Goal: Ask a question

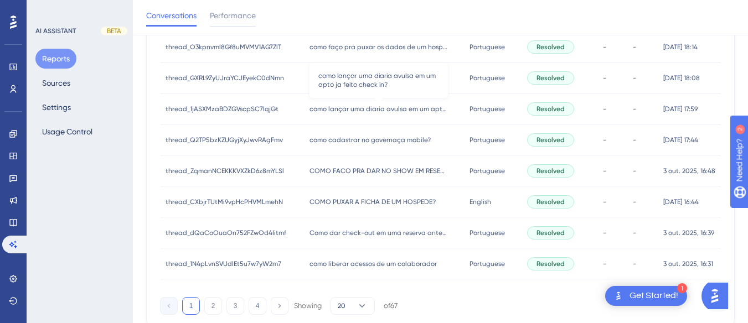
scroll to position [595, 0]
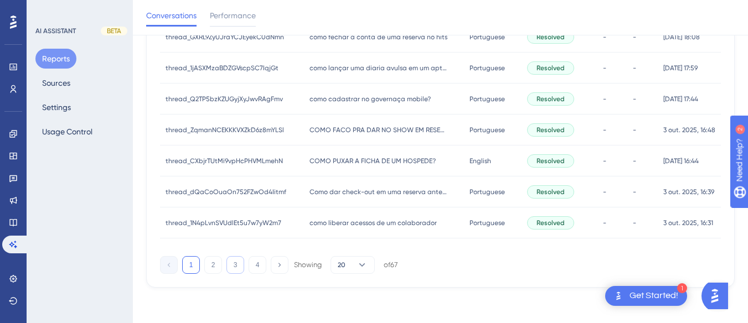
click at [232, 265] on button "3" at bounding box center [236, 265] width 18 height 18
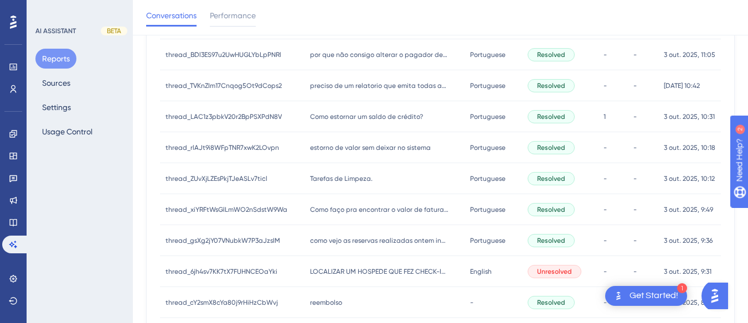
scroll to position [318, 0]
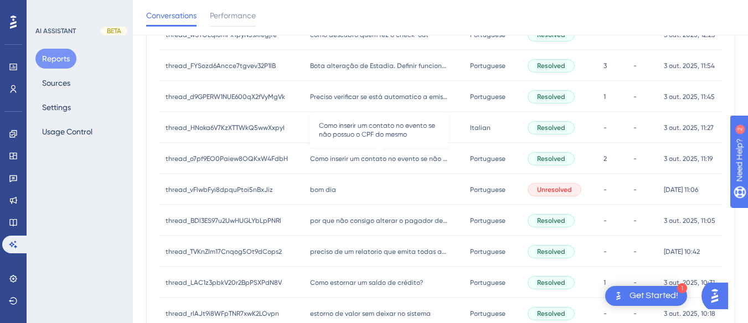
click at [366, 156] on span "Como inserir um contato no evento se não possuo o CPF do mesmo" at bounding box center [379, 159] width 138 height 9
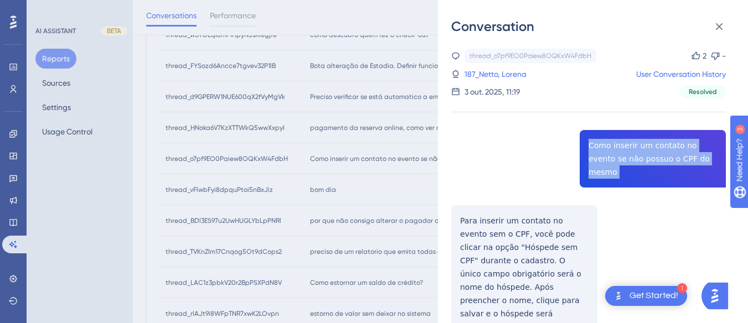
copy span "Como inserir um contato no evento se não possuo o CPF do mesmo"
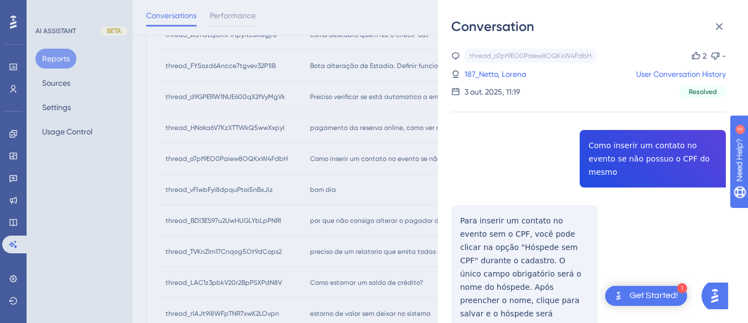
drag, startPoint x: 466, startPoint y: 215, endPoint x: 462, endPoint y: 204, distance: 11.9
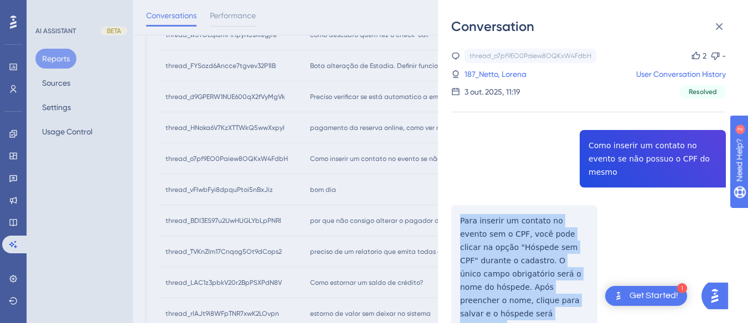
copy p "Para inserir um contato no evento sem o CPF, você pode clicar na opção "Hóspede…"
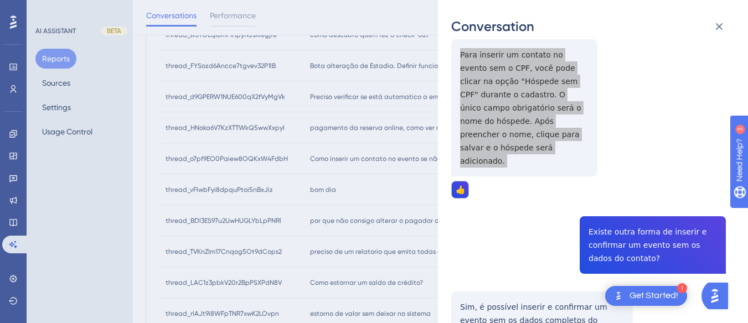
scroll to position [222, 0]
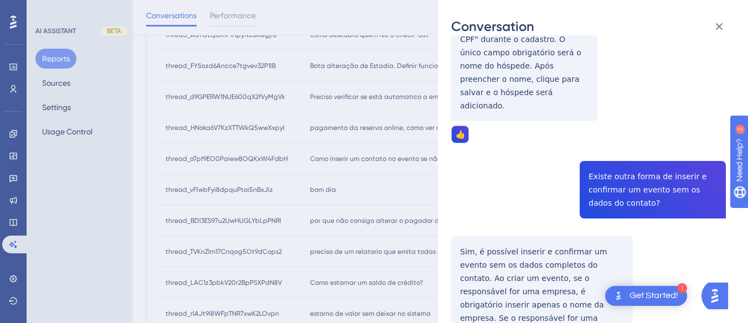
click at [595, 132] on div "thread_o7pf9EO0Paiew8OQKxW4FdbH Copy 2 - 187_Netto, Lorena User Conversation Hi…" at bounding box center [588, 146] width 275 height 639
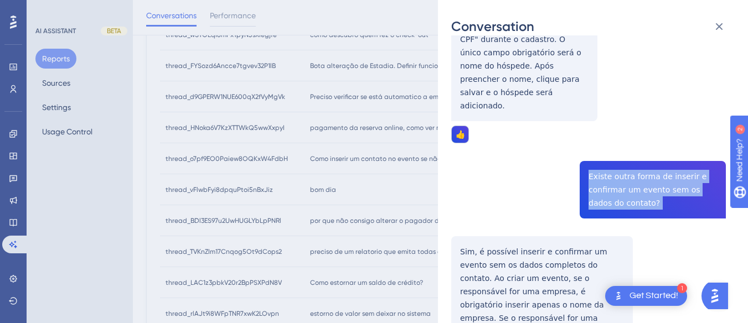
click at [595, 132] on div "thread_o7pf9EO0Paiew8OQKxW4FdbH Copy 2 - 187_Netto, Lorena User Conversation Hi…" at bounding box center [588, 146] width 275 height 639
copy span "Existe outra forma de inserir e confirmar um evento sem os dados do contato?"
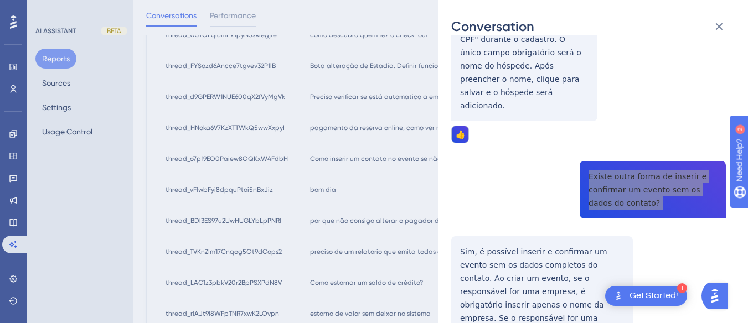
scroll to position [429, 0]
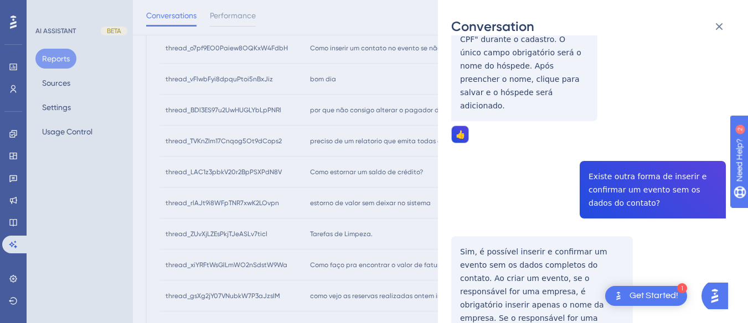
click at [456, 219] on div "thread_o7pf9EO0Paiew8OQKxW4FdbH Copy 2 - 187_Netto, Lorena User Conversation Hi…" at bounding box center [588, 146] width 275 height 639
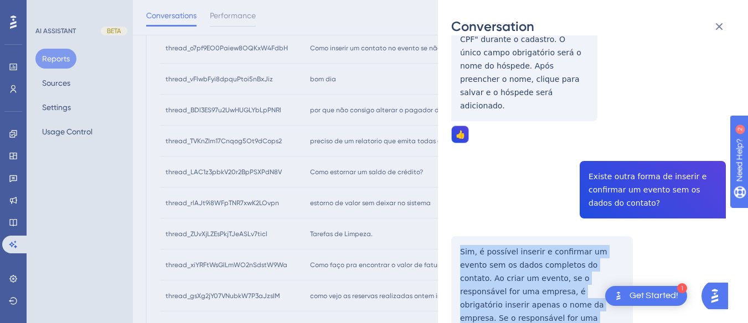
click at [456, 219] on div "thread_o7pf9EO0Paiew8OQKxW4FdbH Copy 2 - 187_Netto, Lorena User Conversation Hi…" at bounding box center [588, 146] width 275 height 639
copy p "Sim, é possível inserir e confirmar um evento sem os dados completos do contato…"
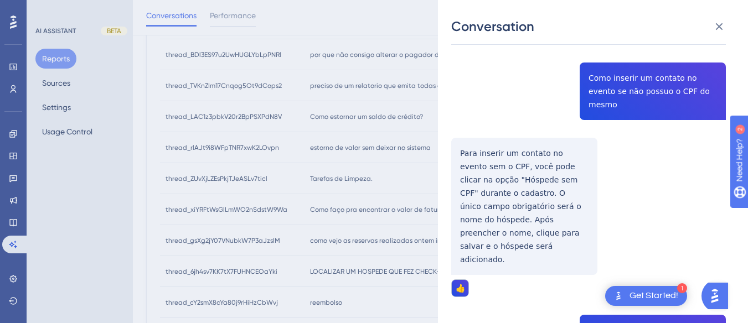
scroll to position [0, 0]
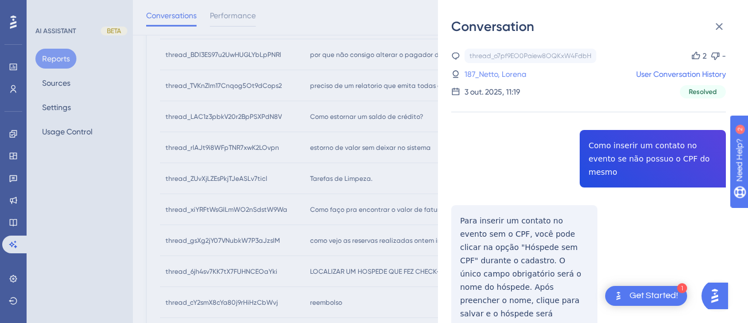
click at [497, 73] on link "187_Netto, Lorena" at bounding box center [496, 74] width 62 height 13
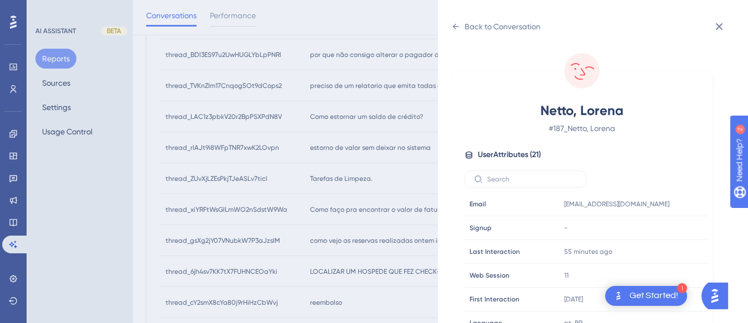
scroll to position [337, 0]
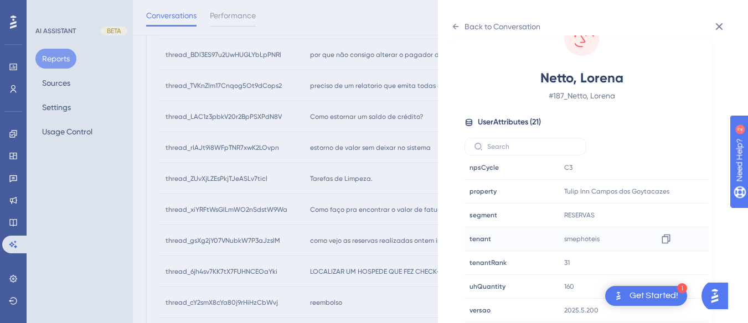
click at [674, 237] on div "smephoteis Copy smephoteis" at bounding box center [620, 239] width 120 height 22
click at [663, 238] on icon at bounding box center [666, 239] width 11 height 11
click at [457, 29] on icon at bounding box center [455, 26] width 9 height 9
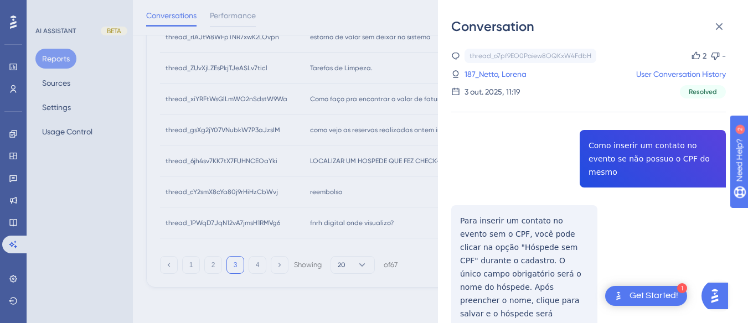
scroll to position [429, 0]
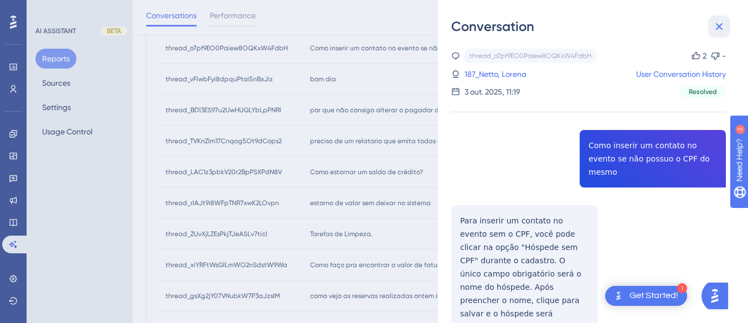
drag, startPoint x: 715, startPoint y: 23, endPoint x: 460, endPoint y: 48, distance: 256.6
click at [716, 23] on icon at bounding box center [719, 26] width 13 height 13
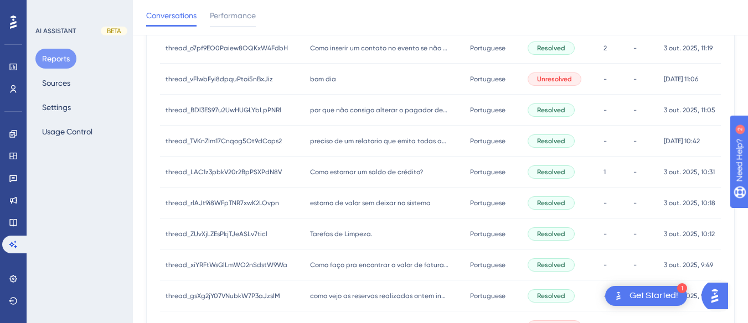
click at [315, 75] on span "bom dia" at bounding box center [323, 79] width 26 height 9
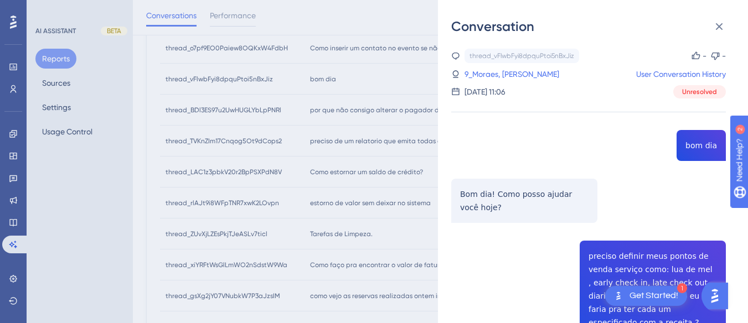
scroll to position [111, 0]
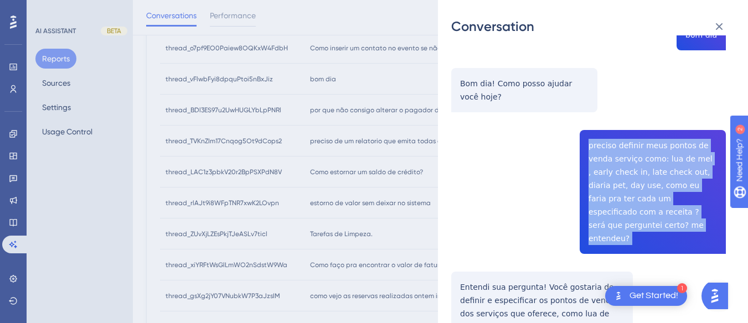
copy span "preciso definir meus pontos de venda serviço como: lua de mel , early check in,…"
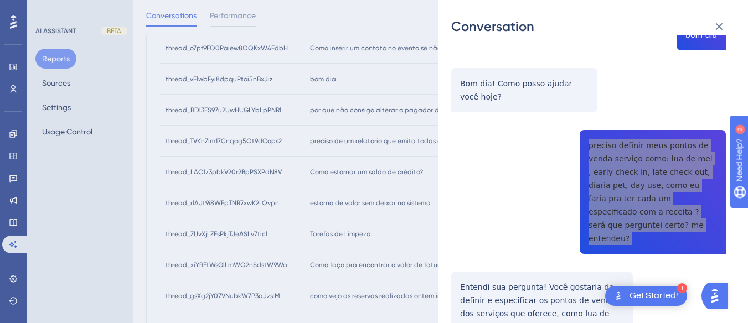
scroll to position [222, 0]
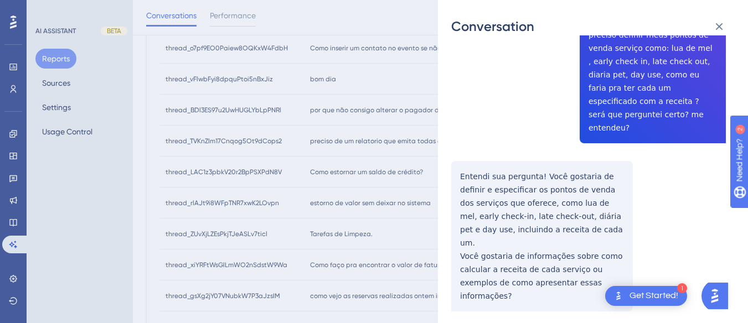
click at [443, 155] on div "Conversation thread_vFlwbFyi8dpquPtoi5nBxJiz Copy - - 9_Moraes, [PERSON_NAME] U…" at bounding box center [593, 161] width 310 height 323
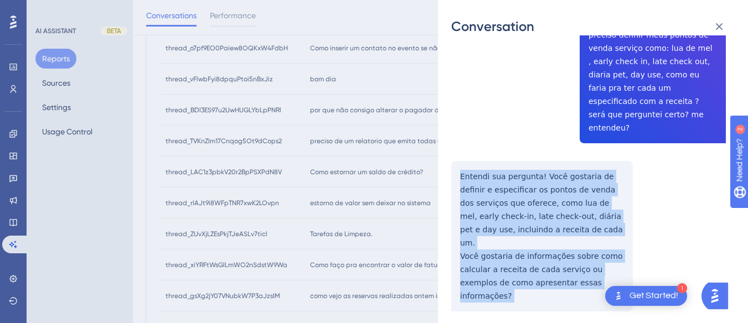
drag, startPoint x: 443, startPoint y: 155, endPoint x: 598, endPoint y: 241, distance: 176.8
click at [615, 256] on div "Conversation thread_vFlwbFyi8dpquPtoi5nBxJiz Copy - - 9_Moraes, [PERSON_NAME] U…" at bounding box center [593, 161] width 310 height 323
copy div "Entendi sua pergunta! Você gostaria de definir e especificar os pontos de venda…"
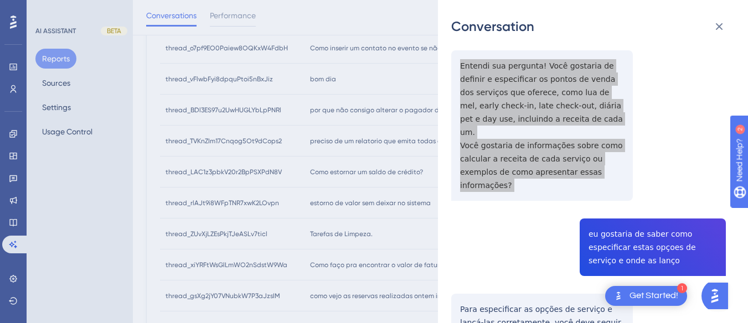
scroll to position [443, 0]
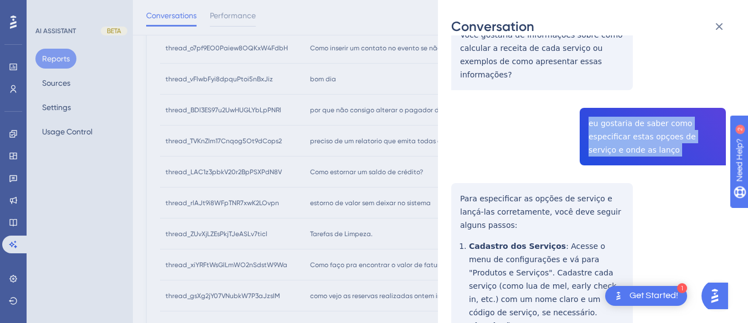
copy span "eu gostaria de saber como especificar estas opçoes de serviço e onde as lanço"
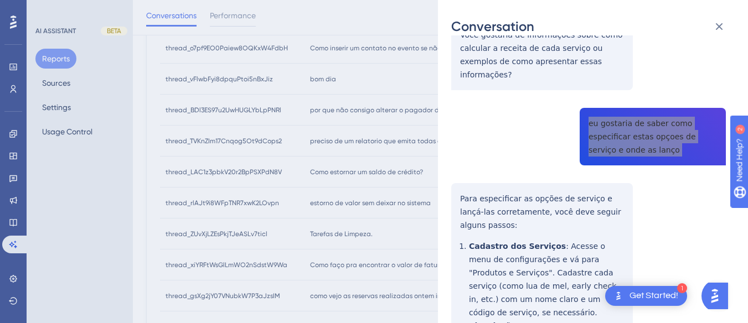
scroll to position [484, 0]
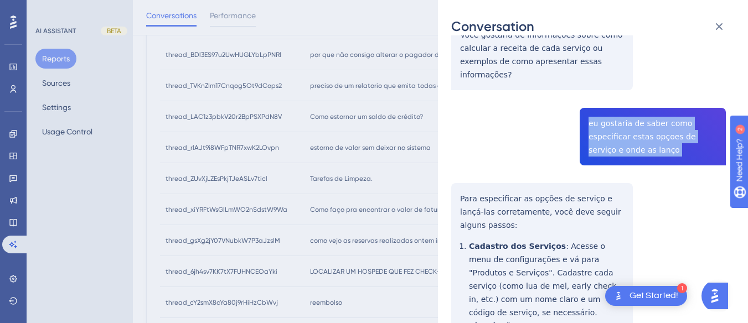
click at [448, 152] on div "Conversation thread_vFlwbFyi8dpquPtoi5nBxJiz Copy - - 9_Moraes, [PERSON_NAME] U…" at bounding box center [593, 161] width 310 height 323
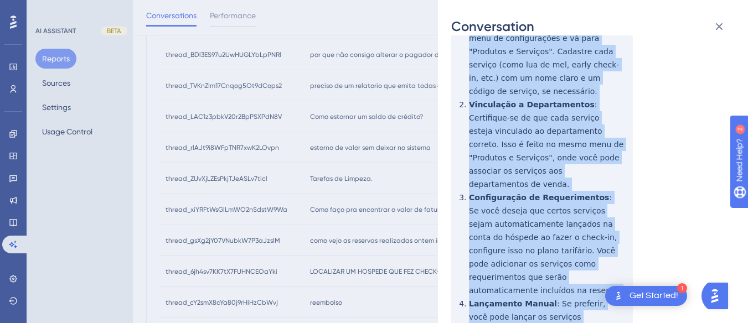
scroll to position [831, 0]
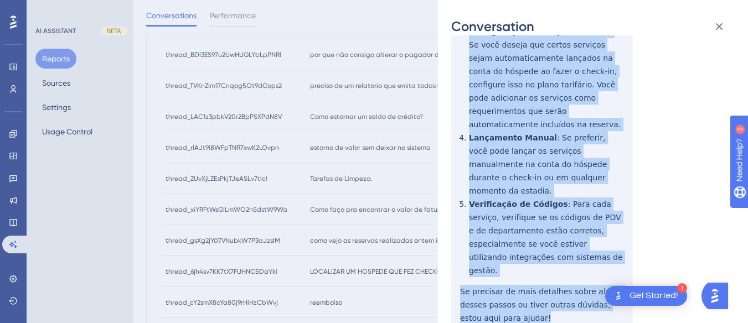
drag, startPoint x: 453, startPoint y: 152, endPoint x: 538, endPoint y: 209, distance: 102.6
click at [538, 209] on div "Conversation thread_vFlwbFyi8dpquPtoi5nBxJiz Copy - - 9_Moraes, [PERSON_NAME] U…" at bounding box center [593, 161] width 310 height 323
copy div "Lore ipsumdolors am consec ad elitsed d eiusm-tem incididuntut, labo etdo magna…"
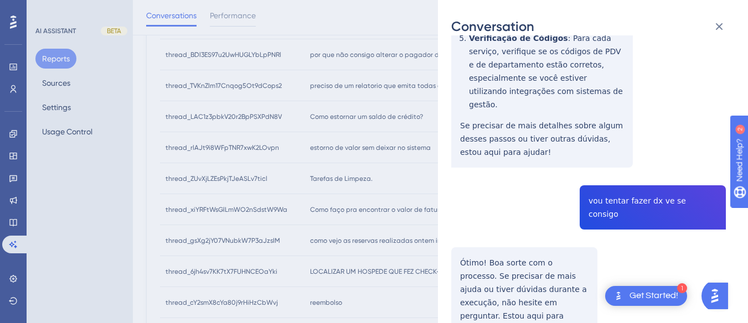
click at [508, 129] on div "thread_vFlwbFyi8dpquPtoi5nBxJiz Copy - - 9_Moraes, [PERSON_NAME] User Conversat…" at bounding box center [588, 233] width 275 height 2363
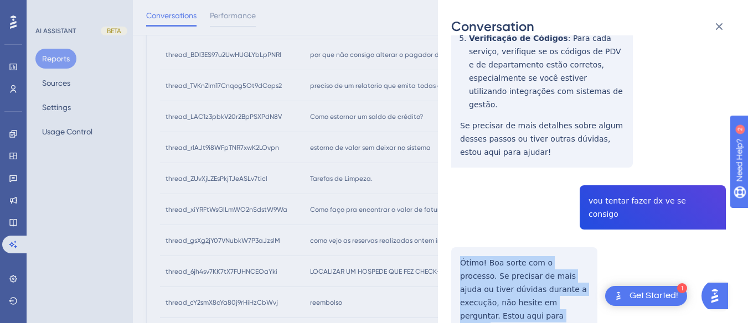
click at [508, 129] on div "thread_vFlwbFyi8dpquPtoi5nBxJiz Copy - - 9_Moraes, [PERSON_NAME] User Conversat…" at bounding box center [588, 233] width 275 height 2363
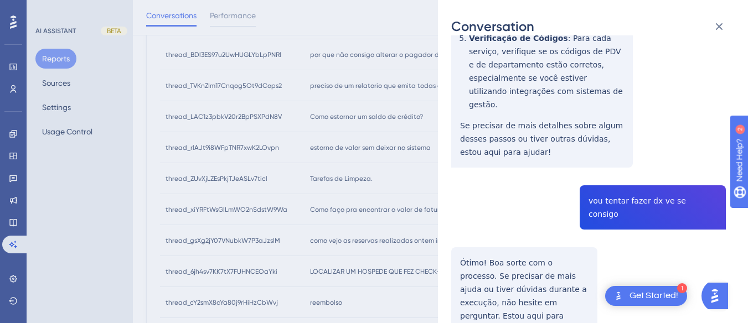
click at [639, 73] on div "thread_vFlwbFyi8dpquPtoi5nBxJiz Copy - - 9_Moraes, [PERSON_NAME] User Conversat…" at bounding box center [588, 233] width 275 height 2363
copy span "vou tentar fazer dx ve se consigo"
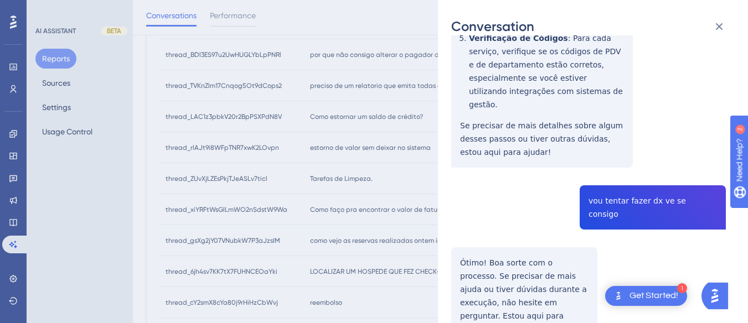
click at [464, 142] on div "thread_vFlwbFyi8dpquPtoi5nBxJiz Copy - - 9_Moraes, [PERSON_NAME] User Conversat…" at bounding box center [588, 233] width 275 height 2363
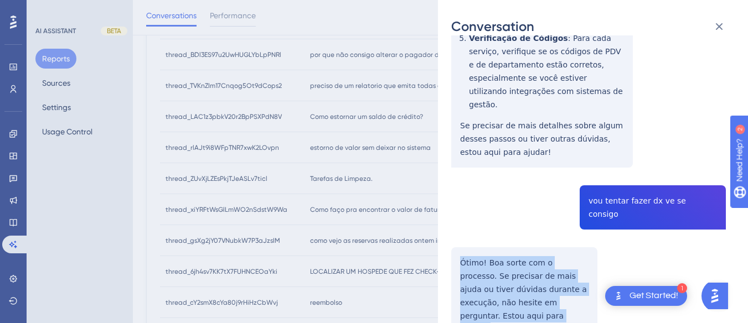
click at [464, 142] on div "thread_vFlwbFyi8dpquPtoi5nBxJiz Copy - - 9_Moraes, [PERSON_NAME] User Conversat…" at bounding box center [588, 233] width 275 height 2363
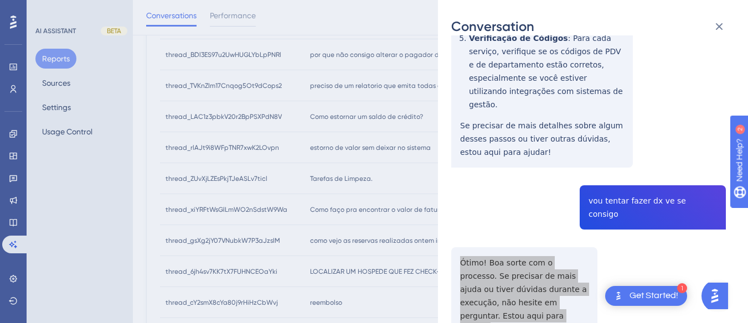
scroll to position [1108, 0]
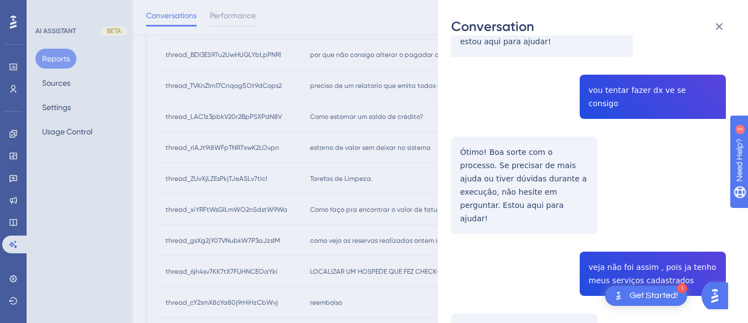
click at [608, 134] on div "thread_vFlwbFyi8dpquPtoi5nBxJiz Copy - - 9_Moraes, [PERSON_NAME] User Conversat…" at bounding box center [588, 122] width 275 height 2363
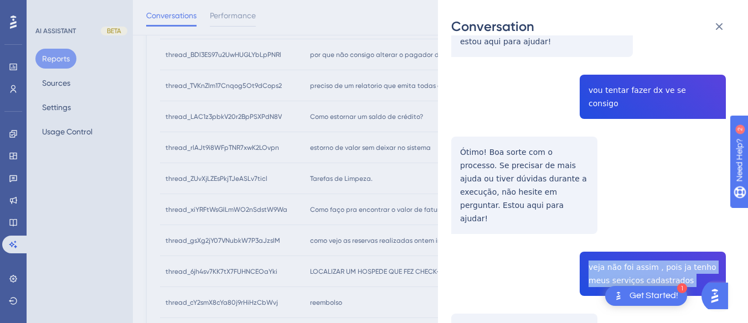
click at [608, 134] on div "thread_vFlwbFyi8dpquPtoi5nBxJiz Copy - - 9_Moraes, [PERSON_NAME] User Conversat…" at bounding box center [588, 122] width 275 height 2363
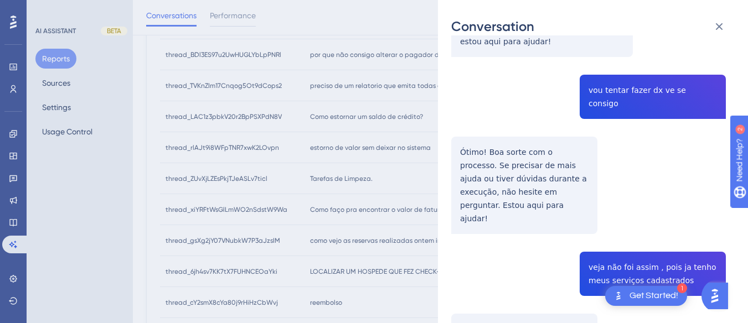
click at [517, 177] on div "thread_vFlwbFyi8dpquPtoi5nBxJiz Copy - - 9_Moraes, [PERSON_NAME] User Conversat…" at bounding box center [588, 122] width 275 height 2363
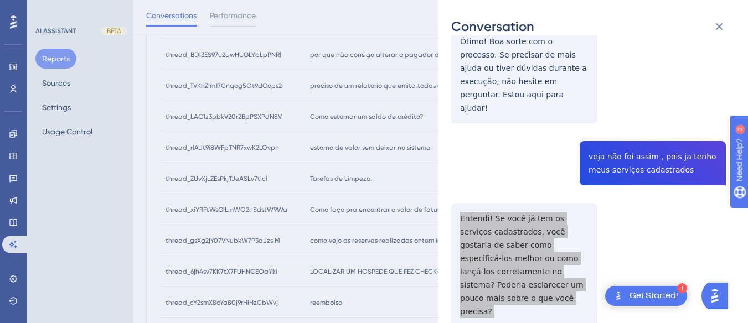
scroll to position [1274, 0]
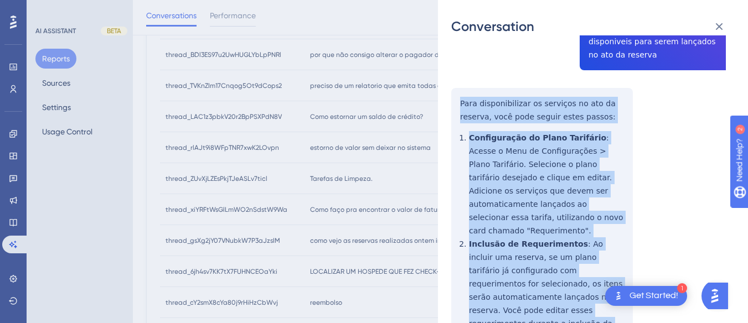
scroll to position [1815, 0]
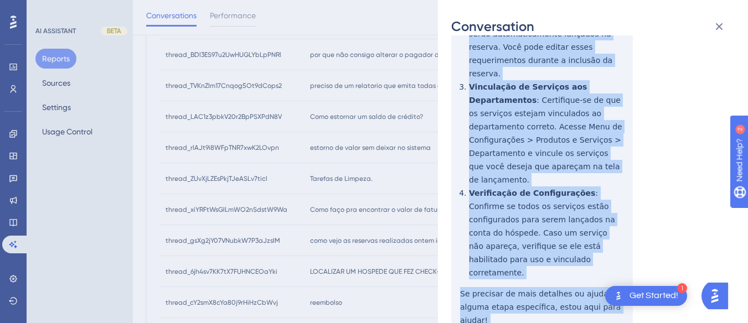
drag, startPoint x: 459, startPoint y: 205, endPoint x: 496, endPoint y: 86, distance: 124.2
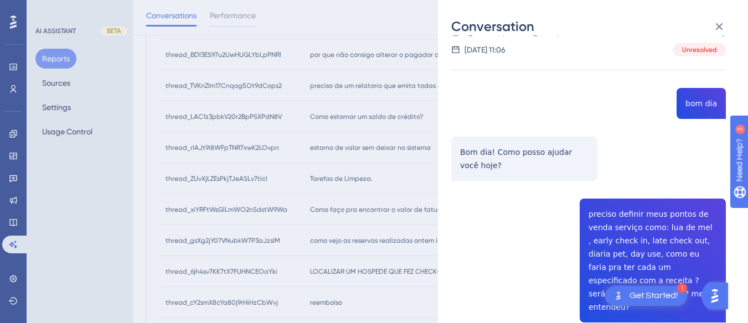
scroll to position [0, 0]
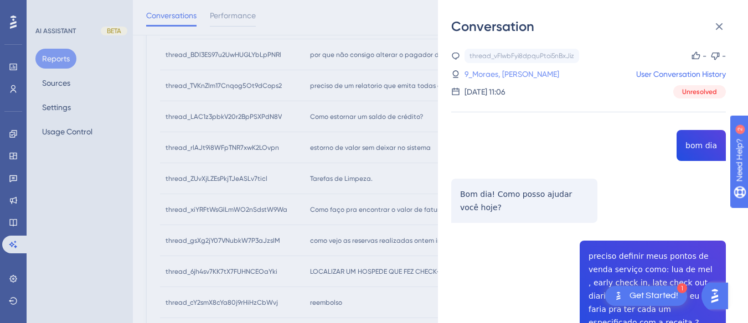
click at [497, 70] on link "9_Moraes, [PERSON_NAME]" at bounding box center [512, 74] width 95 height 13
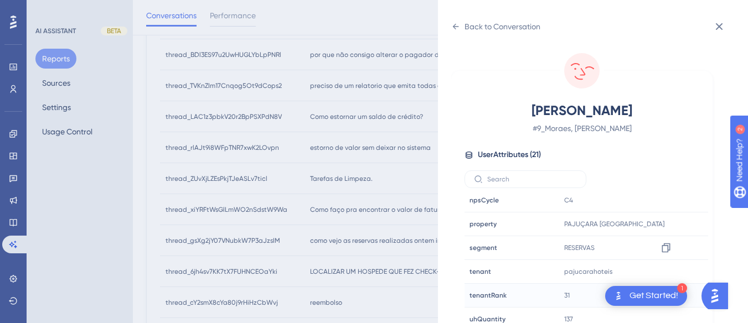
scroll to position [33, 0]
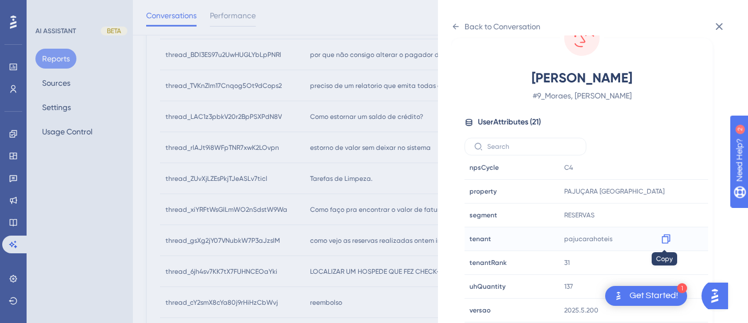
click at [662, 244] on icon at bounding box center [666, 239] width 8 height 9
click at [457, 24] on icon at bounding box center [455, 26] width 9 height 9
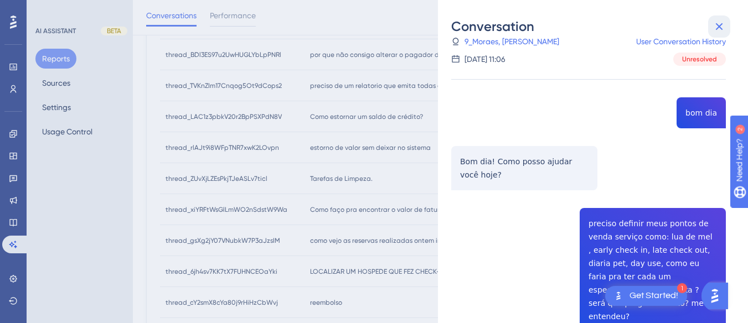
click at [722, 25] on icon at bounding box center [719, 26] width 7 height 7
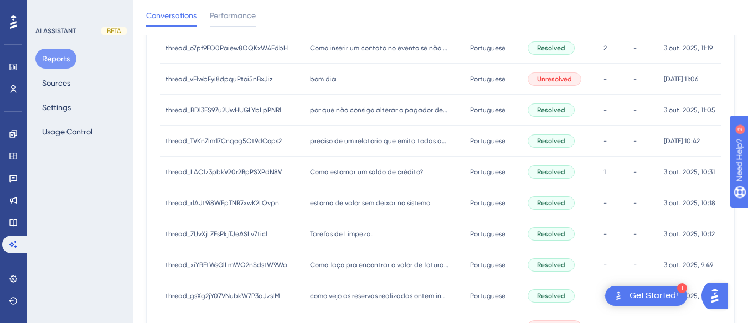
scroll to position [318, 0]
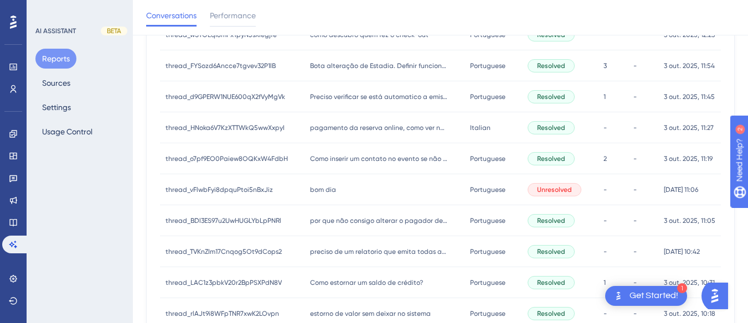
click at [327, 238] on div "preciso de um relatorio que emita todas as diarias, com nomes dos hóspedes e va…" at bounding box center [385, 252] width 161 height 31
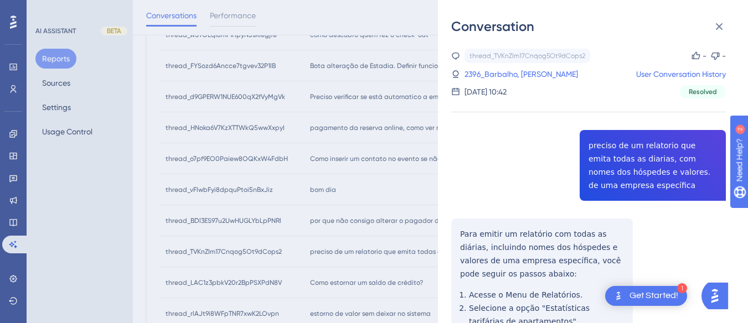
click at [644, 169] on div "thread_TVKnZIm17Cnqog5Ot9dCops2 Copy - - 2396_Barbalho, [PERSON_NAME] User Conv…" at bounding box center [588, 285] width 275 height 472
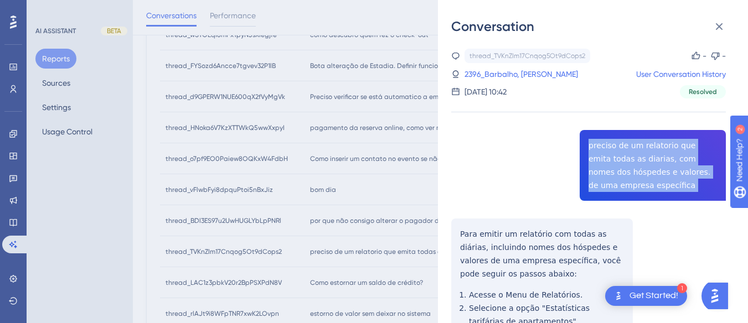
click at [644, 169] on div "thread_TVKnZIm17Cnqog5Ot9dCops2 Copy - - 2396_Barbalho, [PERSON_NAME] User Conv…" at bounding box center [588, 285] width 275 height 472
drag, startPoint x: 644, startPoint y: 169, endPoint x: 726, endPoint y: 22, distance: 168.1
click at [726, 22] on icon at bounding box center [719, 26] width 13 height 13
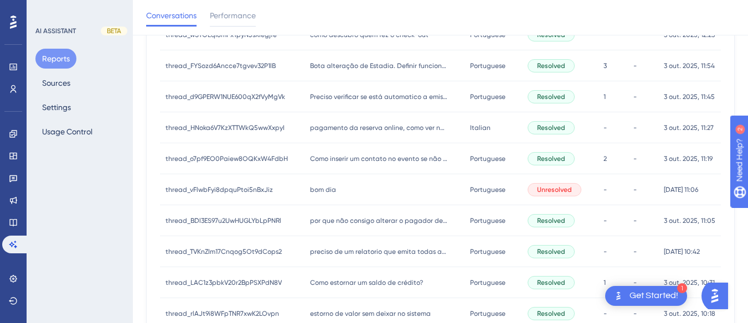
click at [305, 219] on div "por que não consigo alterar o pagador de um pagamento por que não consigo alter…" at bounding box center [385, 220] width 161 height 31
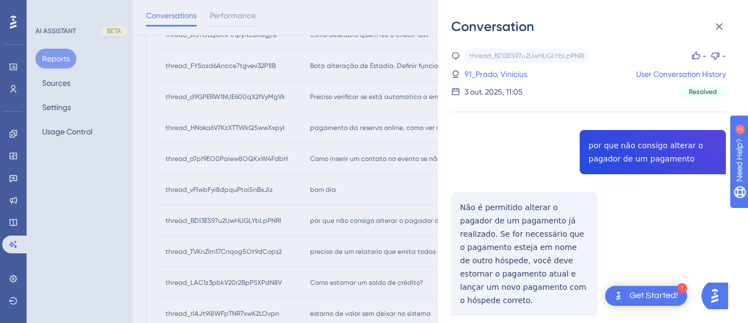
click at [624, 158] on div "thread_BDl3ES97u2UwHUGLYbLpPNRl Copy - - 91_Prado, Vinicius User Conversation H…" at bounding box center [588, 211] width 275 height 324
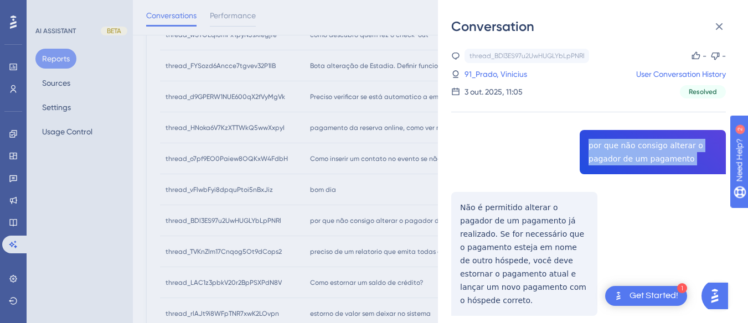
click at [624, 158] on div "thread_BDl3ES97u2UwHUGLYbLpPNRl Copy - - 91_Prado, Vinicius User Conversation H…" at bounding box center [588, 211] width 275 height 324
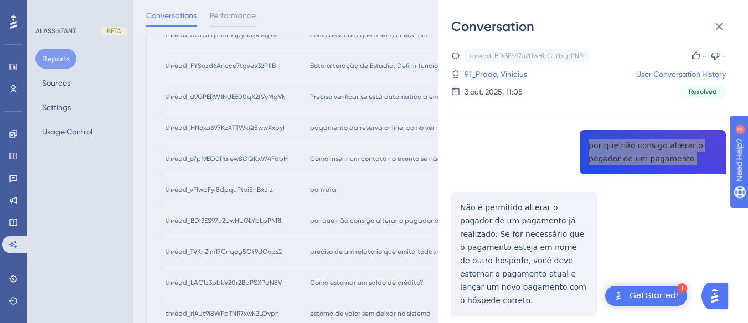
scroll to position [28, 0]
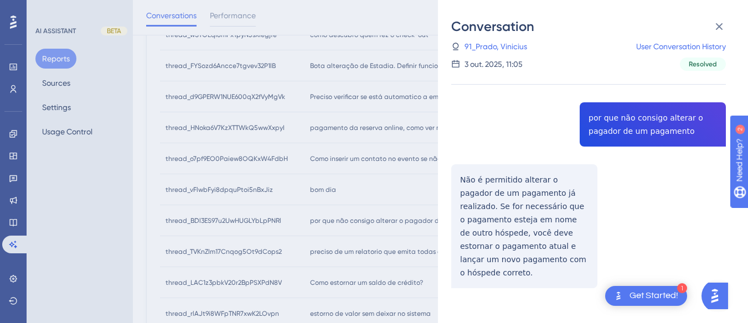
click at [470, 187] on div "thread_BDl3ES97u2UwHUGLYbLpPNRl Copy - - 91_Prado, Vinicius User Conversation H…" at bounding box center [588, 183] width 275 height 324
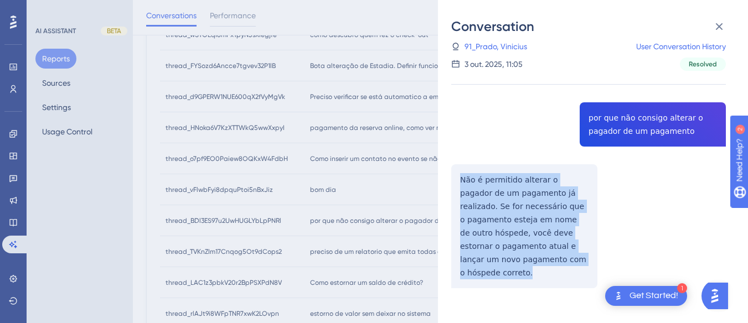
click at [470, 187] on div "thread_BDl3ES97u2UwHUGLYbLpPNRl Copy - - 91_Prado, Vinicius User Conversation H…" at bounding box center [588, 183] width 275 height 324
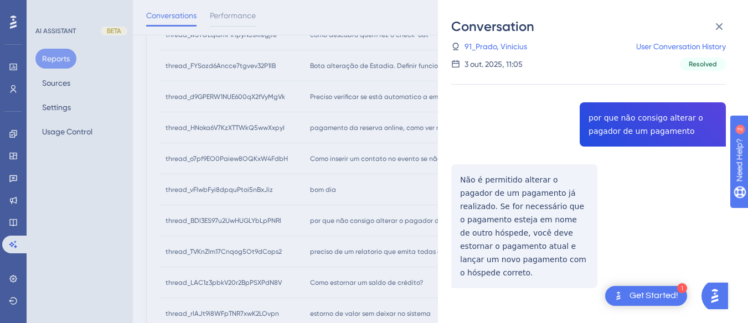
click at [473, 54] on div "thread_BDl3ES97u2UwHUGLYbLpPNRl Copy - - 91_Prado, Vinicius User Conversation H…" at bounding box center [588, 46] width 275 height 50
click at [483, 43] on link "91_Prado, Vinicius" at bounding box center [496, 46] width 63 height 13
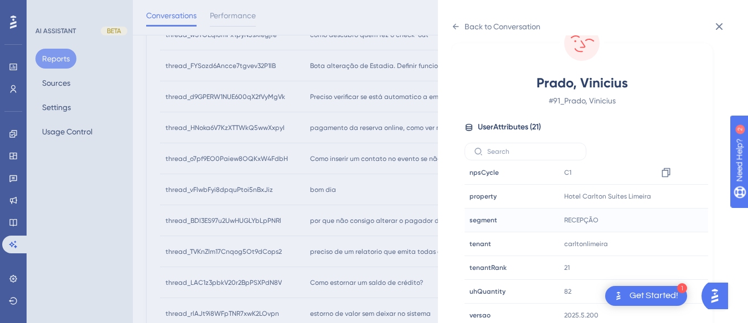
scroll to position [33, 0]
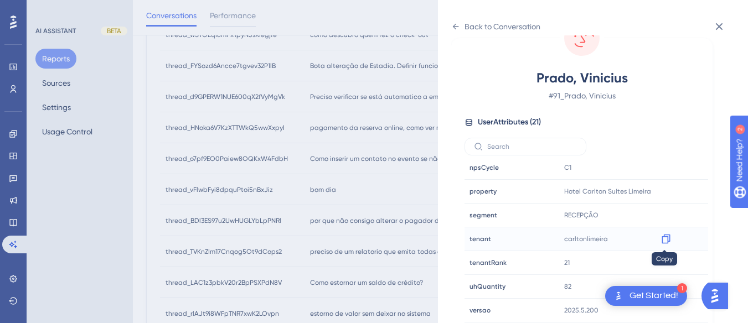
click at [663, 236] on icon at bounding box center [666, 239] width 8 height 9
click at [457, 25] on icon at bounding box center [455, 26] width 9 height 9
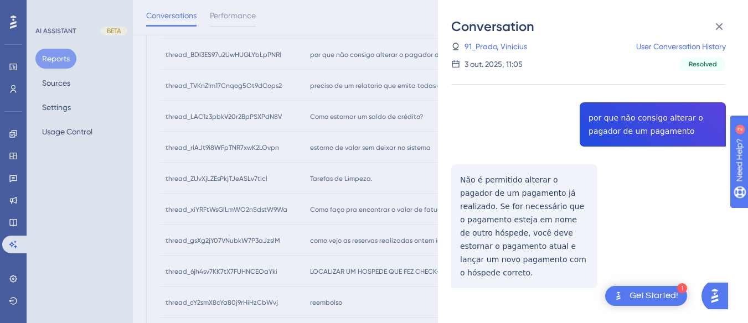
scroll to position [429, 0]
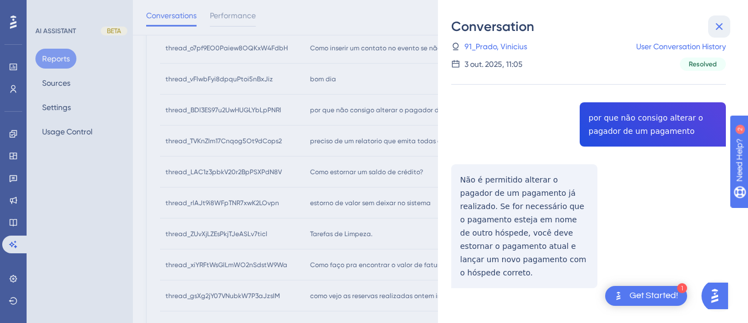
click at [722, 20] on icon at bounding box center [719, 26] width 13 height 13
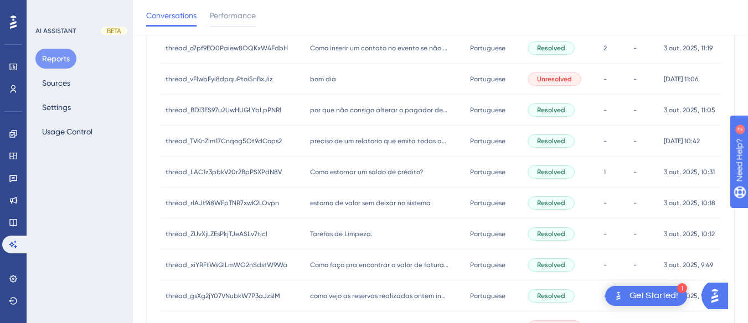
click at [334, 146] on div "preciso de um relatorio que emita todas as diarias, com nomes dos hóspedes e va…" at bounding box center [385, 141] width 161 height 31
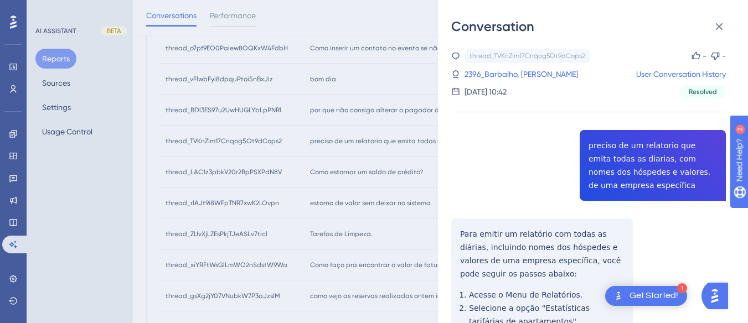
click at [665, 156] on div "thread_TVKnZIm17Cnqog5Ot9dCops2 Copy - - 2396_Barbalho, [PERSON_NAME] User Conv…" at bounding box center [588, 285] width 275 height 472
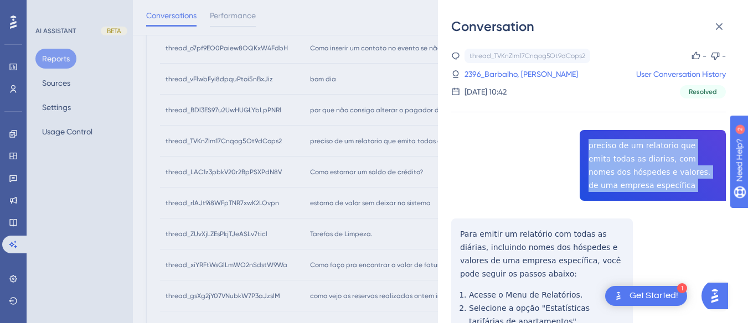
click at [665, 156] on div "thread_TVKnZIm17Cnqog5Ot9dCops2 Copy - - 2396_Barbalho, [PERSON_NAME] User Conv…" at bounding box center [588, 285] width 275 height 472
click at [451, 240] on div "thread_TVKnZIm17Cnqog5Ot9dCops2 Copy - - 2396_Barbalho, [PERSON_NAME] User Conv…" at bounding box center [588, 285] width 275 height 472
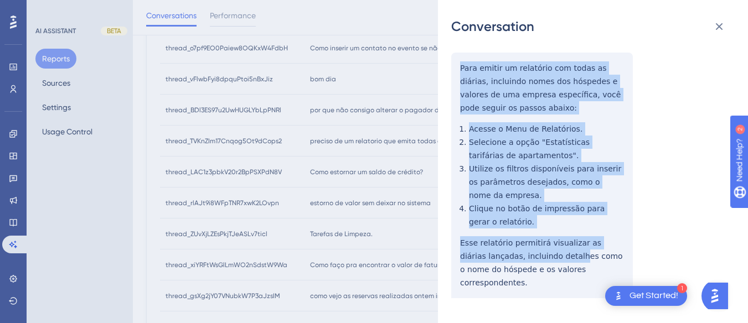
scroll to position [176, 0]
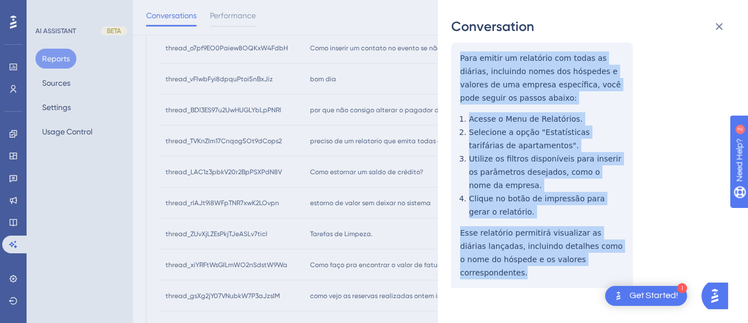
drag, startPoint x: 454, startPoint y: 223, endPoint x: 602, endPoint y: 268, distance: 154.7
click at [602, 268] on div "thread_TVKnZIm17Cnqog5Ot9dCops2 Copy - - 2396_Barbalho, [PERSON_NAME] User Conv…" at bounding box center [588, 109] width 275 height 472
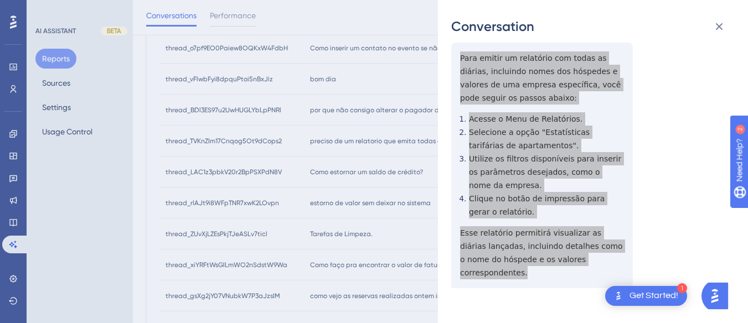
scroll to position [0, 0]
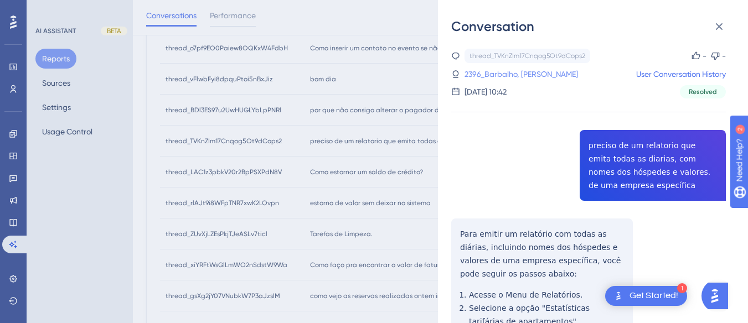
click at [486, 76] on link "2396_Barbalho, [PERSON_NAME]" at bounding box center [522, 74] width 114 height 13
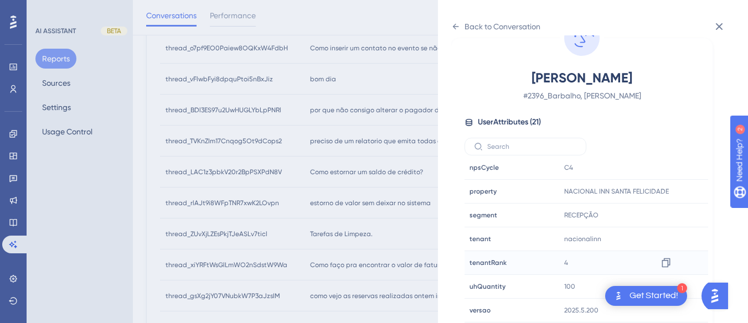
scroll to position [484, 0]
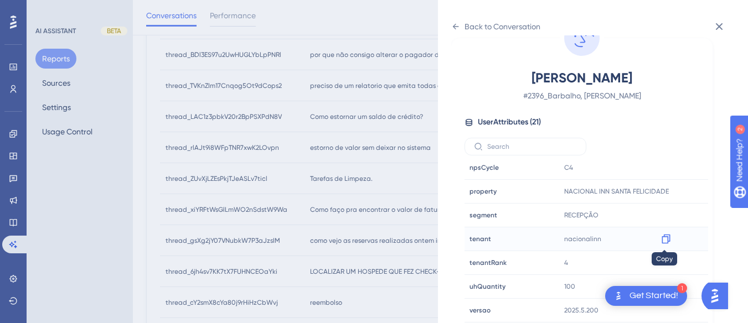
click at [662, 235] on icon at bounding box center [666, 239] width 11 height 11
click at [669, 188] on icon at bounding box center [666, 191] width 8 height 9
click at [460, 23] on div "Back to Conversation" at bounding box center [495, 27] width 89 height 18
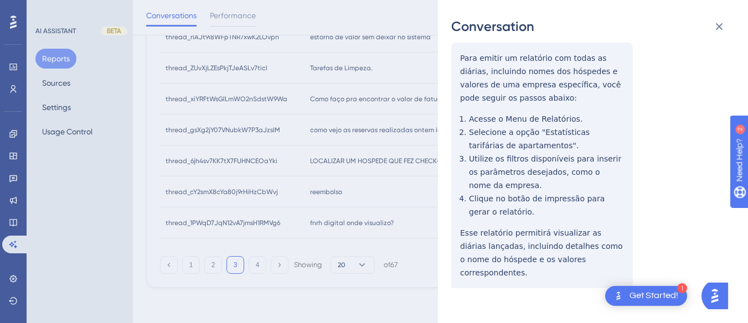
scroll to position [0, 0]
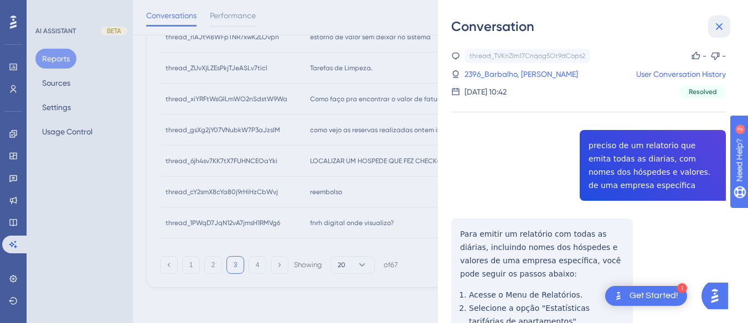
click at [711, 22] on button at bounding box center [719, 27] width 22 height 22
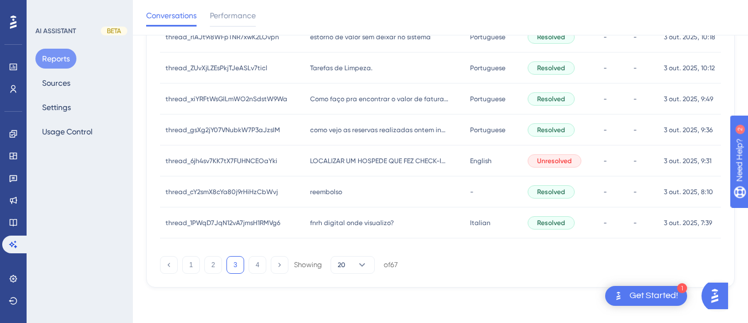
scroll to position [484, 0]
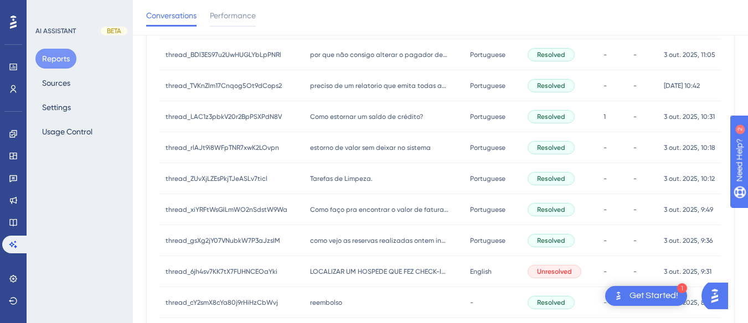
click at [350, 114] on span "Como estornar um saldo de crédito?" at bounding box center [366, 116] width 113 height 9
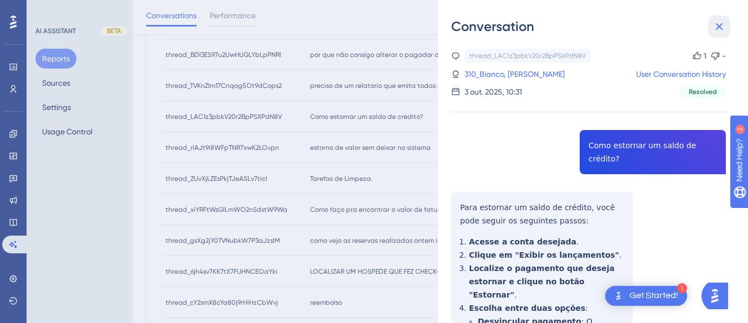
click at [713, 23] on icon at bounding box center [719, 26] width 13 height 13
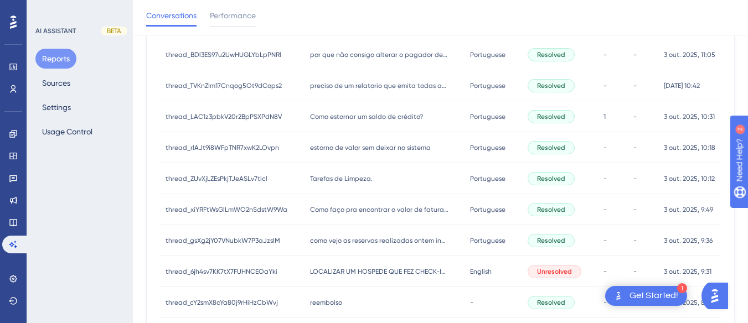
click at [357, 160] on div "estorno de valor sem deixar no sistema estorno de valor sem deixar no sistema" at bounding box center [385, 147] width 161 height 31
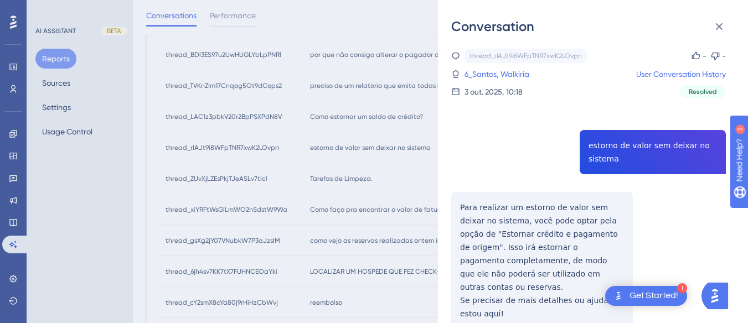
click at [625, 152] on div "thread_rlAJt9i8WFpTNR7xwK2LOvpn Copy - - 6_Santos, Walkiria User Conversation H…" at bounding box center [588, 217] width 275 height 337
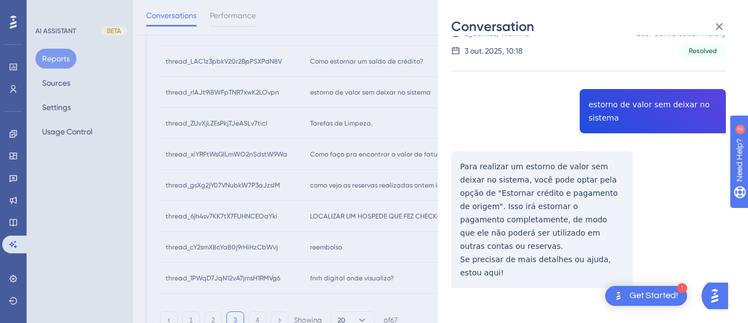
click at [467, 167] on div "thread_rlAJt9i8WFpTNR7xwK2LOvpn Copy - - 6_Santos, Walkiria User Conversation H…" at bounding box center [588, 176] width 275 height 337
click at [466, 167] on div "thread_rlAJt9i8WFpTNR7xwK2LOvpn Copy - - 6_Santos, Walkiria User Conversation H…" at bounding box center [588, 176] width 275 height 337
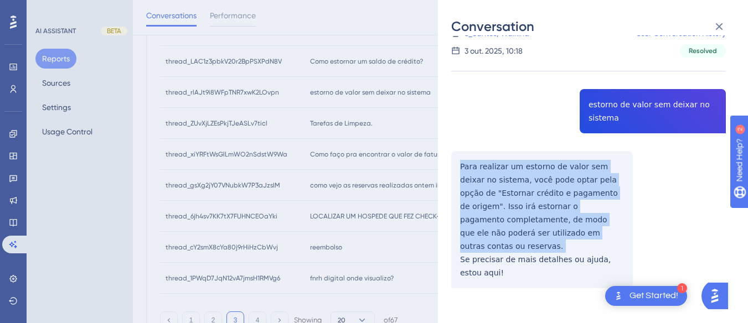
click at [466, 167] on div "thread_rlAJt9i8WFpTNR7xwK2LOvpn Copy - - 6_Santos, Walkiria User Conversation H…" at bounding box center [588, 176] width 275 height 337
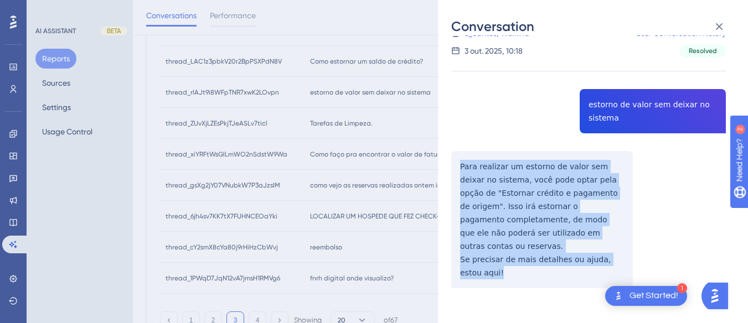
drag, startPoint x: 459, startPoint y: 162, endPoint x: 494, endPoint y: 279, distance: 122.1
click at [494, 282] on div "thread_rlAJt9i8WFpTNR7xwK2LOvpn Copy - - 6_Santos, Walkiria User Conversation H…" at bounding box center [588, 176] width 275 height 337
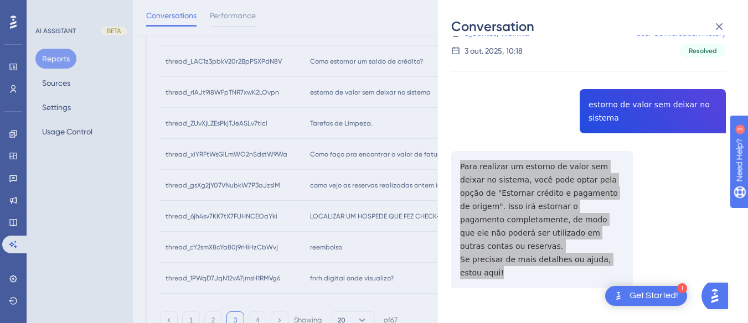
scroll to position [0, 0]
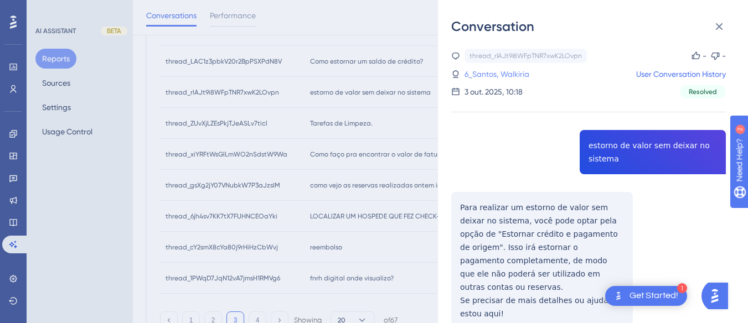
click at [475, 76] on link "6_Santos, Walkiria" at bounding box center [497, 74] width 65 height 13
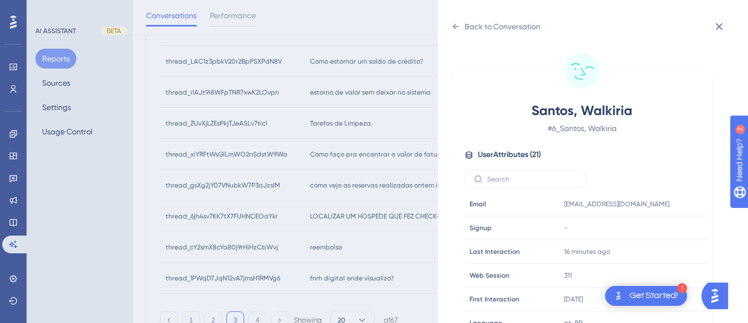
scroll to position [337, 0]
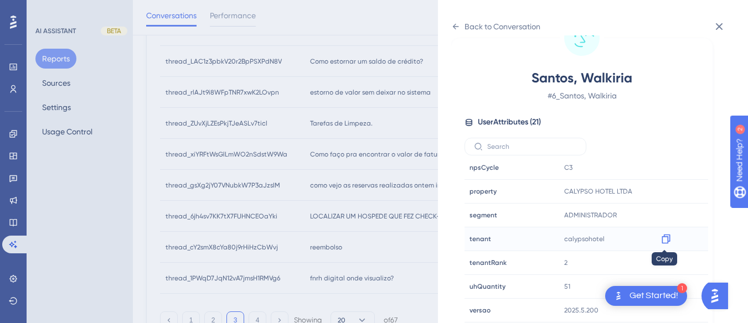
click at [667, 238] on icon at bounding box center [666, 239] width 11 height 11
click at [454, 24] on icon at bounding box center [455, 26] width 9 height 9
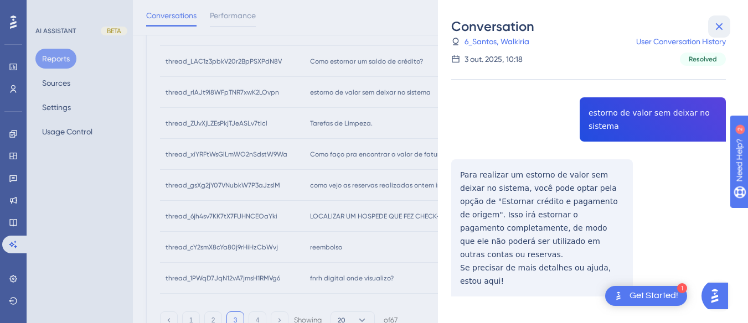
click at [718, 24] on icon at bounding box center [719, 26] width 7 height 7
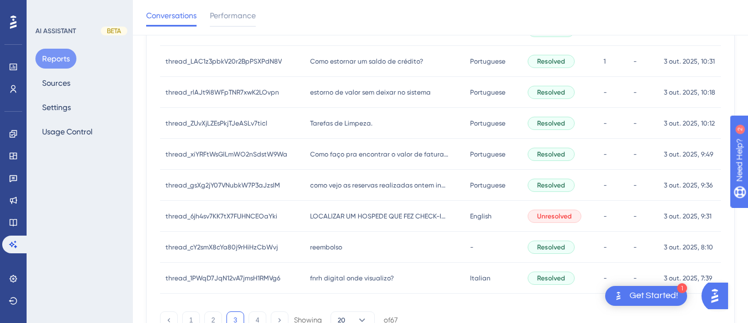
click at [308, 135] on div "Tarefas de Limpeza. Tarefas de Limpeza." at bounding box center [385, 123] width 161 height 31
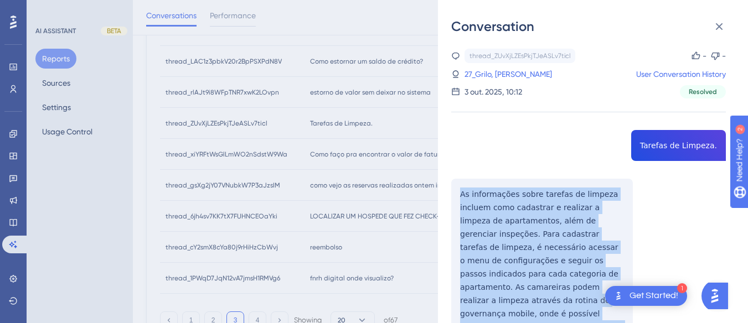
scroll to position [166, 0]
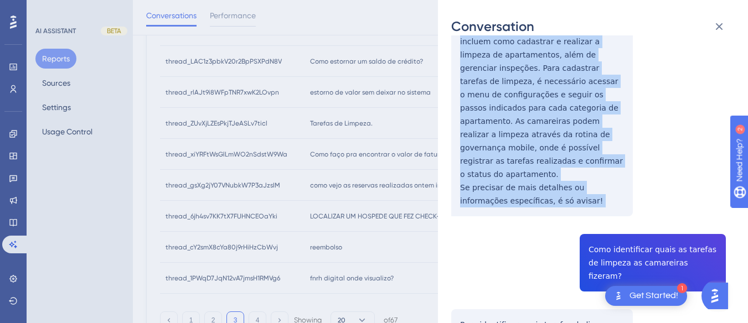
drag, startPoint x: 456, startPoint y: 189, endPoint x: 523, endPoint y: 210, distance: 69.6
click at [523, 210] on div "thread_ZUvXjLZEsPkjTJeASLv7ticl Copy - - 27_Grilo, [PERSON_NAME] User Conversat…" at bounding box center [588, 261] width 275 height 756
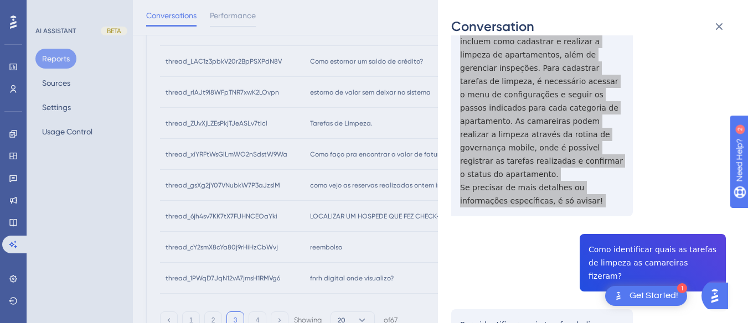
scroll to position [222, 0]
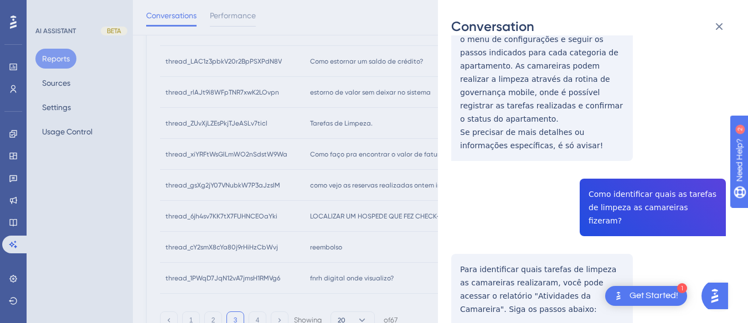
click at [610, 161] on div "thread_ZUvXjLZEsPkjTJeASLv7ticl Copy - - 27_Grilo, [PERSON_NAME] User Conversat…" at bounding box center [588, 205] width 275 height 756
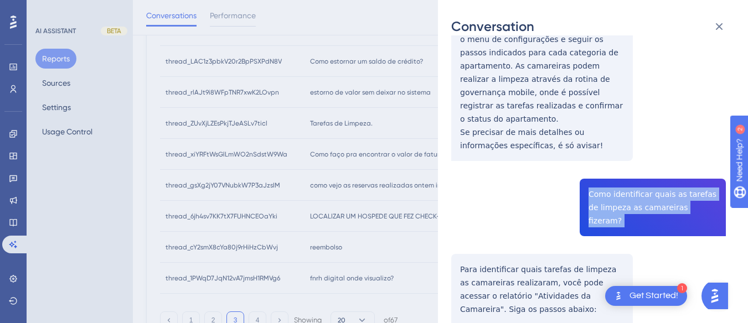
click at [610, 161] on div "thread_ZUvXjLZEsPkjTJeASLv7ticl Copy - - 27_Grilo, [PERSON_NAME] User Conversat…" at bounding box center [588, 205] width 275 height 756
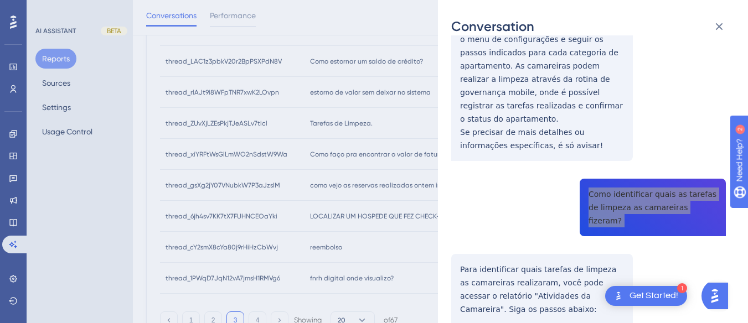
scroll to position [332, 0]
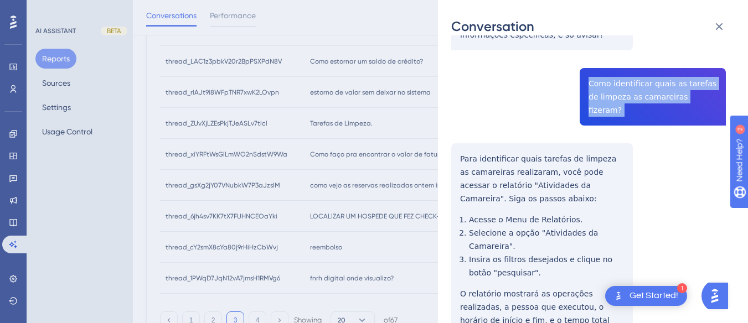
click at [457, 114] on div "thread_ZUvXjLZEsPkjTJeASLv7ticl Copy - - 27_Grilo, [PERSON_NAME] User Conversat…" at bounding box center [588, 94] width 275 height 756
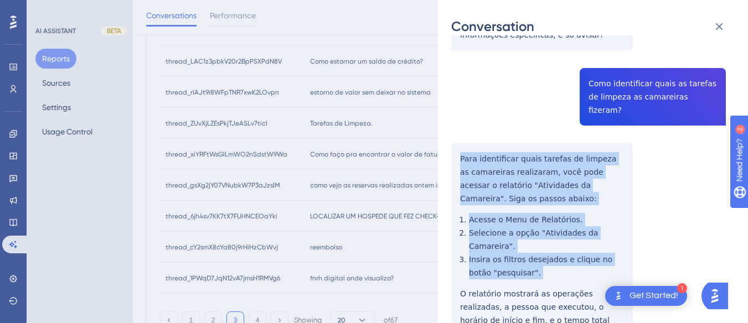
scroll to position [407, 0]
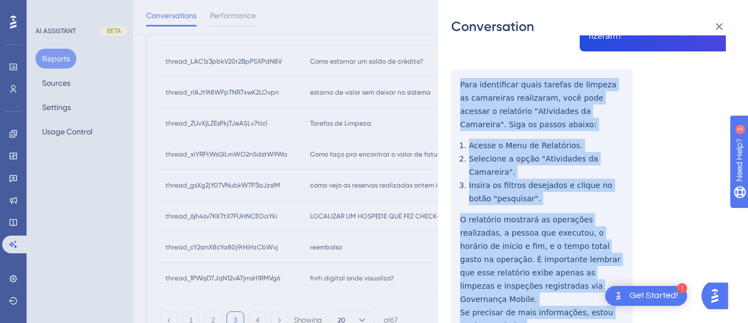
drag, startPoint x: 457, startPoint y: 114, endPoint x: 548, endPoint y: 268, distance: 178.6
click at [548, 268] on div "thread_ZUvXjLZEsPkjTJeASLv7ticl Copy - - 27_Grilo, [PERSON_NAME] User Conversat…" at bounding box center [588, 20] width 275 height 756
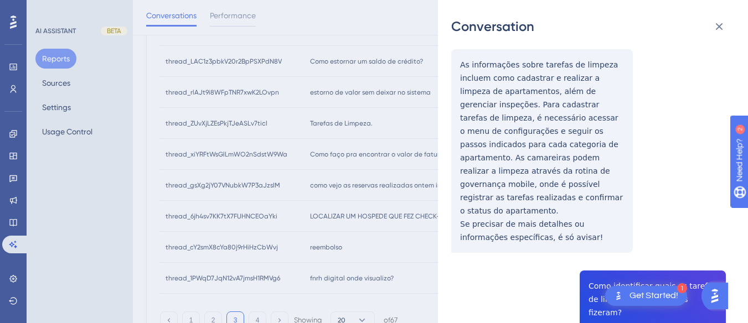
scroll to position [0, 0]
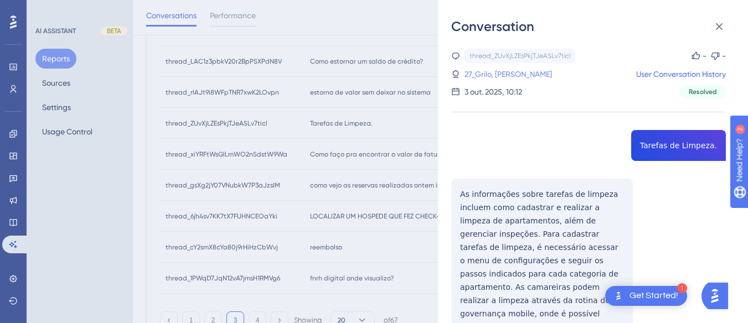
click at [487, 77] on link "27_Grilo, [PERSON_NAME]" at bounding box center [509, 74] width 88 height 13
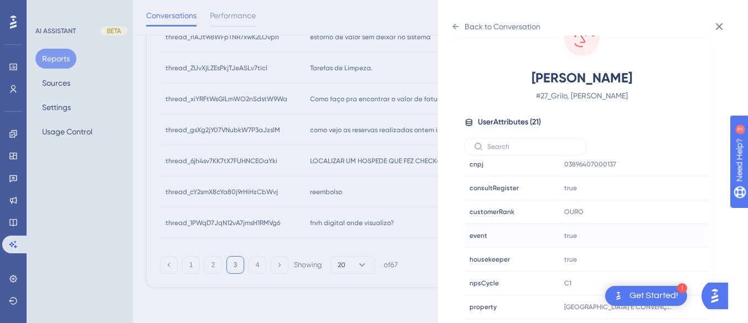
scroll to position [337, 0]
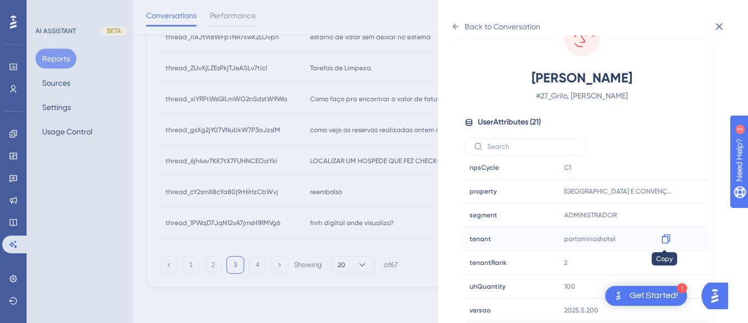
click at [665, 239] on icon at bounding box center [666, 239] width 11 height 11
click at [458, 23] on icon at bounding box center [455, 26] width 9 height 9
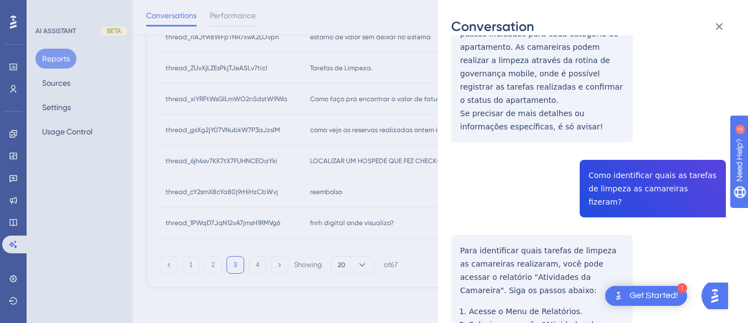
scroll to position [0, 0]
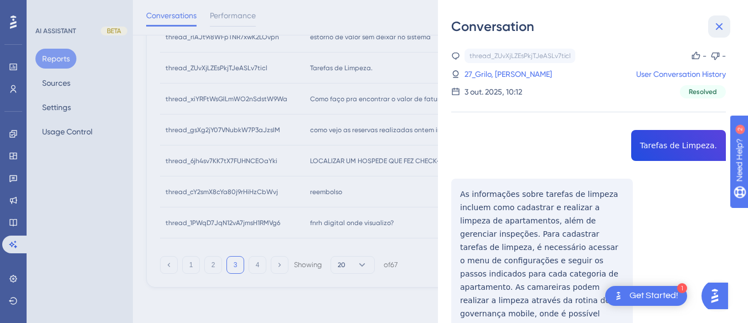
click at [719, 25] on icon at bounding box center [719, 26] width 13 height 13
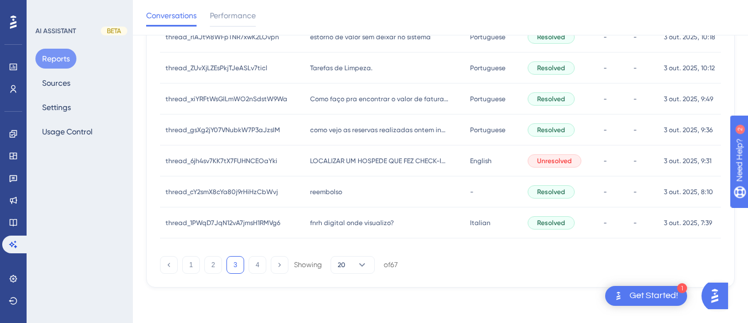
click at [305, 104] on div "Como faço pra encontrar o valor de faturamento do mes anterior Como faço pra en…" at bounding box center [385, 99] width 161 height 31
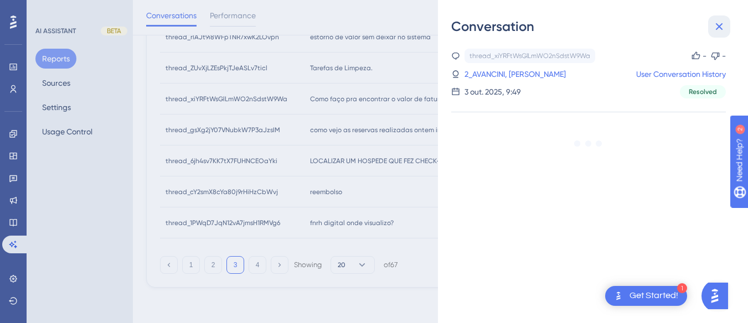
click at [715, 25] on icon at bounding box center [719, 26] width 13 height 13
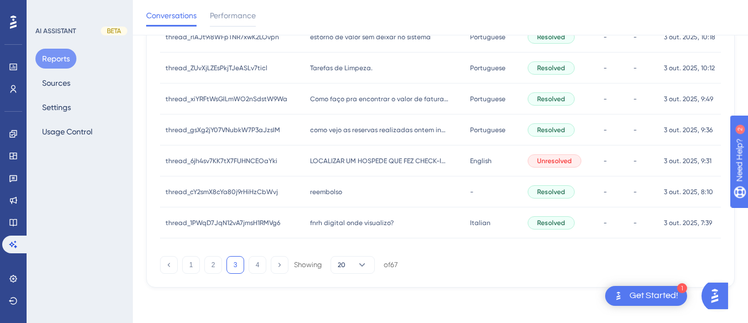
click at [357, 130] on span "como vejo as reservas realizadas ontem independente da data de check in" at bounding box center [379, 130] width 138 height 9
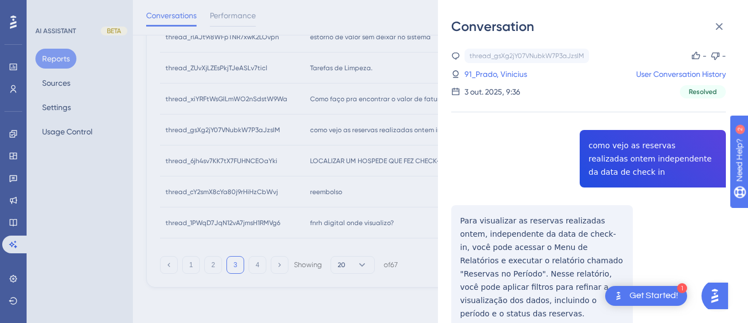
click at [626, 145] on div "thread_gsXg2jY07VNubkW7P3aJzsIM Copy - - 91_Prado, Vinicius User Conversation H…" at bounding box center [588, 217] width 275 height 337
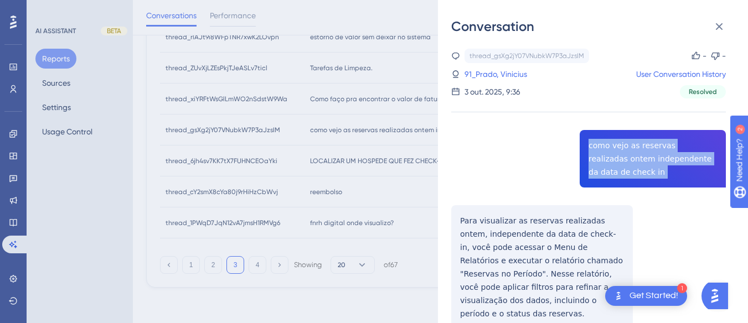
click at [626, 145] on div "thread_gsXg2jY07VNubkW7P3aJzsIM Copy - - 91_Prado, Vinicius User Conversation H…" at bounding box center [588, 217] width 275 height 337
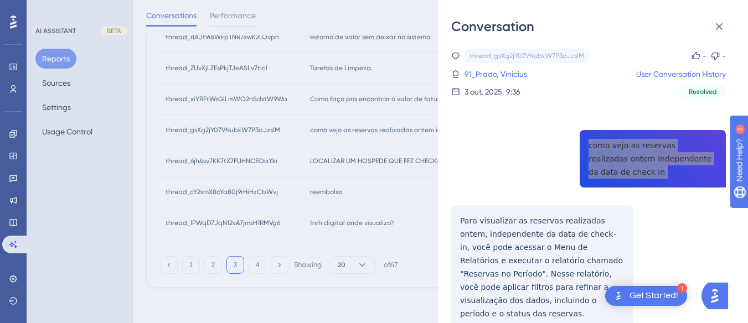
scroll to position [41, 0]
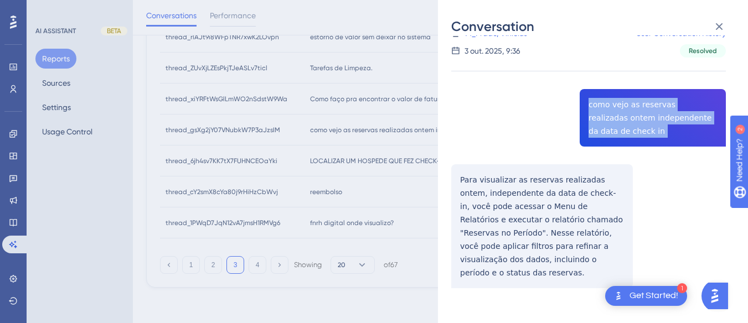
click at [460, 171] on div "thread_gsXg2jY07VNubkW7P3aJzsIM Copy - - 91_Prado, Vinicius User Conversation H…" at bounding box center [588, 176] width 275 height 337
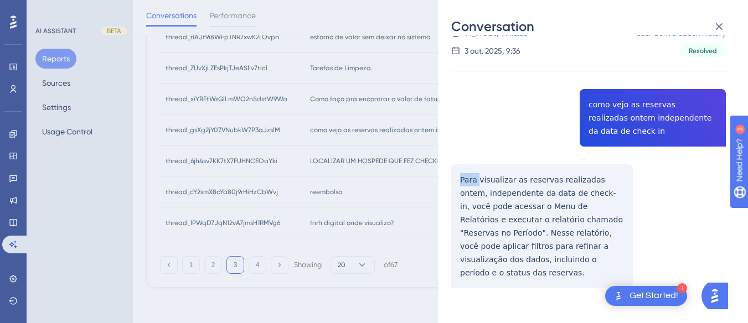
click at [460, 171] on div "thread_gsXg2jY07VNubkW7P3aJzsIM Copy - - 91_Prado, Vinicius User Conversation H…" at bounding box center [588, 176] width 275 height 337
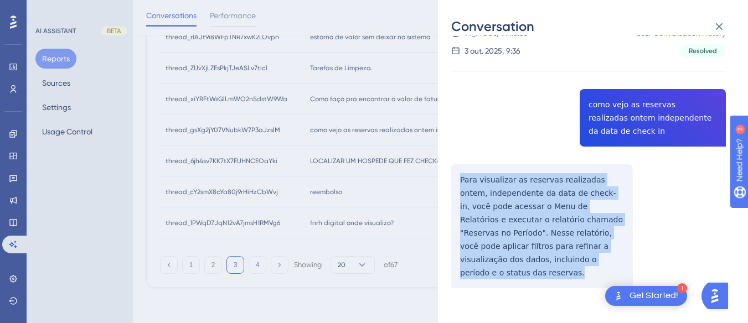
click at [460, 171] on div "thread_gsXg2jY07VNubkW7P3aJzsIM Copy - - 91_Prado, Vinicius User Conversation H…" at bounding box center [588, 176] width 275 height 337
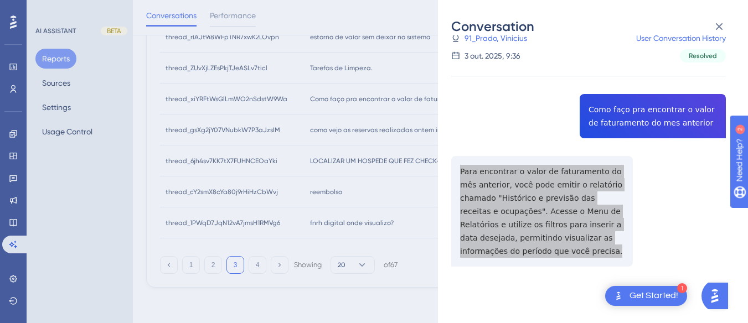
scroll to position [28, 0]
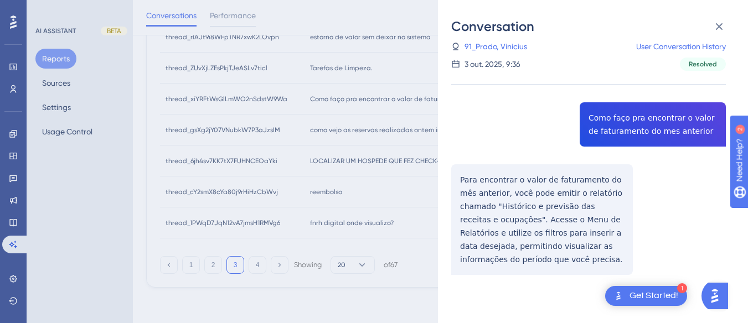
drag, startPoint x: 490, startPoint y: 46, endPoint x: 487, endPoint y: 69, distance: 23.4
click at [490, 46] on link "91_Prado, Vinicius" at bounding box center [496, 46] width 63 height 13
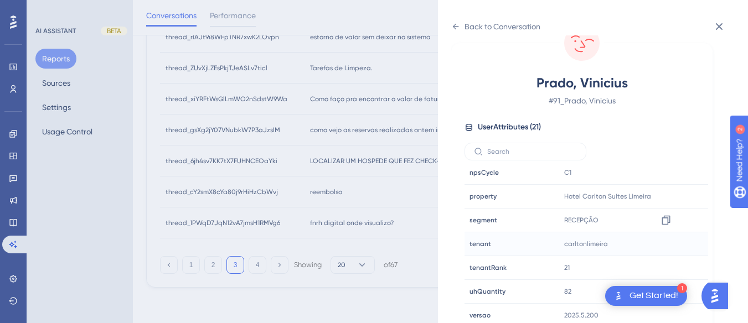
scroll to position [33, 0]
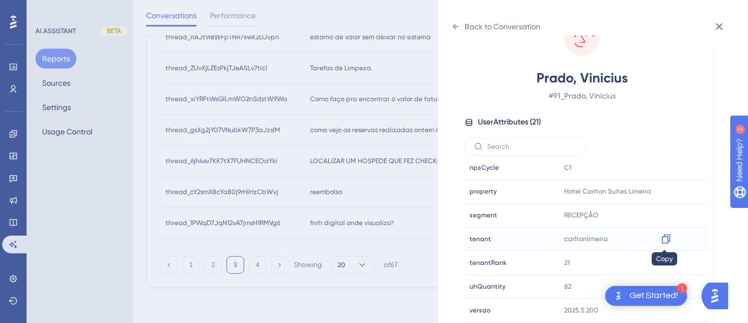
click at [661, 237] on icon at bounding box center [666, 239] width 11 height 11
click at [454, 23] on icon at bounding box center [455, 26] width 9 height 9
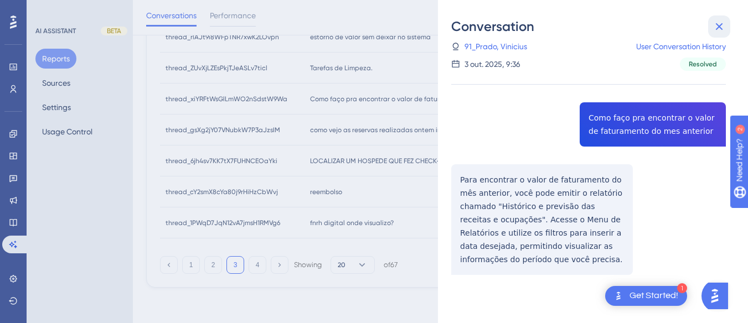
click at [719, 29] on icon at bounding box center [719, 26] width 13 height 13
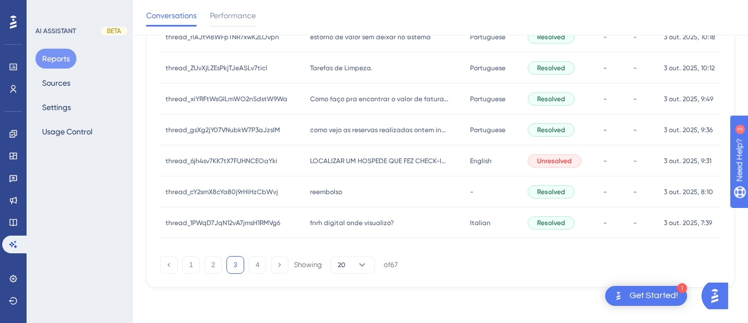
click at [334, 107] on div "Como faço pra encontrar o valor de faturamento do mes anterior Como faço pra en…" at bounding box center [385, 99] width 161 height 31
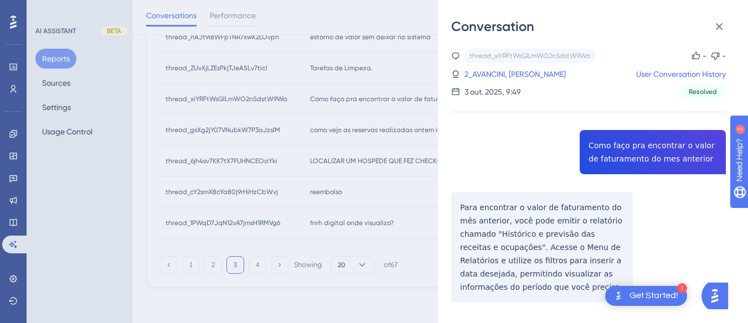
click at [661, 162] on div "thread_xiYRFtWsGlLmWO2nSdstW9Wa Copy - - 2_AVANCINI, [PERSON_NAME] User Convers…" at bounding box center [588, 204] width 275 height 311
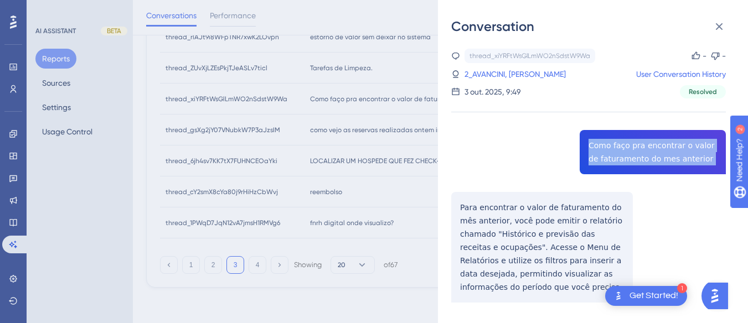
click at [661, 162] on div "thread_xiYRFtWsGlLmWO2nSdstW9Wa Copy - - 2_AVANCINI, [PERSON_NAME] User Convers…" at bounding box center [588, 204] width 275 height 311
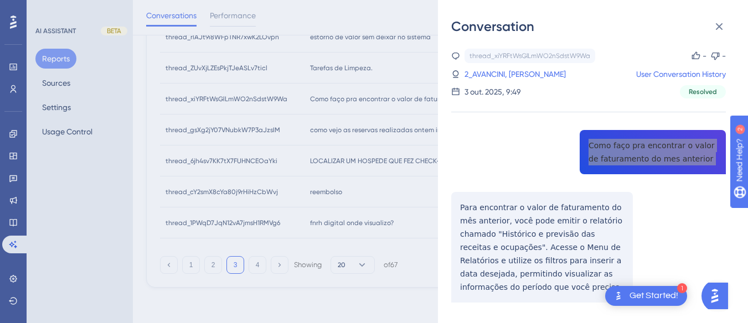
scroll to position [28, 0]
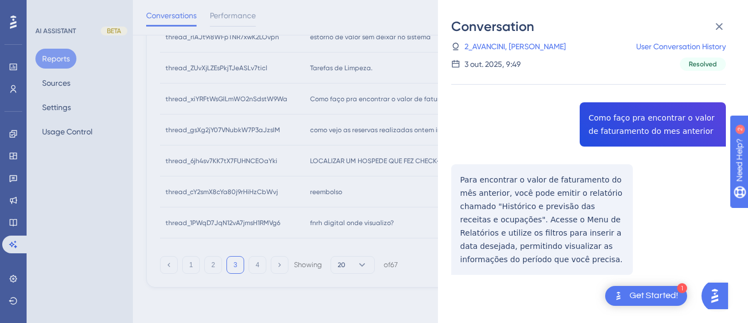
click at [463, 178] on div "thread_xiYRFtWsGlLmWO2nSdstW9Wa Copy - - 2_AVANCINI, [PERSON_NAME] User Convers…" at bounding box center [588, 176] width 275 height 311
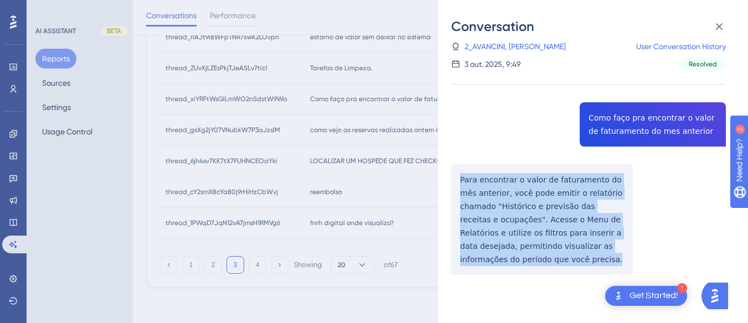
click at [463, 178] on div "thread_xiYRFtWsGlLmWO2nSdstW9Wa Copy - - 2_AVANCINI, [PERSON_NAME] User Convers…" at bounding box center [588, 176] width 275 height 311
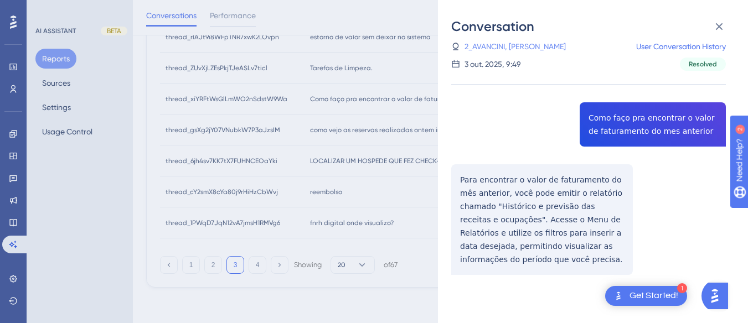
click at [479, 44] on link "2_AVANCINI, [PERSON_NAME]" at bounding box center [515, 46] width 101 height 13
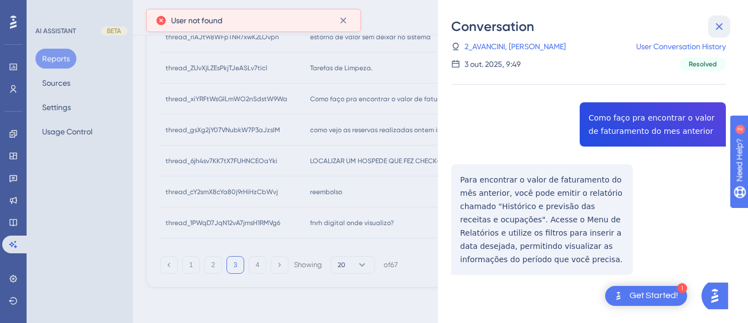
click at [708, 23] on button at bounding box center [719, 27] width 22 height 22
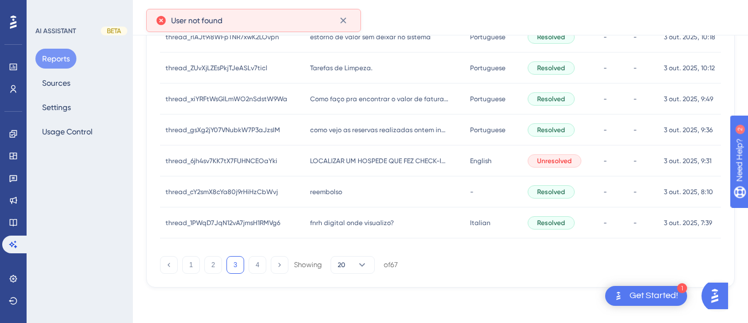
click at [292, 167] on div "thread_6jh4sv7KK7tX7FUHNCEOaYki thread_6jh4sv7KK7tX7FUHNCEOaYki" at bounding box center [232, 161] width 145 height 31
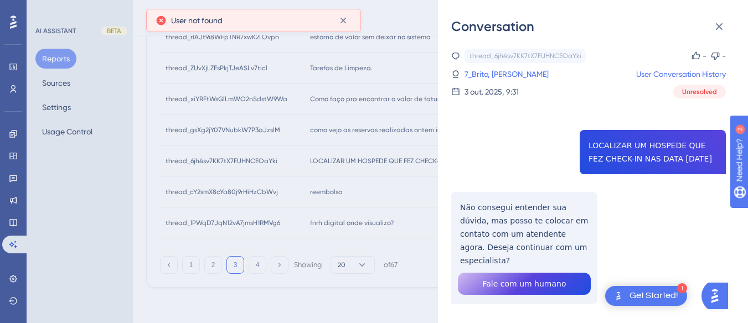
click at [687, 163] on div "thread_6jh4sv7KK7tX7FUHNCEOaYki Copy - - 7_Brito, [PERSON_NAME] User Conversati…" at bounding box center [588, 205] width 275 height 312
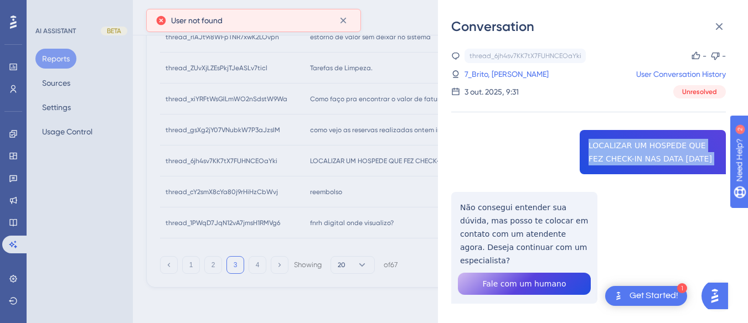
click at [687, 163] on div "thread_6jh4sv7KK7tX7FUHNCEOaYki Copy - - 7_Brito, [PERSON_NAME] User Conversati…" at bounding box center [588, 205] width 275 height 312
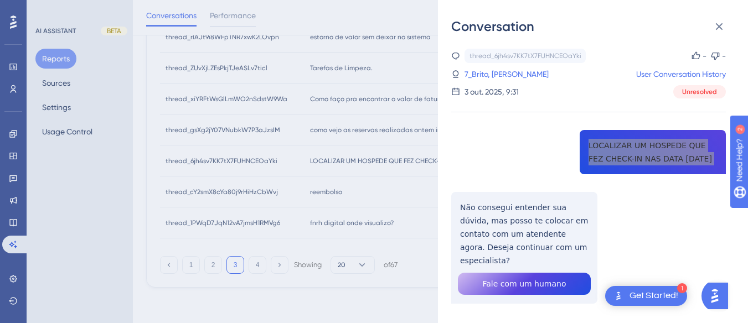
scroll to position [16, 0]
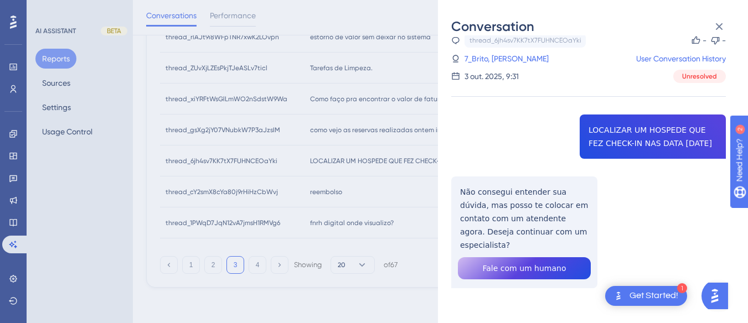
click at [483, 204] on div "thread_6jh4sv7KK7tX7FUHNCEOaYki Copy - - 7_Brito, [PERSON_NAME] User Conversati…" at bounding box center [588, 189] width 275 height 312
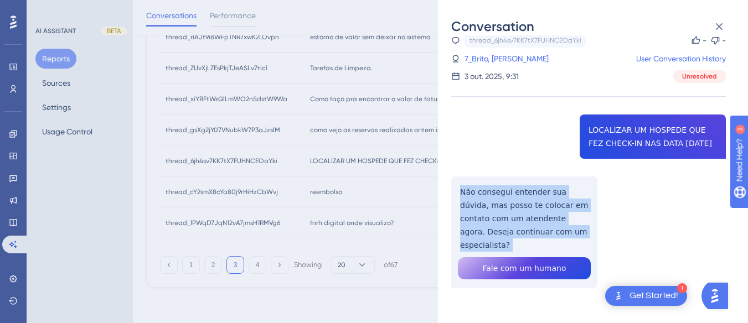
click at [483, 204] on div "thread_6jh4sv7KK7tX7FUHNCEOaYki Copy - - 7_Brito, [PERSON_NAME] User Conversati…" at bounding box center [588, 189] width 275 height 312
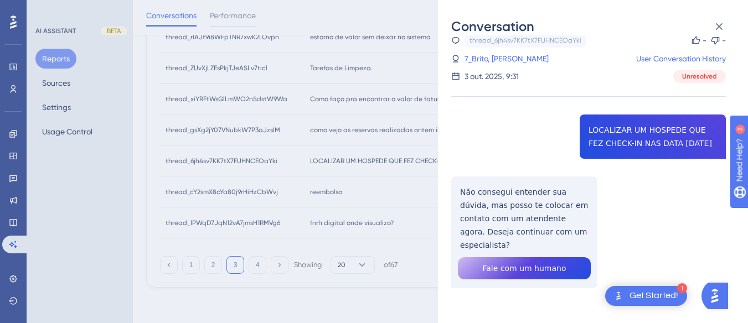
click at [491, 50] on div "thread_6jh4sv7KK7tX7FUHNCEOaYki Copy - - 7_Brito, [PERSON_NAME] User Conversati…" at bounding box center [588, 58] width 275 height 50
click at [476, 59] on link "7_Brito, [PERSON_NAME]" at bounding box center [507, 58] width 84 height 13
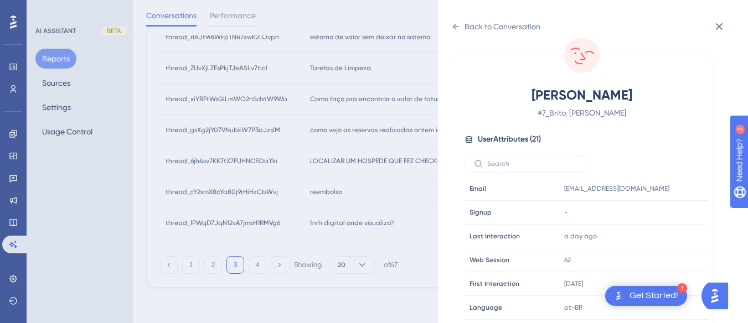
scroll to position [337, 0]
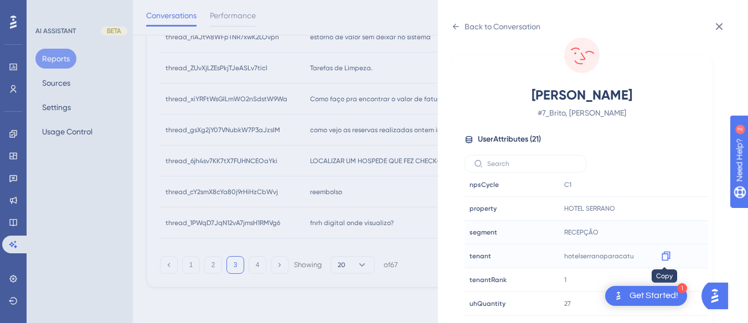
click at [669, 254] on icon at bounding box center [666, 256] width 8 height 9
click at [456, 26] on icon at bounding box center [455, 26] width 9 height 9
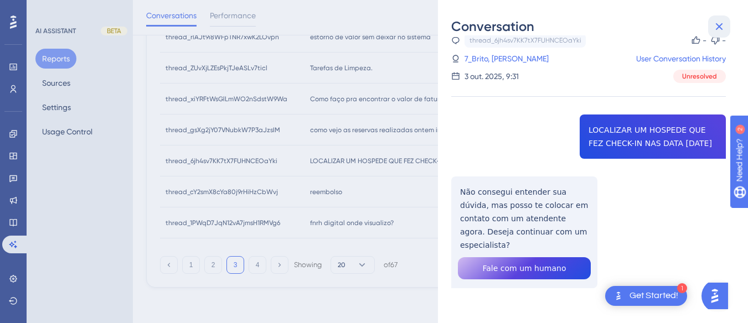
drag, startPoint x: 718, startPoint y: 20, endPoint x: 402, endPoint y: 93, distance: 325.2
click at [718, 20] on icon at bounding box center [719, 26] width 13 height 13
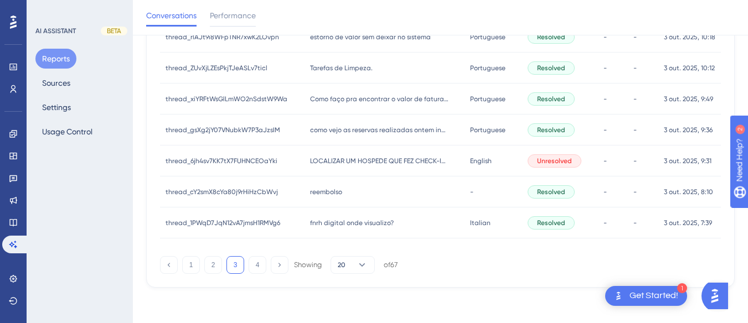
click at [310, 191] on span "reembolso" at bounding box center [326, 192] width 32 height 9
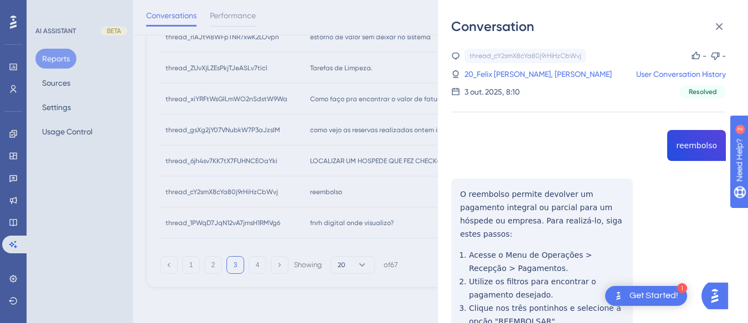
click at [692, 147] on div "thread_cY2smX8cYa80j9rHiHzCbWvj Copy - - 20_Felix de souza Pinto, [PERSON_NAME]…" at bounding box center [588, 286] width 275 height 475
click at [446, 189] on div "Conversation thread_cY2smX8cYa80j9rHiHzCbWvj Copy - - 20_Felix de souza Pinto, …" at bounding box center [593, 161] width 310 height 323
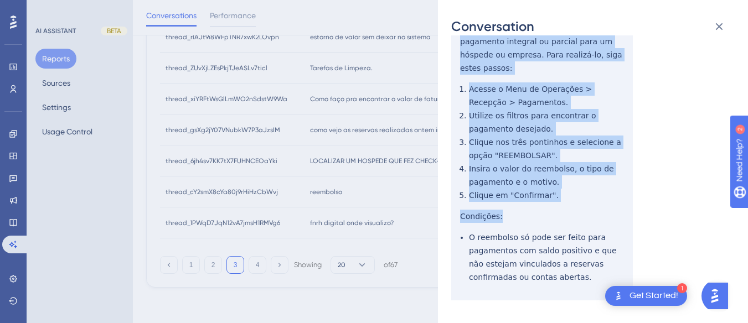
scroll to position [178, 0]
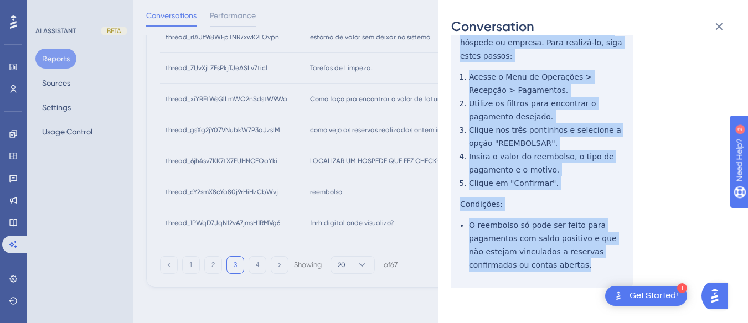
drag, startPoint x: 450, startPoint y: 188, endPoint x: 542, endPoint y: 253, distance: 112.9
click at [542, 253] on div "Conversation thread_cY2smX8cYa80j9rHiHzCbWvj Copy - - 20_Felix de souza Pinto, …" at bounding box center [593, 161] width 310 height 323
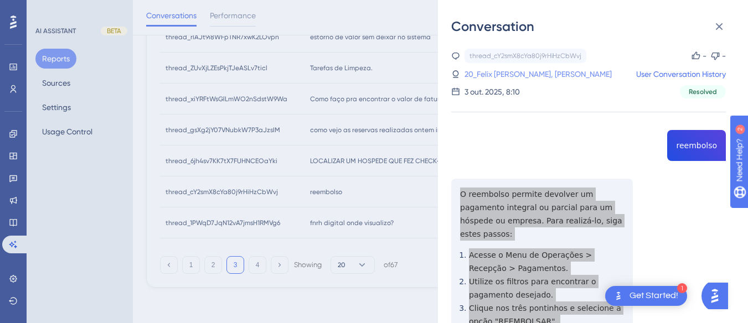
scroll to position [263, 0]
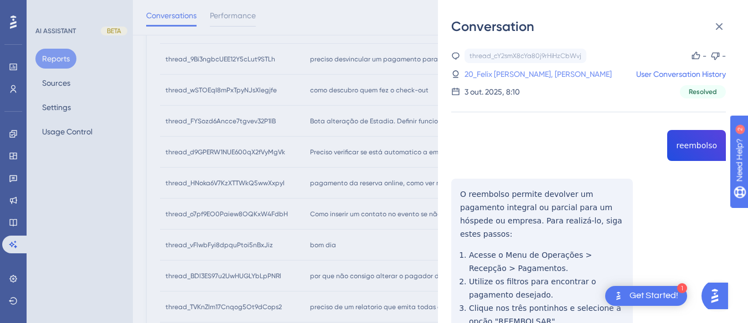
click at [512, 73] on link "20_Felix [PERSON_NAME], [PERSON_NAME]" at bounding box center [538, 74] width 147 height 13
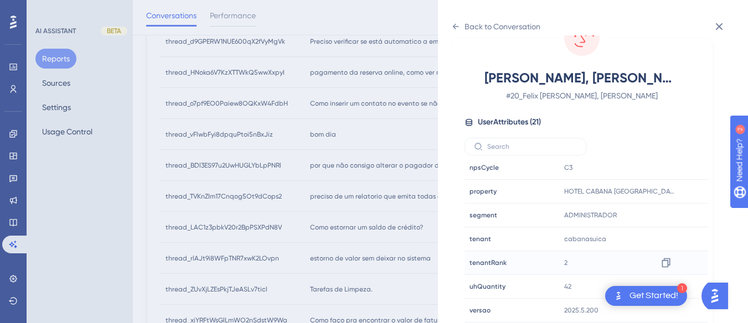
scroll to position [539, 0]
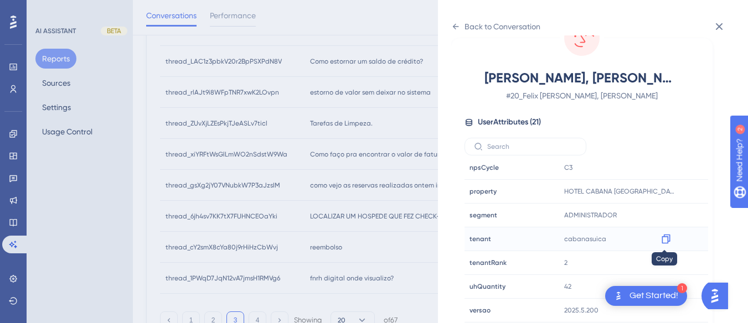
click at [662, 238] on icon at bounding box center [666, 239] width 11 height 11
click at [460, 21] on div "Back to Conversation" at bounding box center [495, 27] width 89 height 18
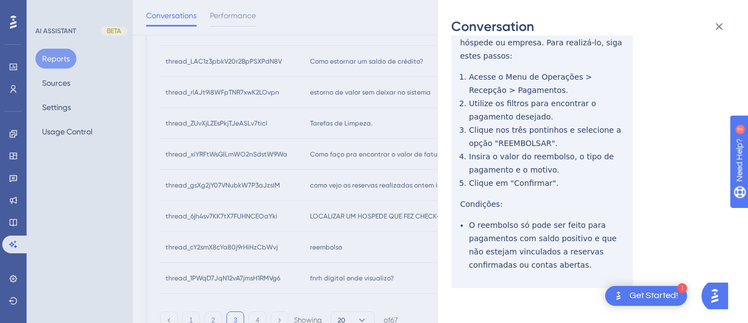
scroll to position [0, 0]
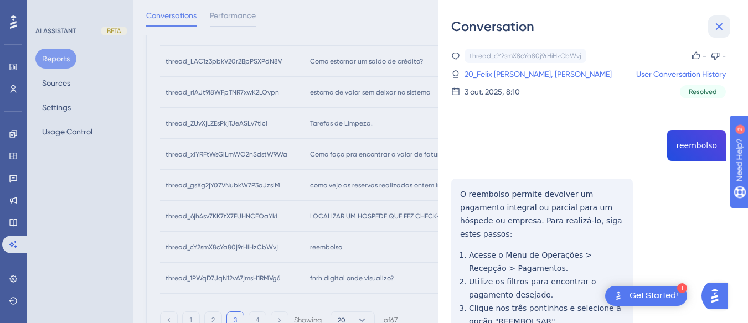
click at [727, 28] on button at bounding box center [719, 27] width 22 height 22
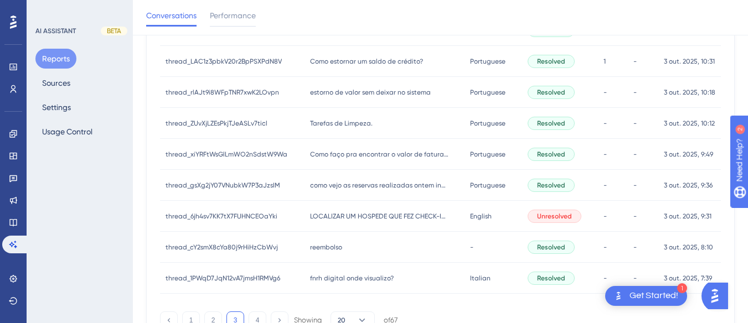
scroll to position [595, 0]
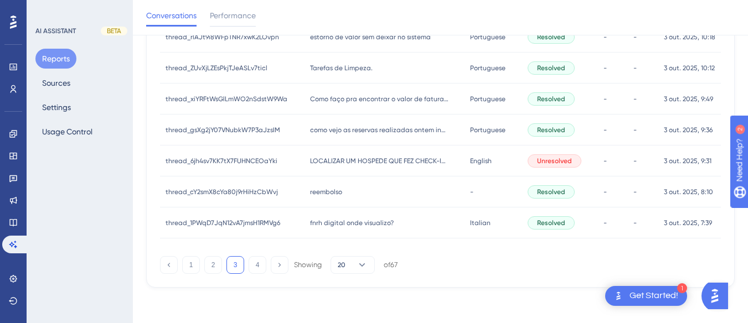
click at [287, 223] on div "thread_1PWqD7JqN12vA7jmsH1RMVg6 thread_1PWqD7JqN12vA7jmsH1RMVg6" at bounding box center [232, 223] width 145 height 31
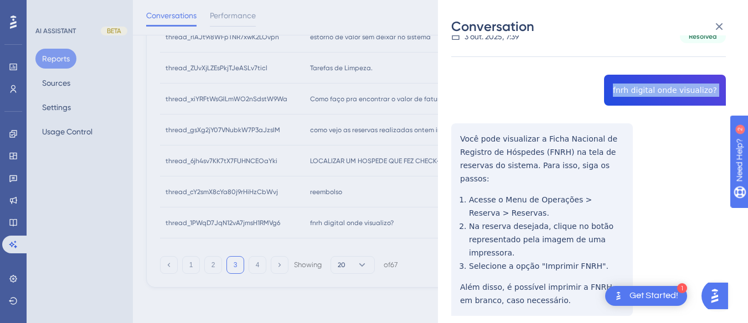
click at [458, 135] on div "thread_1PWqD7JqN12vA7jmsH1RMVg6 Copy - - 13_Silva, [PERSON_NAME] User Conversat…" at bounding box center [588, 324] width 275 height 663
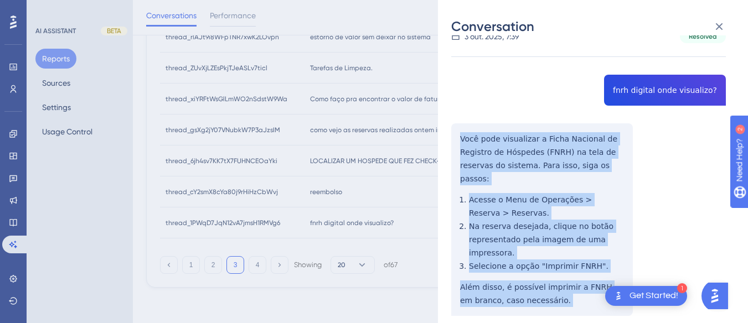
drag, startPoint x: 458, startPoint y: 135, endPoint x: 563, endPoint y: 301, distance: 197.5
click at [565, 313] on div "thread_1PWqD7JqN12vA7jmsH1RMVg6 Copy - - 13_Silva, [PERSON_NAME] User Conversat…" at bounding box center [588, 324] width 275 height 663
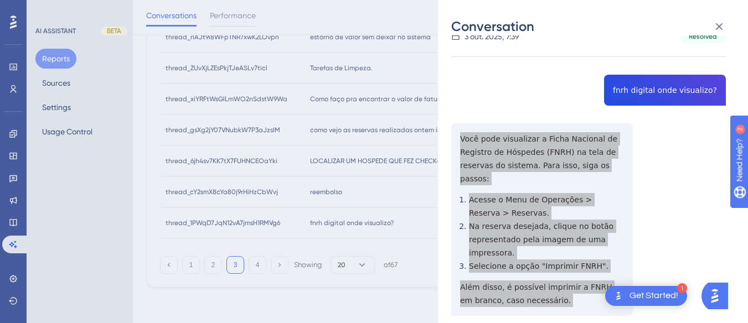
scroll to position [222, 0]
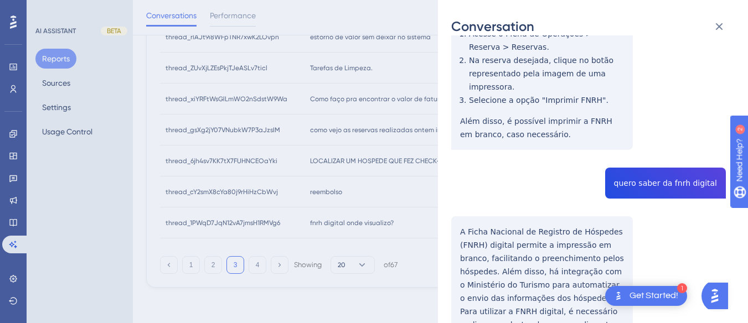
click at [699, 164] on div "thread_1PWqD7JqN12vA7jmsH1RMVg6 Copy - - 13_Silva, [PERSON_NAME] User Conversat…" at bounding box center [588, 158] width 275 height 663
click at [448, 215] on div "Conversation thread_1PWqD7JqN12vA7jmsH1RMVg6 Copy - - 13_Silva, [PERSON_NAME] U…" at bounding box center [593, 161] width 310 height 323
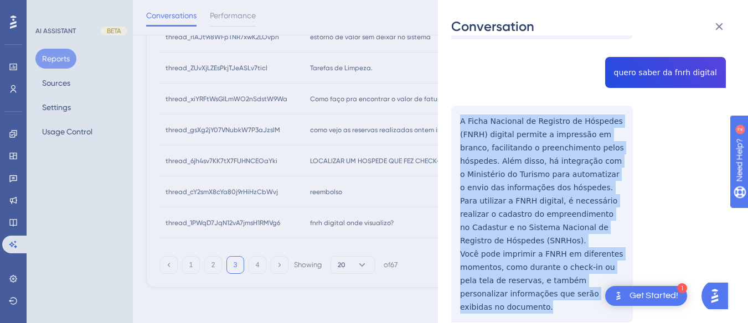
drag, startPoint x: 449, startPoint y: 215, endPoint x: 625, endPoint y: 261, distance: 181.9
click at [629, 266] on div "Conversation thread_1PWqD7JqN12vA7jmsH1RMVg6 Copy - - 13_Silva, [PERSON_NAME] U…" at bounding box center [593, 161] width 310 height 323
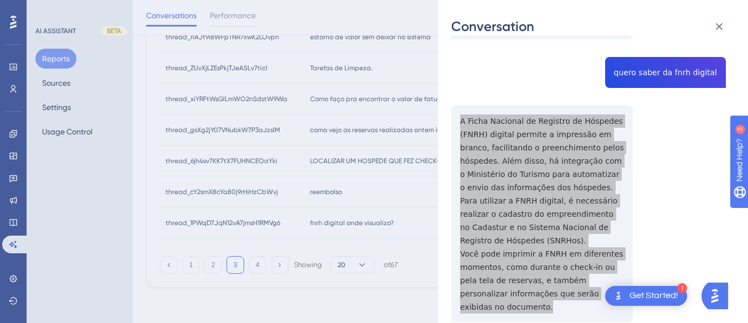
scroll to position [0, 0]
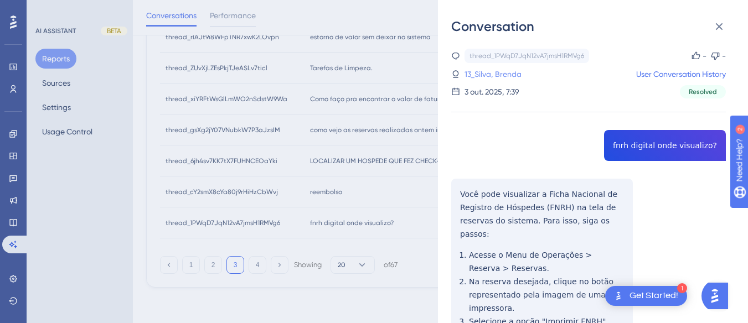
click at [487, 78] on link "13_Silva, Brenda" at bounding box center [493, 74] width 57 height 13
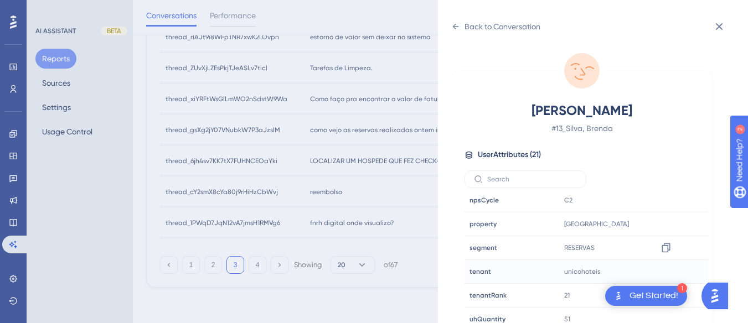
scroll to position [33, 0]
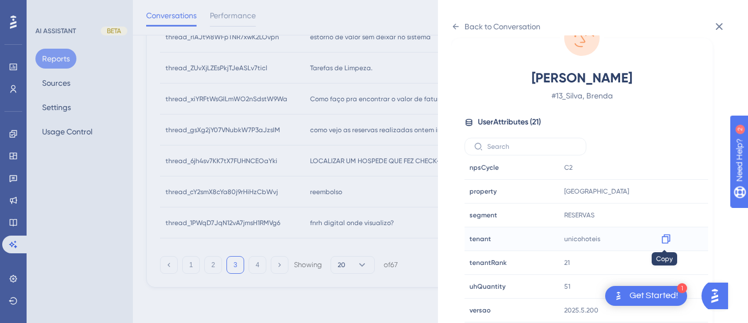
drag, startPoint x: 673, startPoint y: 238, endPoint x: 684, endPoint y: 215, distance: 25.0
click at [674, 238] on div "unicohoteis Copy unicohoteis" at bounding box center [620, 239] width 120 height 22
click at [666, 240] on icon at bounding box center [666, 239] width 11 height 11
click at [666, 193] on icon at bounding box center [666, 191] width 8 height 9
click at [459, 26] on icon at bounding box center [455, 26] width 9 height 9
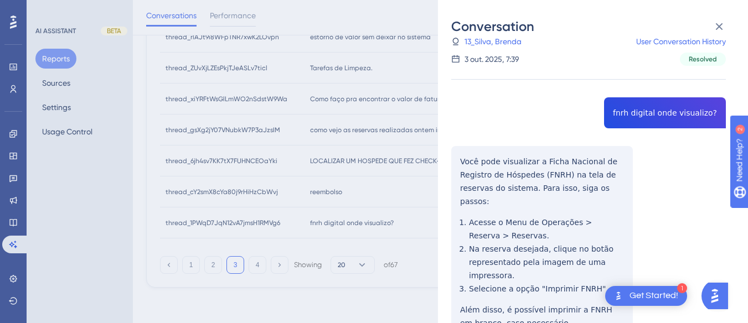
click at [732, 23] on div "Conversation" at bounding box center [593, 27] width 284 height 18
click at [731, 24] on div "Conversation" at bounding box center [593, 27] width 284 height 18
click at [718, 24] on icon at bounding box center [719, 26] width 13 height 13
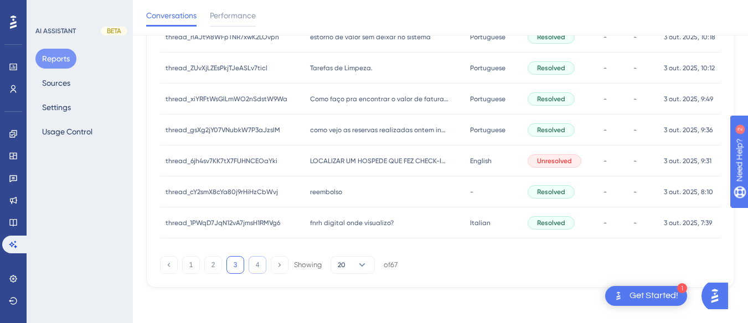
click at [259, 264] on button "4" at bounding box center [258, 265] width 18 height 18
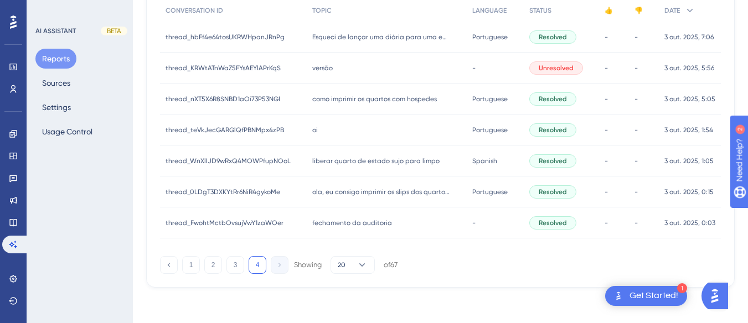
scroll to position [0, 0]
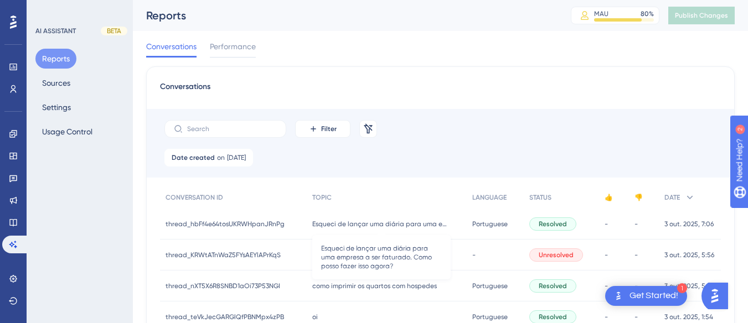
click at [332, 227] on span "Esqueci de lançar uma diária para uma empresa a ser faturado. Como posso fazer …" at bounding box center [381, 224] width 138 height 9
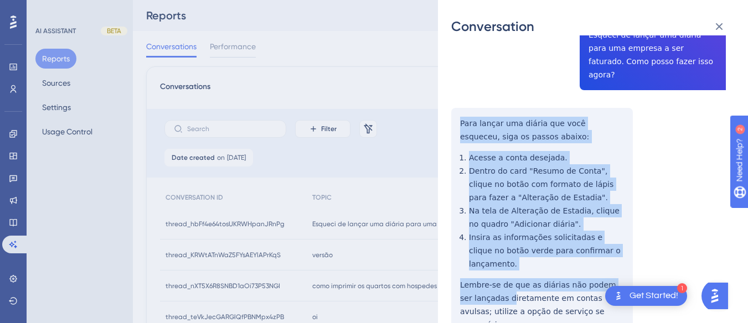
scroll to position [166, 0]
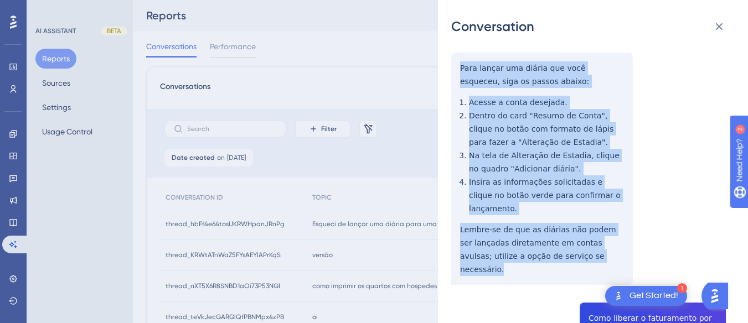
drag, startPoint x: 450, startPoint y: 220, endPoint x: 592, endPoint y: 233, distance: 142.3
click at [592, 233] on div "Conversation thread_hbFf4e64tosUKRWHpanJRnPg Copy - - 4_ALMEIDA, SAMARA User Co…" at bounding box center [593, 161] width 310 height 323
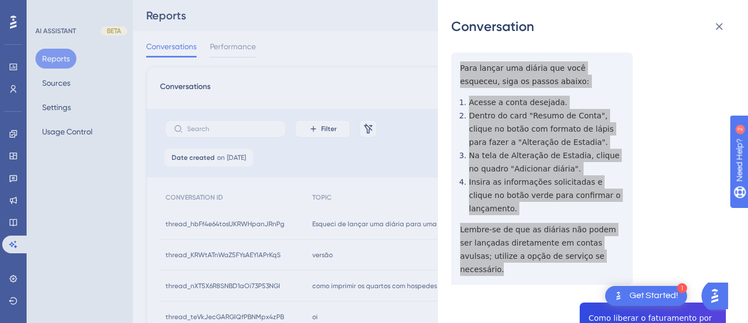
scroll to position [277, 0]
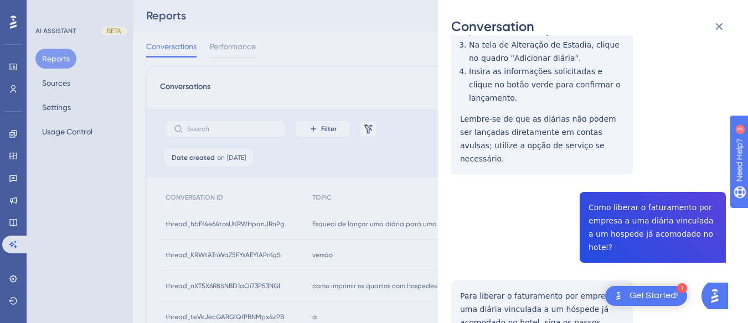
click at [607, 166] on div "thread_hbFf4e64tosUKRWHpanJRnPg Copy - - 4_ALMEIDA, [GEOGRAPHIC_DATA] User Conv…" at bounding box center [588, 237] width 275 height 931
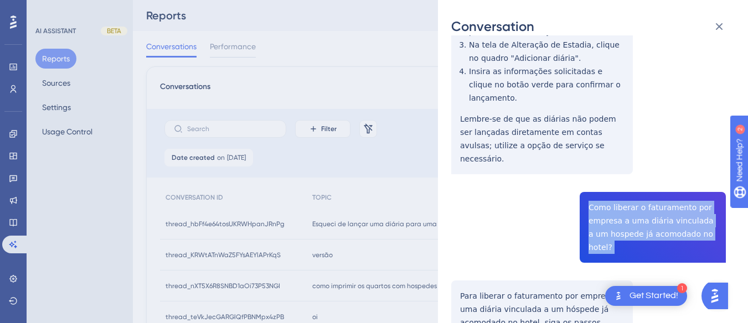
click at [607, 166] on div "thread_hbFf4e64tosUKRWHpanJRnPg Copy - - 4_ALMEIDA, [GEOGRAPHIC_DATA] User Conv…" at bounding box center [588, 237] width 275 height 931
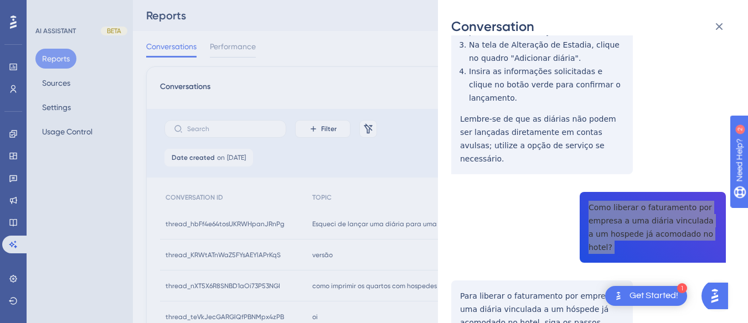
scroll to position [388, 0]
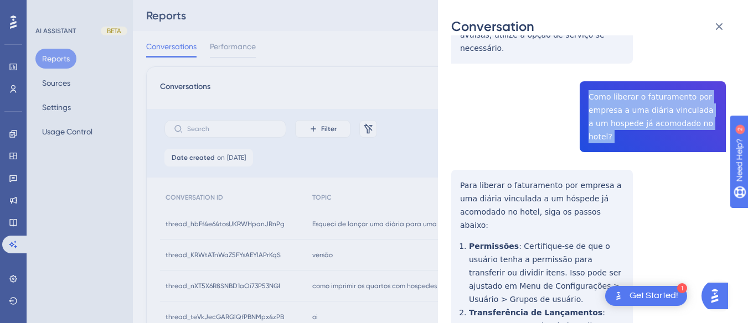
click at [455, 128] on div "thread_hbFf4e64tosUKRWHpanJRnPg Copy - - 4_ALMEIDA, [GEOGRAPHIC_DATA] User Conv…" at bounding box center [588, 126] width 275 height 931
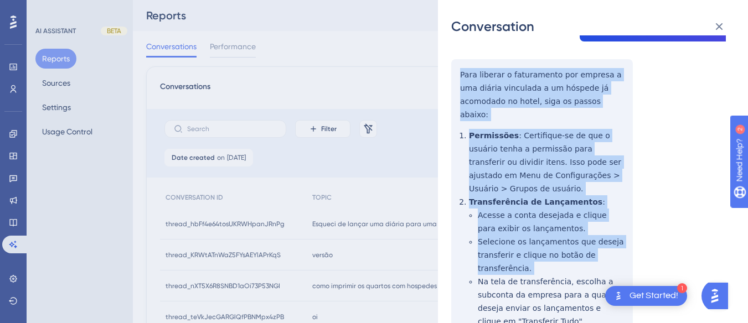
scroll to position [568, 0]
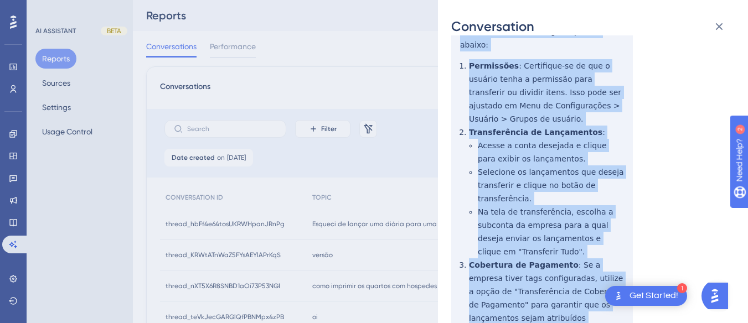
drag, startPoint x: 455, startPoint y: 128, endPoint x: 579, endPoint y: 264, distance: 184.3
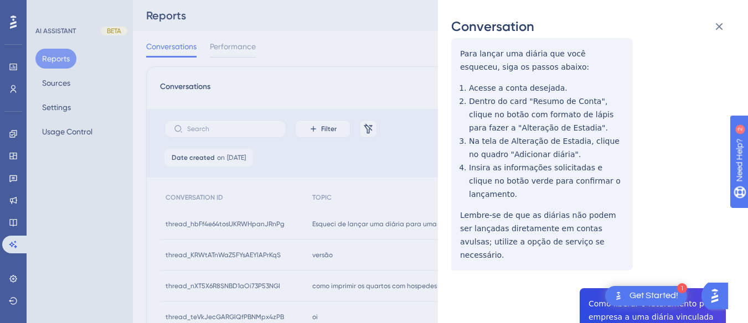
scroll to position [0, 0]
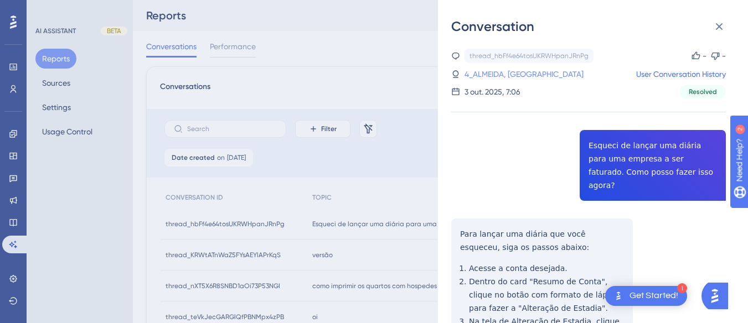
click at [487, 68] on link "4_ALMEIDA, [GEOGRAPHIC_DATA]" at bounding box center [524, 74] width 119 height 13
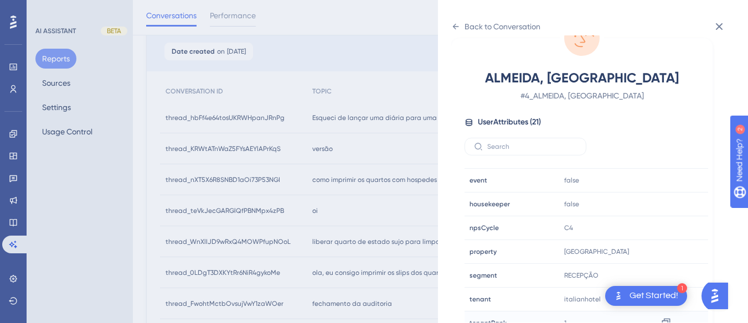
scroll to position [337, 0]
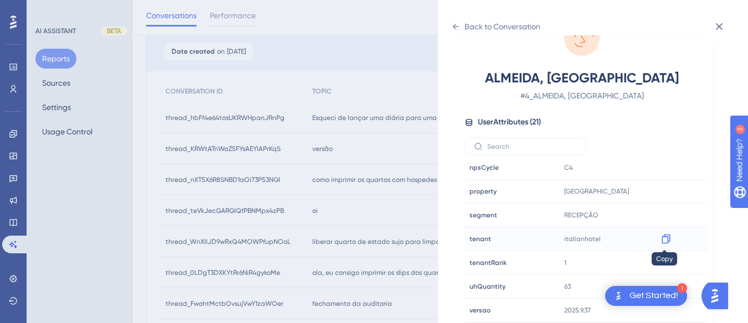
click at [666, 237] on icon at bounding box center [666, 239] width 8 height 9
click at [458, 24] on icon at bounding box center [455, 26] width 9 height 9
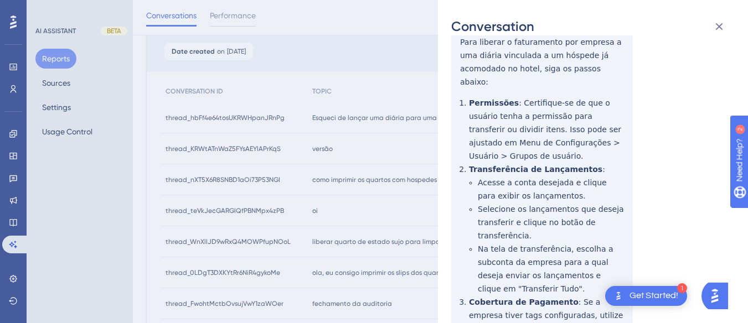
scroll to position [568, 0]
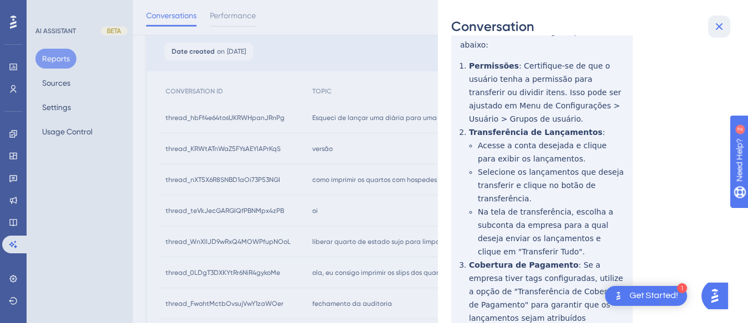
click at [724, 29] on icon at bounding box center [719, 26] width 13 height 13
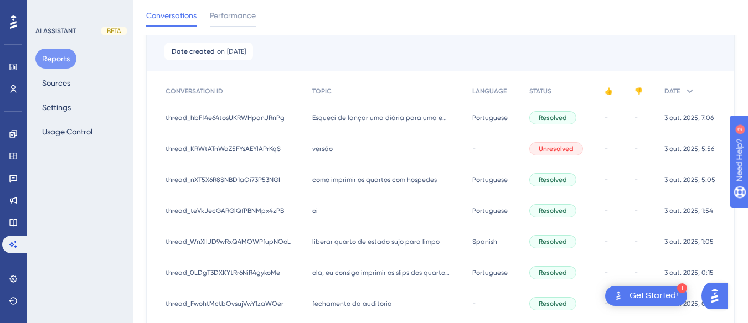
click at [399, 141] on div "versão versão" at bounding box center [387, 148] width 160 height 31
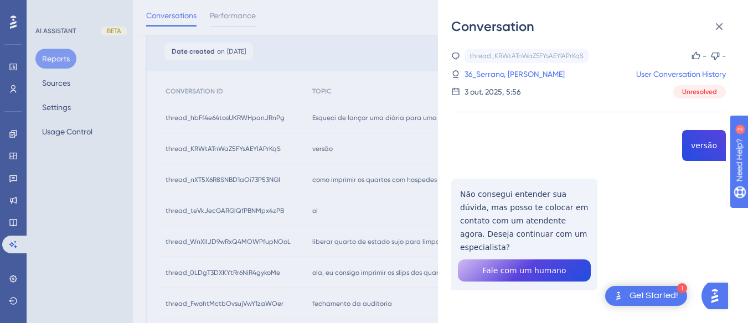
scroll to position [2, 0]
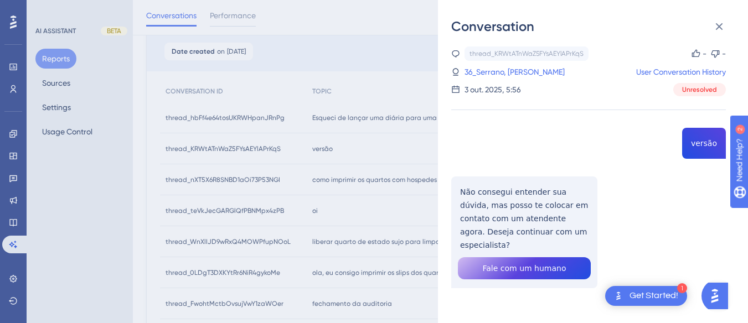
click at [688, 143] on div "thread_KRWtATnWaZ5FYsAEYlAPrKqS Copy - - 36_Serrano, [PERSON_NAME] User Convers…" at bounding box center [588, 196] width 275 height 299
click at [514, 191] on div "thread_KRWtATnWaZ5FYsAEYlAPrKqS Copy - - 36_Serrano, [PERSON_NAME] User Convers…" at bounding box center [588, 196] width 275 height 299
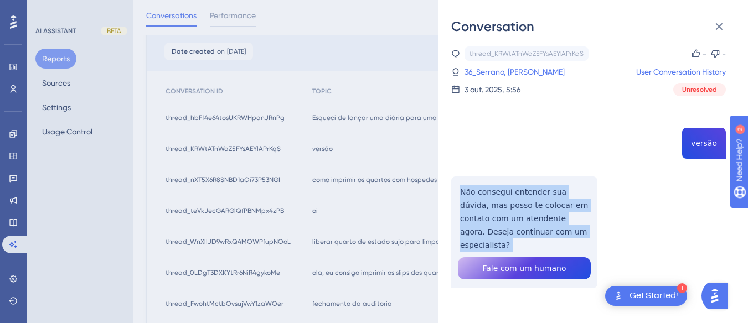
click at [514, 191] on div "thread_KRWtATnWaZ5FYsAEYlAPrKqS Copy - - 36_Serrano, [PERSON_NAME] User Convers…" at bounding box center [588, 196] width 275 height 299
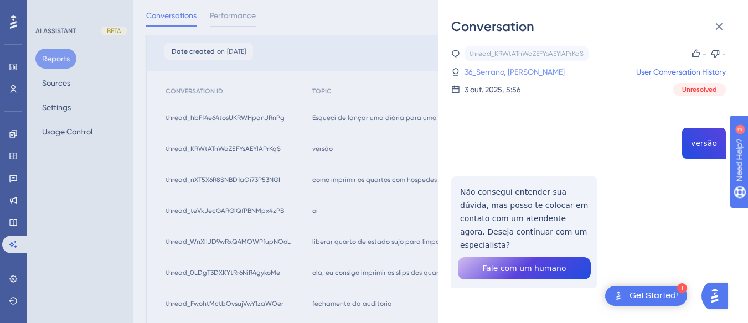
click at [497, 74] on link "36_Serrano, [PERSON_NAME]" at bounding box center [515, 71] width 100 height 13
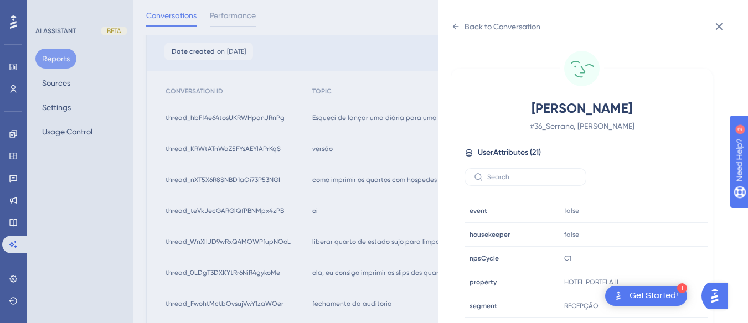
scroll to position [33, 0]
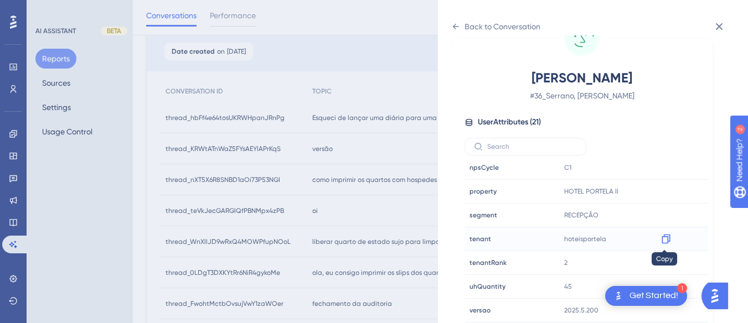
click at [662, 238] on icon at bounding box center [666, 239] width 11 height 11
click at [454, 24] on icon at bounding box center [455, 26] width 9 height 9
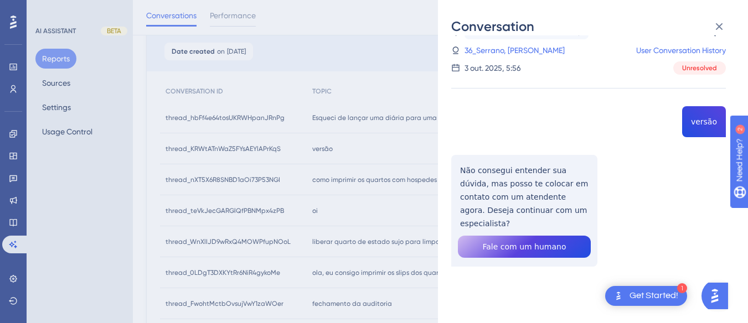
scroll to position [2, 0]
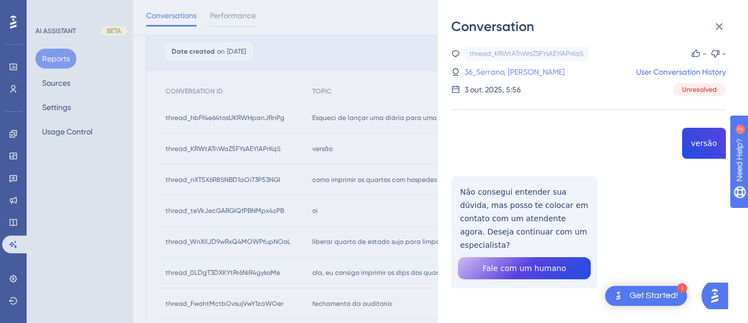
click at [513, 70] on link "36_Serrano, [PERSON_NAME]" at bounding box center [515, 71] width 100 height 13
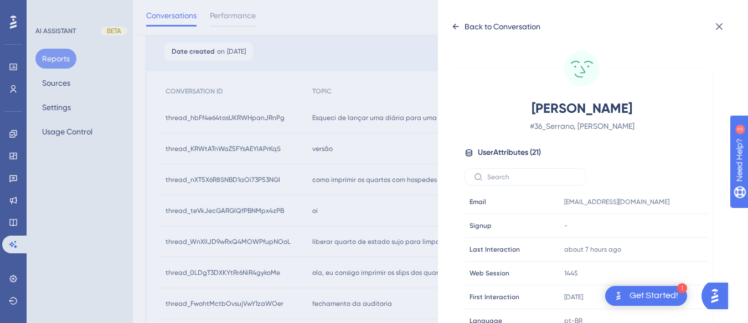
click at [460, 20] on div "Back to Conversation" at bounding box center [495, 27] width 89 height 18
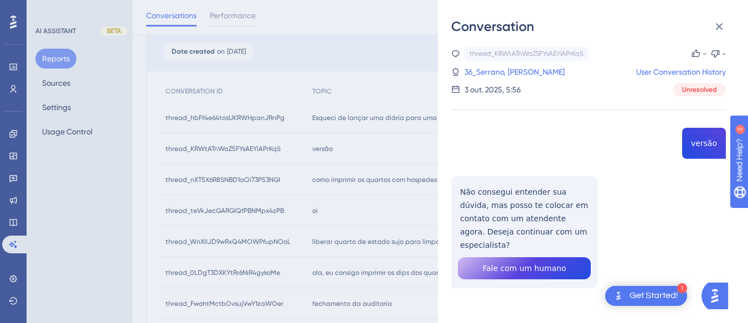
scroll to position [192, 0]
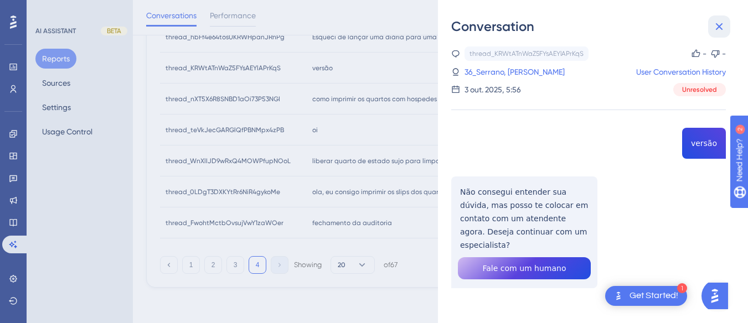
click at [727, 25] on button at bounding box center [719, 27] width 22 height 22
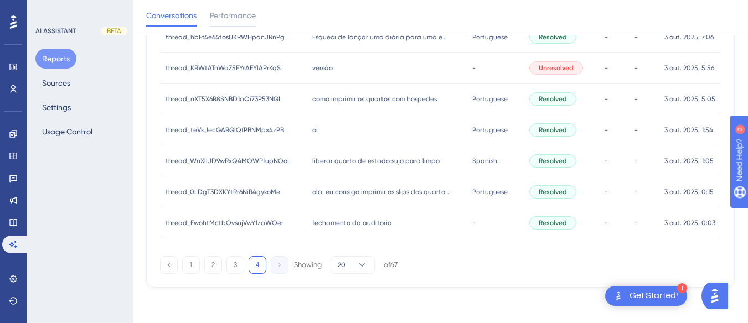
click at [333, 100] on span "como imprimir os quartos com hospedes" at bounding box center [374, 99] width 125 height 9
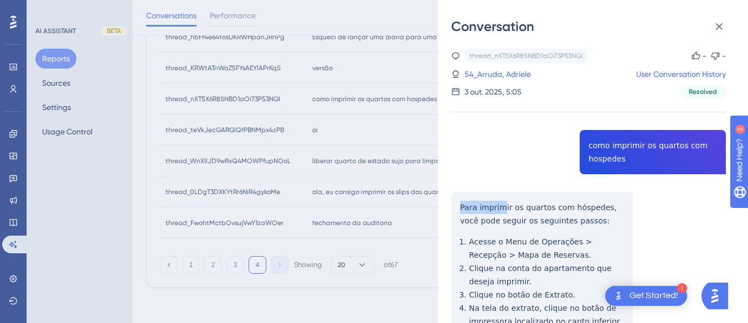
drag, startPoint x: 452, startPoint y: 201, endPoint x: 506, endPoint y: 205, distance: 54.0
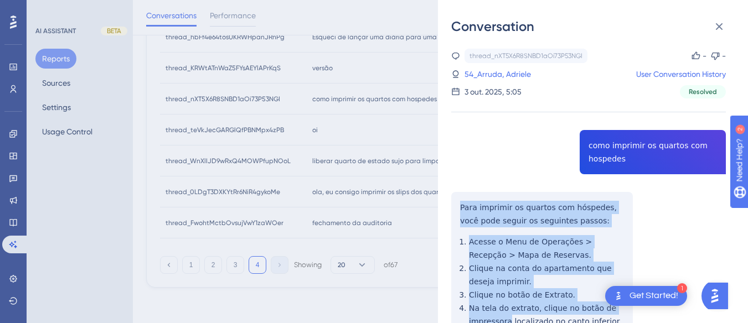
scroll to position [166, 0]
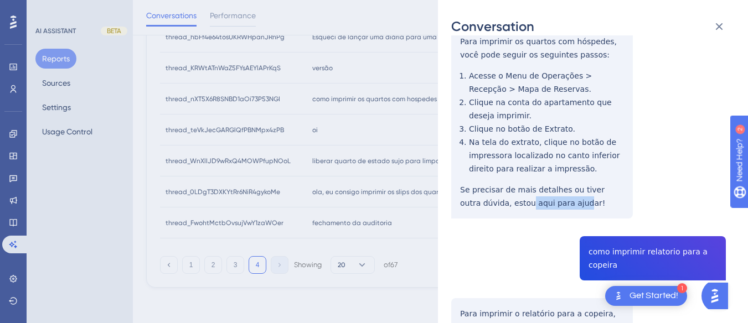
drag, startPoint x: 506, startPoint y: 205, endPoint x: 557, endPoint y: 198, distance: 51.5
click at [557, 198] on div "thread_nXT5X6R8SNBD1aOi73P53NGI Copy - - 54_Arruda, Adriele User Conversation H…" at bounding box center [588, 215] width 275 height 665
click at [601, 203] on div "thread_nXT5X6R8SNBD1aOi73P53NGI Copy - - 54_Arruda, Adriele User Conversation H…" at bounding box center [588, 215] width 275 height 665
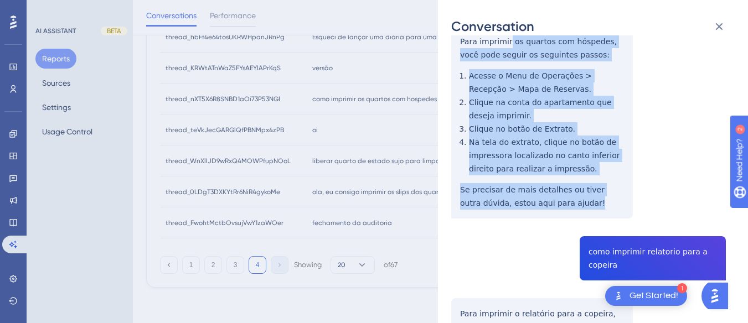
scroll to position [55, 0]
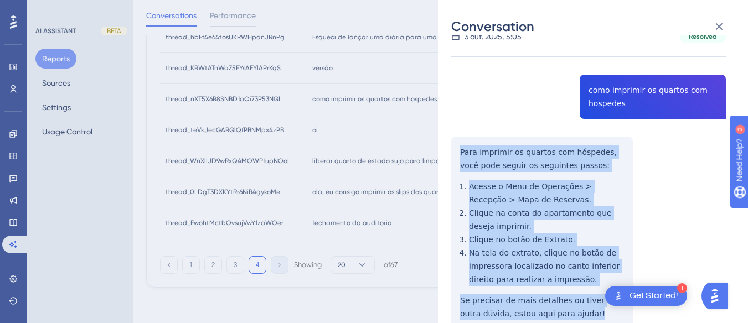
drag, startPoint x: 583, startPoint y: 206, endPoint x: 455, endPoint y: 152, distance: 139.0
click at [455, 152] on div "thread_nXT5X6R8SNBD1aOi73P53NGI Copy - - 54_Arruda, Adriele User Conversation H…" at bounding box center [588, 325] width 275 height 665
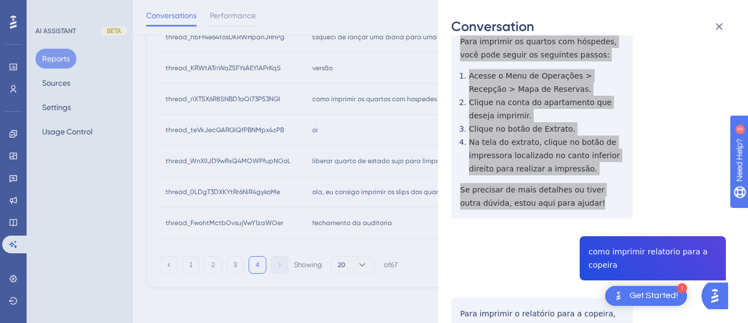
scroll to position [277, 0]
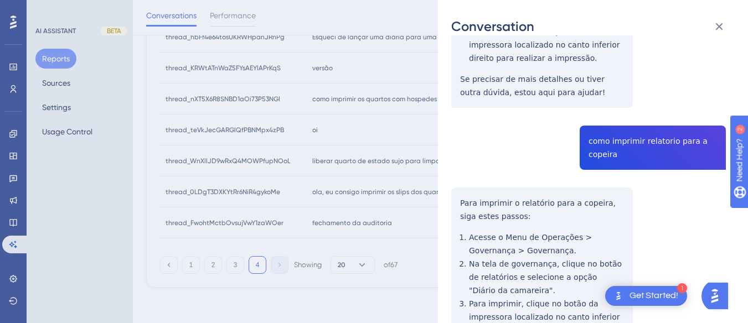
click at [624, 143] on div "thread_nXT5X6R8SNBD1aOi73P53NGI Copy - - 54_Arruda, Adriele User Conversation H…" at bounding box center [588, 104] width 275 height 665
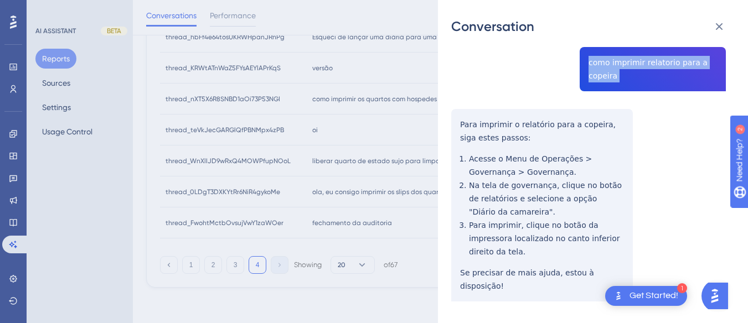
click at [453, 120] on div "thread_nXT5X6R8SNBD1aOi73P53NGI Copy - - 54_Arruda, Adriele User Conversation H…" at bounding box center [588, 25] width 275 height 665
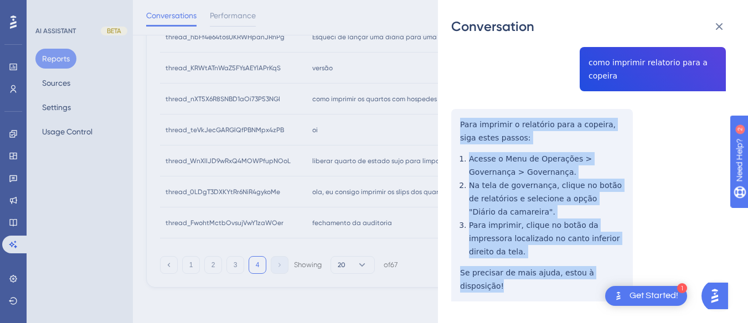
drag, startPoint x: 453, startPoint y: 120, endPoint x: 635, endPoint y: 254, distance: 225.9
click at [635, 254] on div "thread_nXT5X6R8SNBD1aOi73P53NGI Copy - - 54_Arruda, Adriele User Conversation H…" at bounding box center [588, 25] width 275 height 665
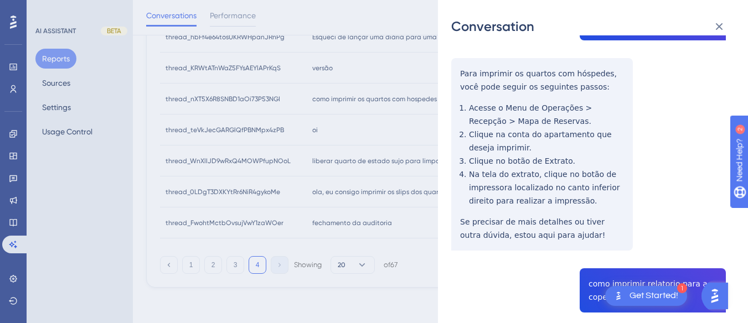
scroll to position [0, 0]
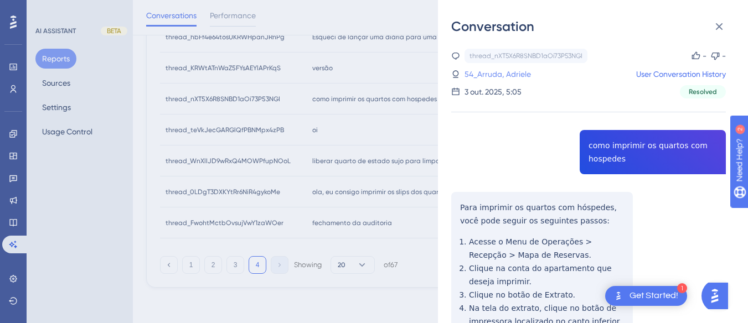
click at [515, 70] on link "54_Arruda, Adriele" at bounding box center [498, 74] width 66 height 13
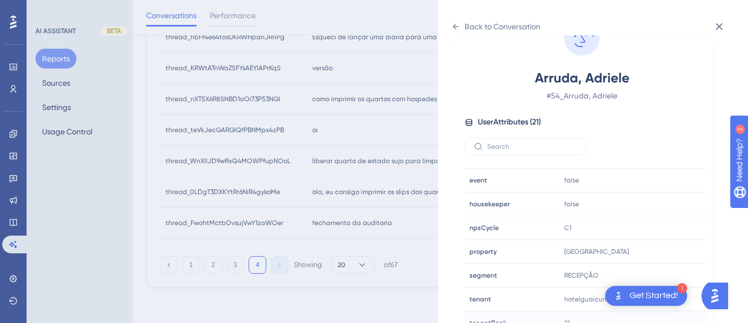
scroll to position [332, 0]
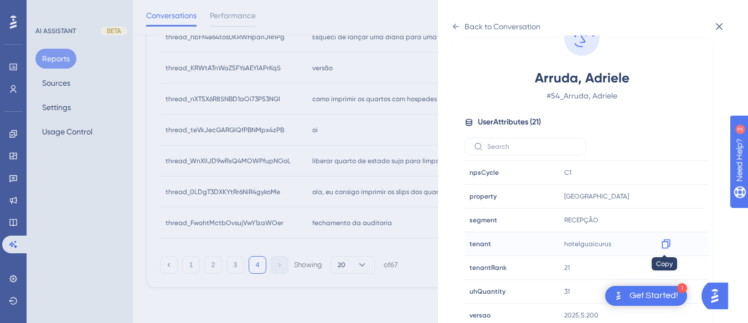
click at [667, 244] on icon at bounding box center [666, 244] width 11 height 11
click at [451, 28] on icon at bounding box center [455, 26] width 9 height 9
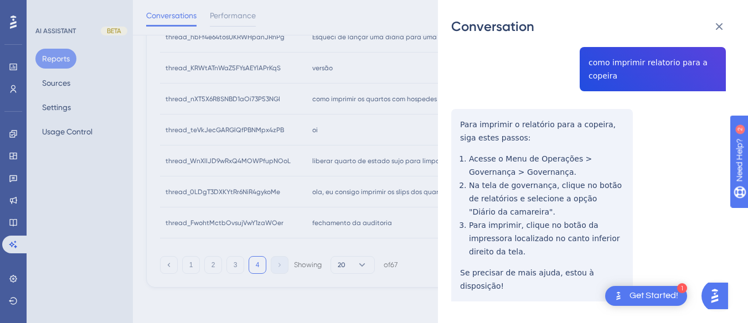
scroll to position [0, 0]
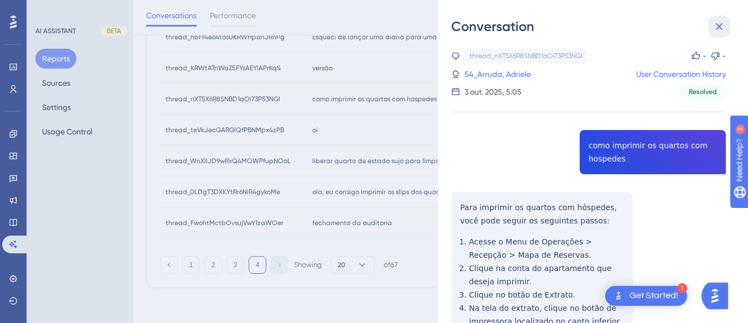
click at [726, 24] on icon at bounding box center [719, 26] width 13 height 13
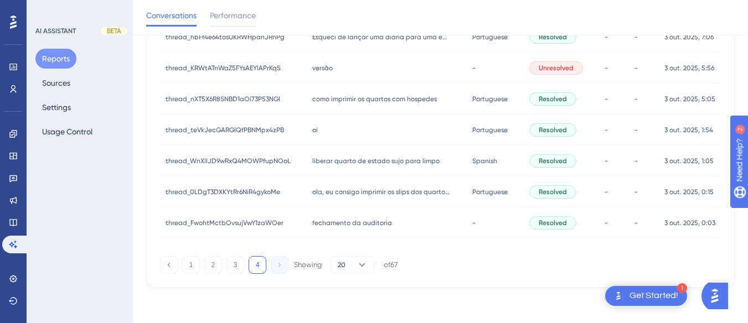
click at [317, 129] on div "oi oi" at bounding box center [387, 130] width 160 height 31
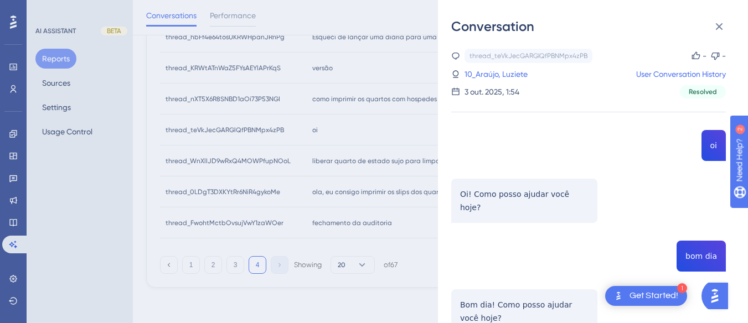
scroll to position [166, 0]
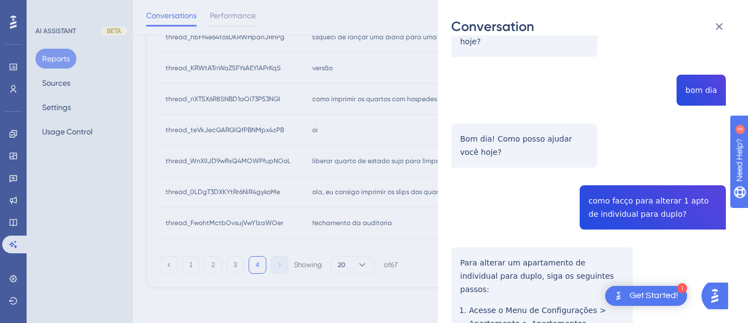
click at [589, 189] on div "thread_teVkJecGARGlQfPBNMpx4zPB Copy - - 10_Araújo, Luziete User Conversation H…" at bounding box center [588, 203] width 275 height 641
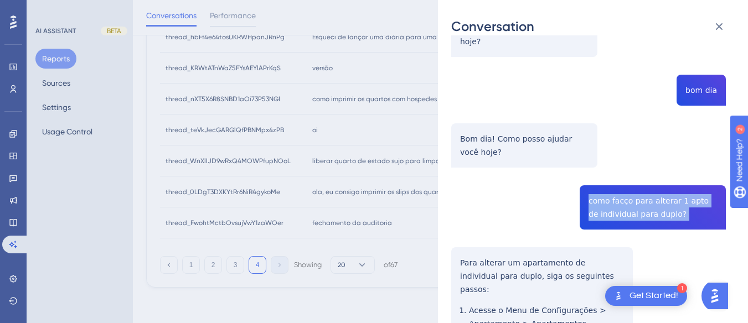
click at [589, 189] on div "thread_teVkJecGARGlQfPBNMpx4zPB Copy - - 10_Araújo, Luziete User Conversation H…" at bounding box center [588, 203] width 275 height 641
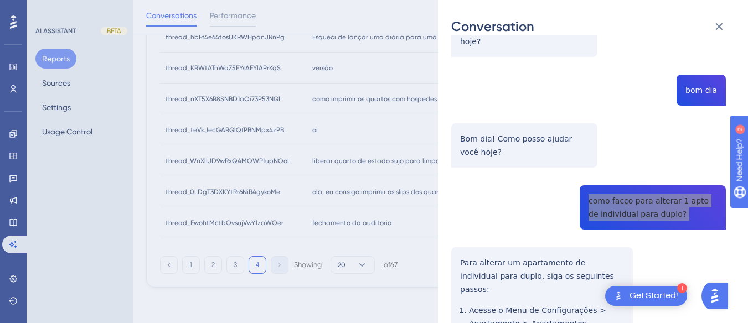
scroll to position [277, 0]
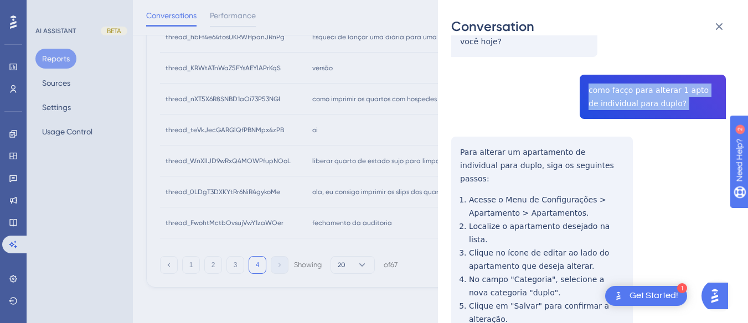
click at [460, 136] on div "thread_teVkJecGARGlQfPBNMpx4zPB Copy - - 10_Araújo, Luziete User Conversation H…" at bounding box center [588, 92] width 275 height 641
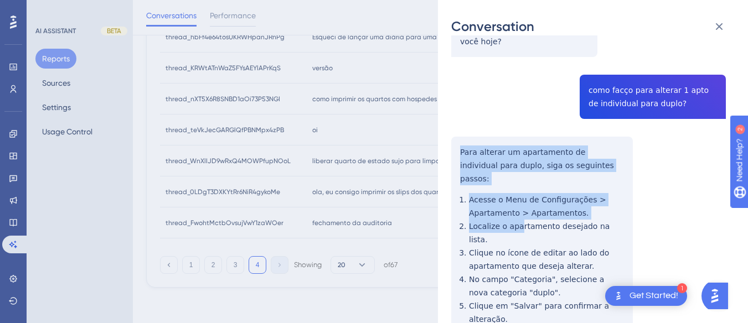
scroll to position [318, 0]
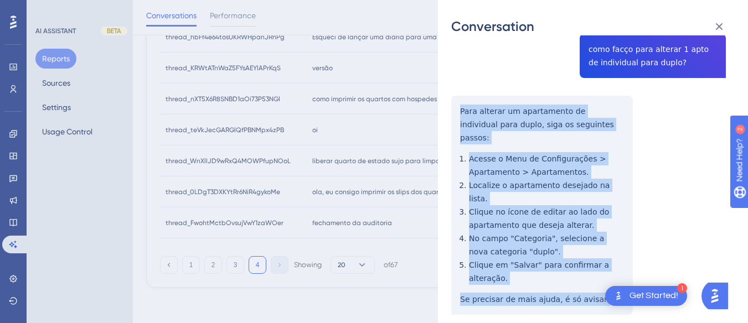
drag, startPoint x: 455, startPoint y: 133, endPoint x: 559, endPoint y: 222, distance: 136.4
click at [601, 258] on div "thread_teVkJecGARGlQfPBNMpx4zPB Copy - - 10_Araújo, Luziete User Conversation H…" at bounding box center [588, 51] width 275 height 641
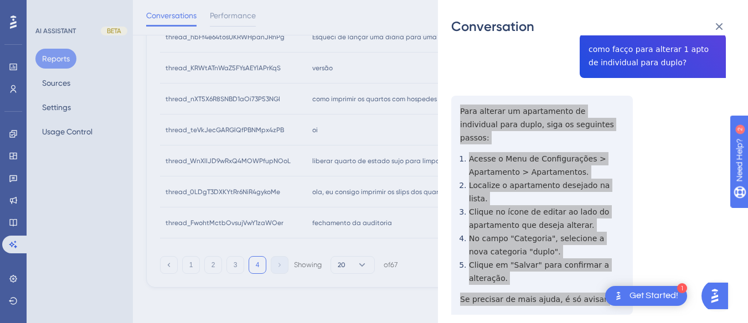
scroll to position [0, 0]
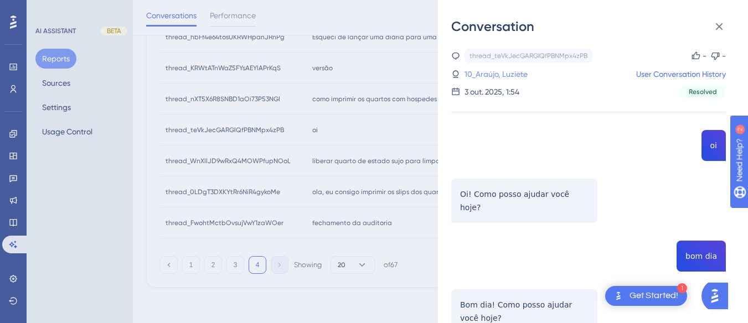
click at [486, 71] on link "10_Araújo, Luziete" at bounding box center [496, 74] width 63 height 13
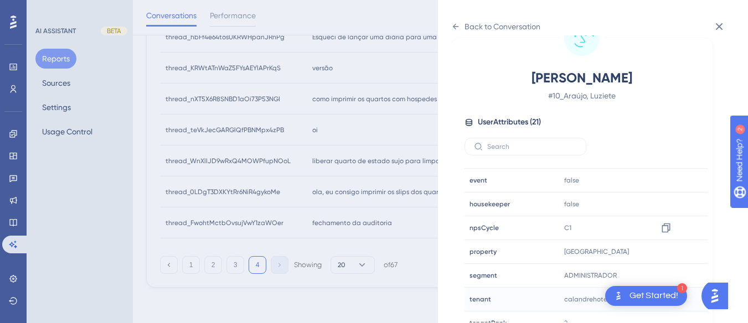
scroll to position [337, 0]
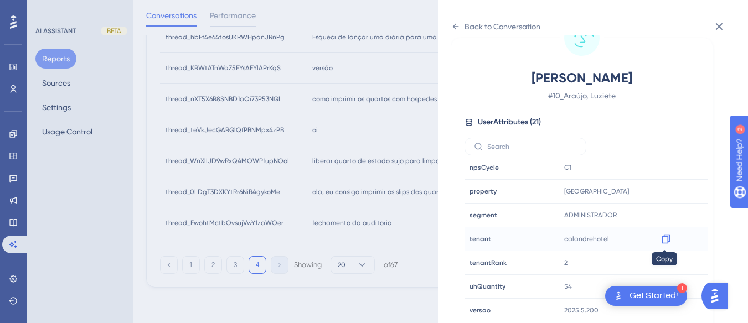
click at [665, 238] on icon at bounding box center [666, 239] width 11 height 11
click at [460, 23] on icon at bounding box center [455, 26] width 9 height 9
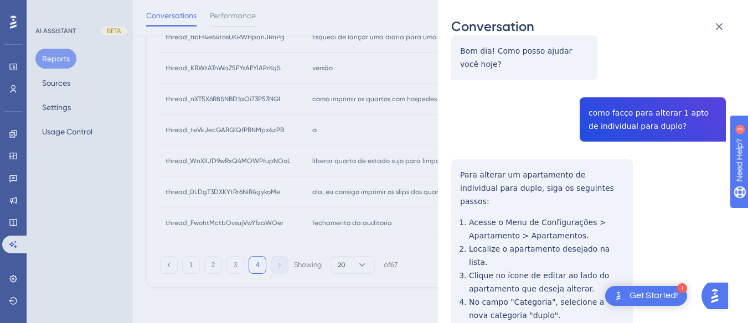
scroll to position [318, 0]
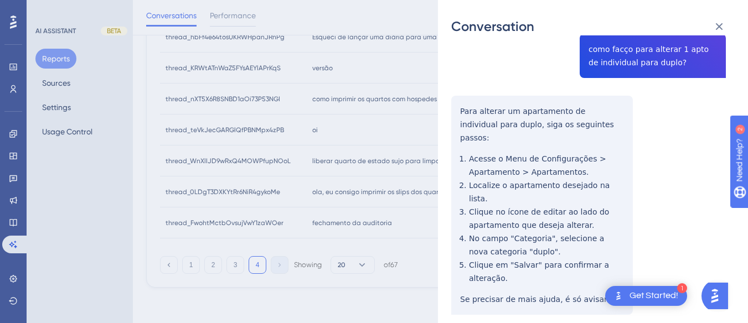
click at [473, 86] on div "thread_teVkJecGARGlQfPBNMpx4zPB Copy - - 10_Araújo, Luziete User Conversation H…" at bounding box center [588, 51] width 275 height 641
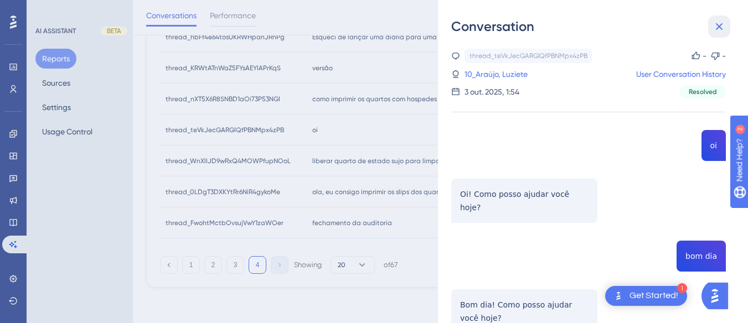
click at [713, 20] on icon at bounding box center [719, 26] width 13 height 13
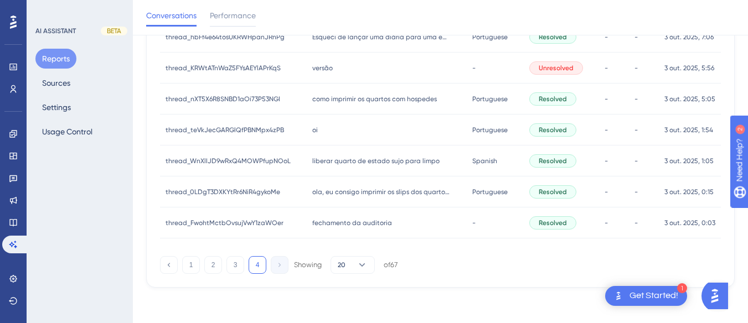
click at [374, 157] on span "liberar quarto de estado sujo para limpo" at bounding box center [375, 161] width 127 height 9
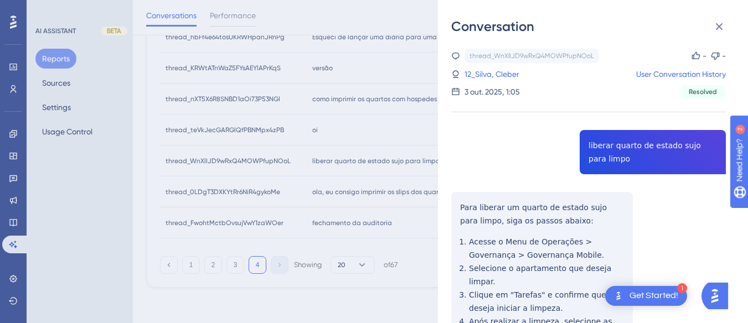
click at [609, 146] on div "thread_WnXlIJD9wRxQ4MOWPfupNOoL Copy - - 12_Silva, Cleber User Conversation His…" at bounding box center [588, 278] width 275 height 459
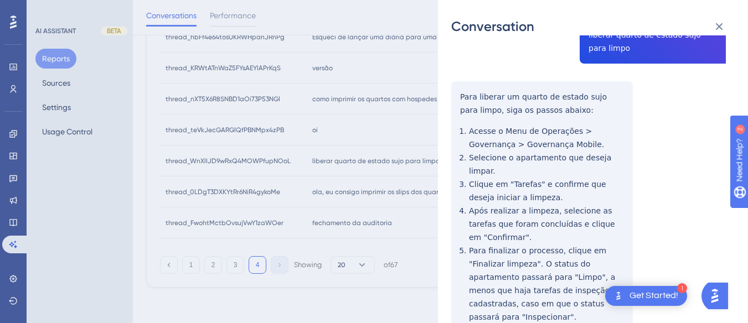
click at [467, 89] on div "thread_WnXlIJD9wRxQ4MOWPfupNOoL Copy - - 12_Silva, Cleber User Conversation His…" at bounding box center [588, 167] width 275 height 459
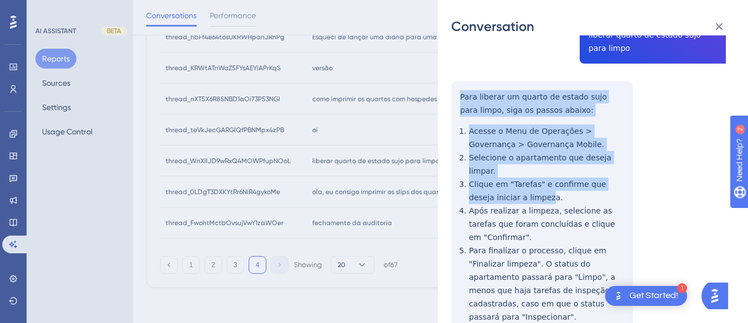
scroll to position [150, 0]
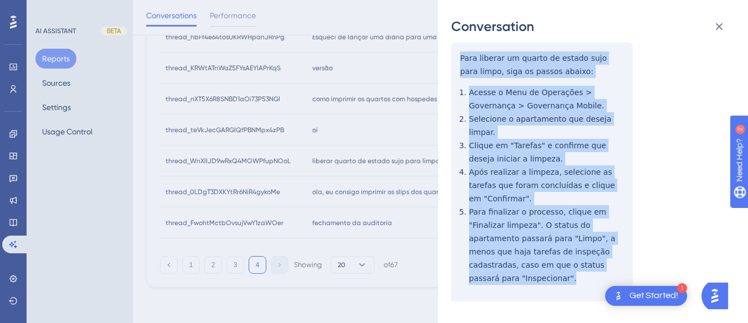
drag, startPoint x: 455, startPoint y: 89, endPoint x: 495, endPoint y: 182, distance: 101.2
click at [565, 251] on div "thread_WnXlIJD9wRxQ4MOWPfupNOoL Copy - - 12_Silva, Cleber User Conversation His…" at bounding box center [588, 128] width 275 height 459
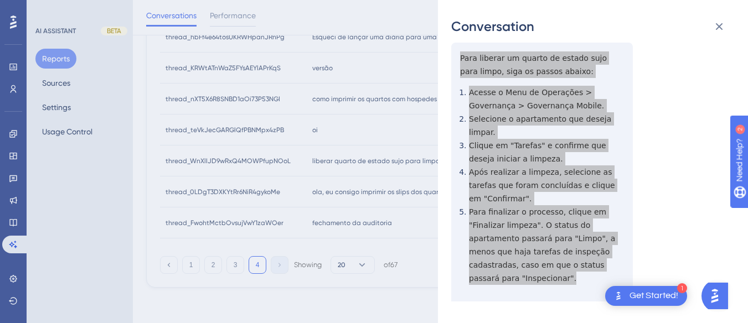
scroll to position [0, 0]
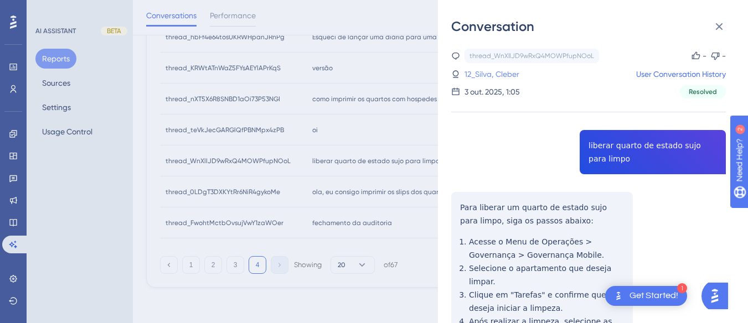
drag, startPoint x: 490, startPoint y: 70, endPoint x: 496, endPoint y: 80, distance: 11.2
click at [490, 70] on link "12_Silva, Cleber" at bounding box center [492, 74] width 55 height 13
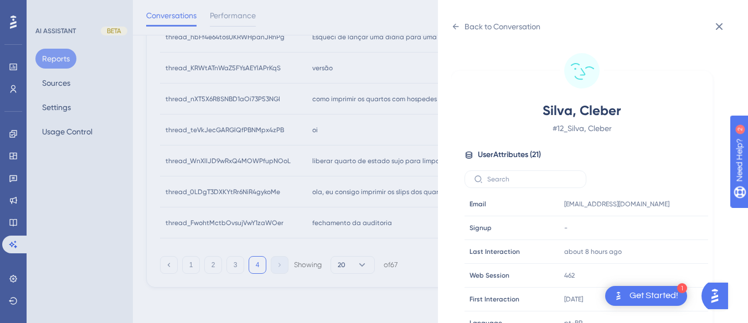
scroll to position [337, 0]
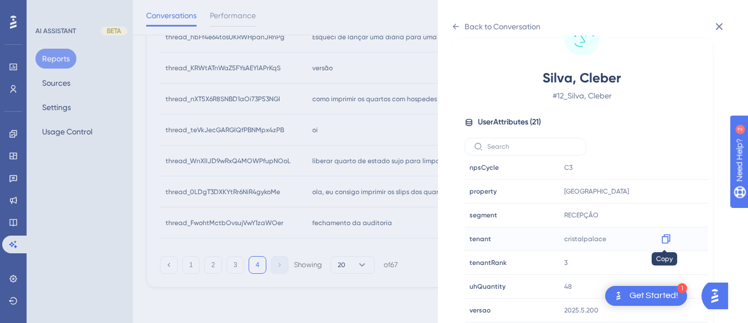
click at [661, 233] on div at bounding box center [666, 239] width 18 height 18
drag, startPoint x: 663, startPoint y: 240, endPoint x: 684, endPoint y: 230, distance: 22.6
click at [663, 240] on icon at bounding box center [666, 239] width 11 height 11
click at [461, 25] on div "Back to Conversation" at bounding box center [495, 27] width 89 height 18
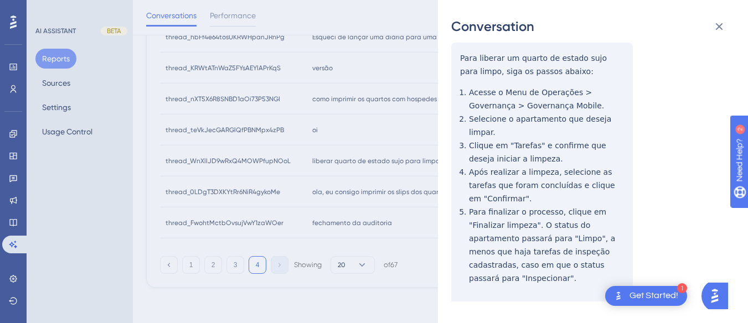
scroll to position [0, 0]
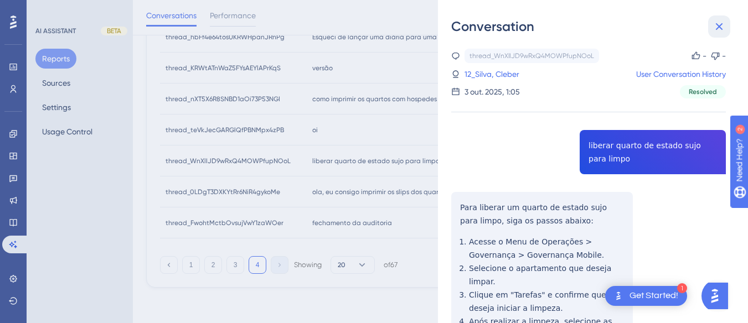
click at [721, 19] on button at bounding box center [719, 27] width 22 height 22
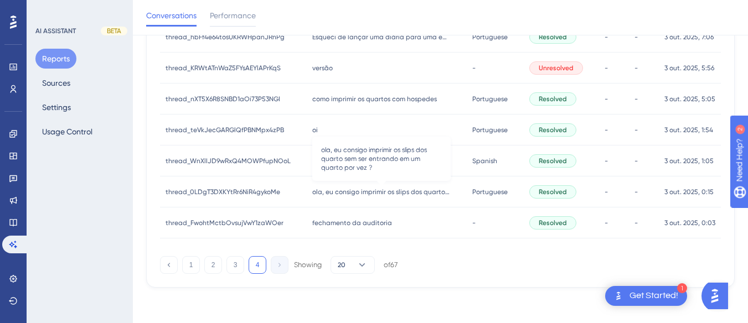
click at [372, 189] on span "ola, eu consigo imprimir os slips dos quarto sem ser entrando em um quarto por …" at bounding box center [381, 192] width 138 height 9
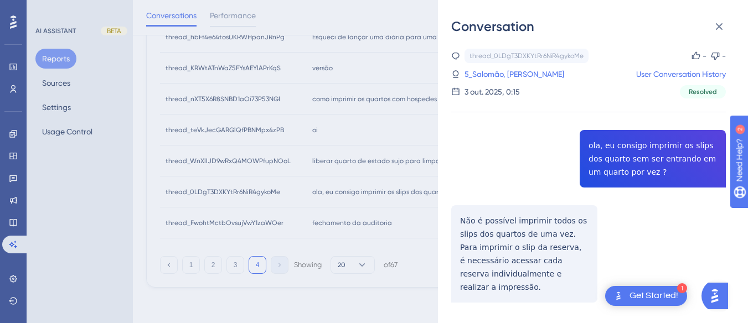
click at [625, 146] on div "thread_0LDgT3DXKYtRr6NiR4gykoMe Copy - - 5_Salomão, [PERSON_NAME] User Conversa…" at bounding box center [588, 204] width 275 height 311
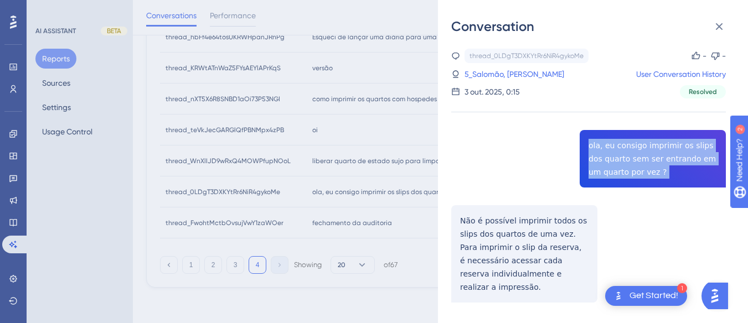
click at [625, 146] on div "thread_0LDgT3DXKYtRr6NiR4gykoMe Copy - - 5_Salomão, [PERSON_NAME] User Conversa…" at bounding box center [588, 204] width 275 height 311
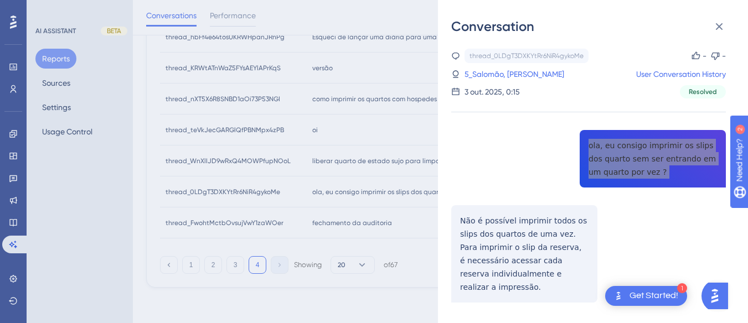
scroll to position [28, 0]
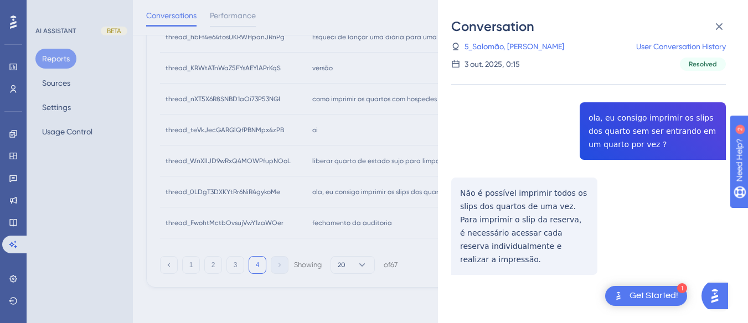
click at [465, 191] on div "thread_0LDgT3DXKYtRr6NiR4gykoMe Copy - - 5_Salomão, [PERSON_NAME] User Conversa…" at bounding box center [588, 176] width 275 height 311
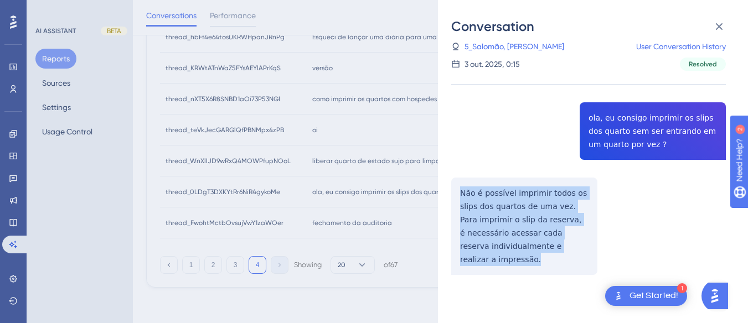
click at [465, 191] on div "thread_0LDgT3DXKYtRr6NiR4gykoMe Copy - - 5_Salomão, [PERSON_NAME] User Conversa…" at bounding box center [588, 176] width 275 height 311
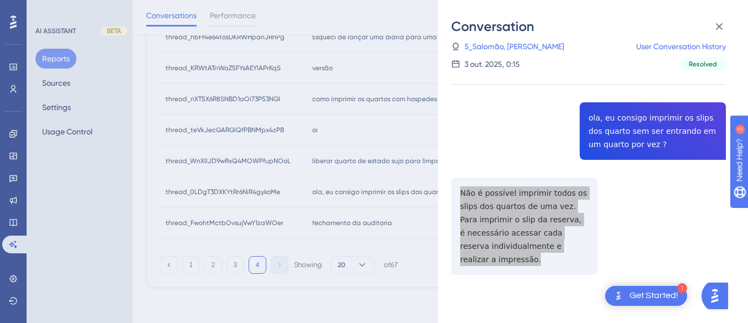
scroll to position [0, 0]
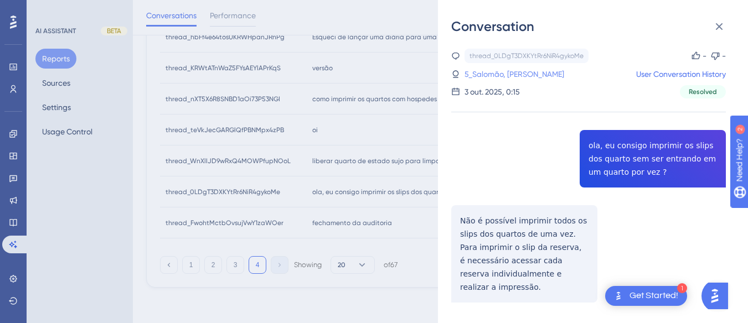
click at [489, 73] on link "5_Salomão, [PERSON_NAME]" at bounding box center [515, 74] width 100 height 13
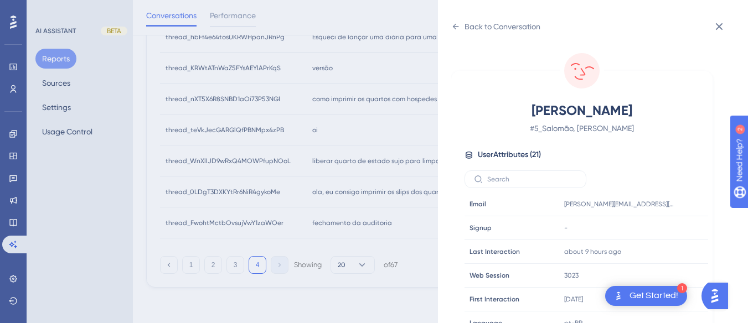
scroll to position [337, 0]
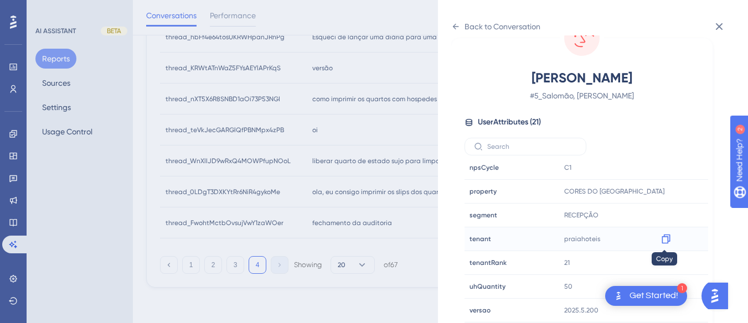
click at [668, 237] on icon at bounding box center [666, 239] width 8 height 9
click at [455, 29] on icon at bounding box center [455, 26] width 9 height 9
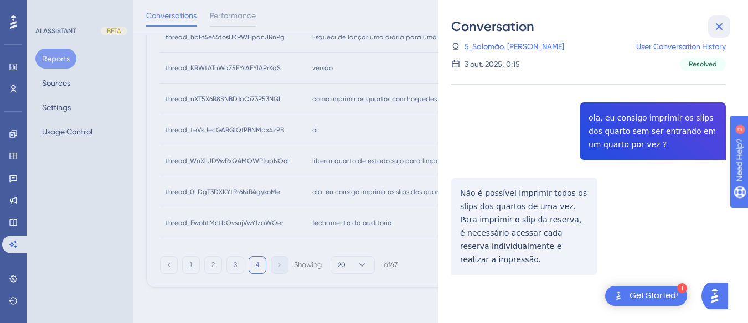
click at [713, 22] on icon at bounding box center [719, 26] width 13 height 13
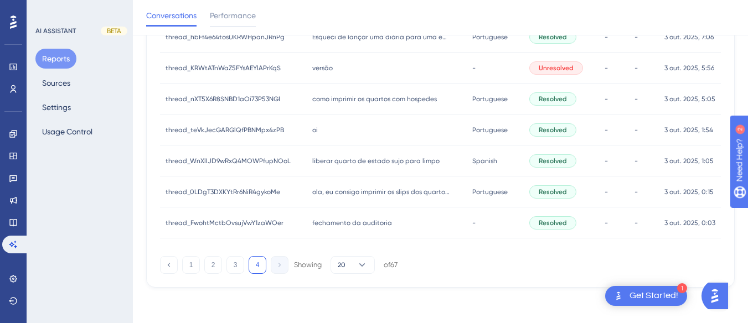
click at [335, 223] on span "fechamento da auditoria" at bounding box center [352, 223] width 80 height 9
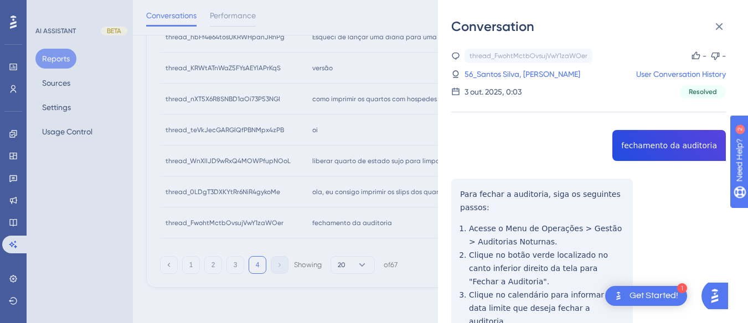
click at [657, 141] on div "thread_FwohtMctbOvsujVwY1zaWOer Copy - - 56_Santos Silva, Josicler User Convers…" at bounding box center [588, 285] width 275 height 472
click at [499, 65] on div "thread_FwohtMctbOvsujVwY1zaWOer Copy - - 56_Santos Silva, Josicler User Convers…" at bounding box center [588, 74] width 275 height 50
click at [501, 76] on link "56_Santos Silva, [PERSON_NAME]" at bounding box center [523, 74] width 116 height 13
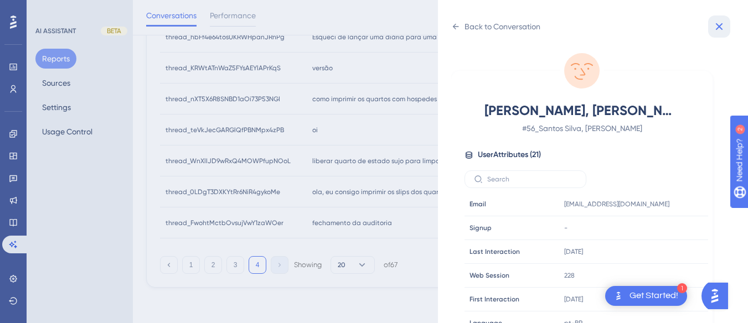
click at [716, 23] on icon at bounding box center [719, 26] width 13 height 13
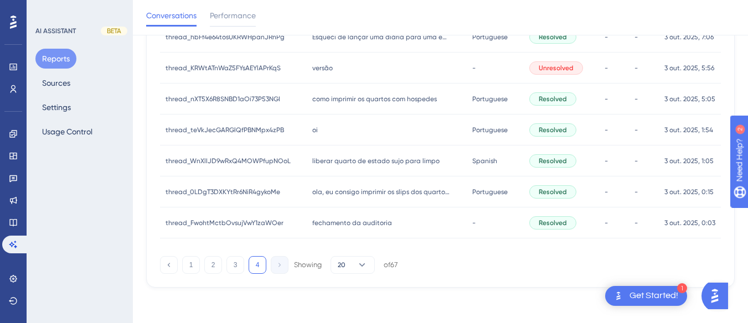
click at [367, 227] on span "fechamento da auditoria" at bounding box center [352, 223] width 80 height 9
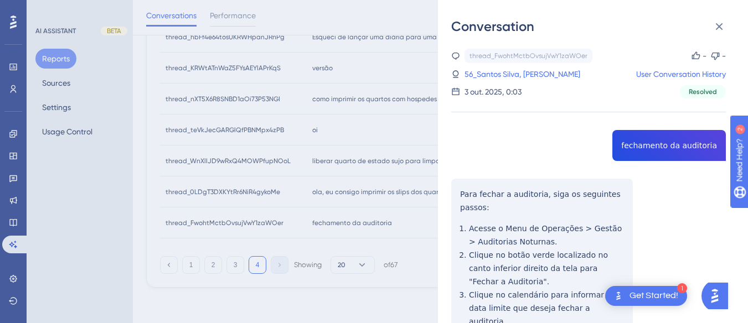
click at [660, 146] on div "thread_FwohtMctbOvsujVwY1zaWOer Copy - - 56_Santos Silva, Josicler User Convers…" at bounding box center [588, 285] width 275 height 472
click at [466, 196] on div "thread_FwohtMctbOvsujVwY1zaWOer Copy - - 56_Santos Silva, Josicler User Convers…" at bounding box center [588, 285] width 275 height 472
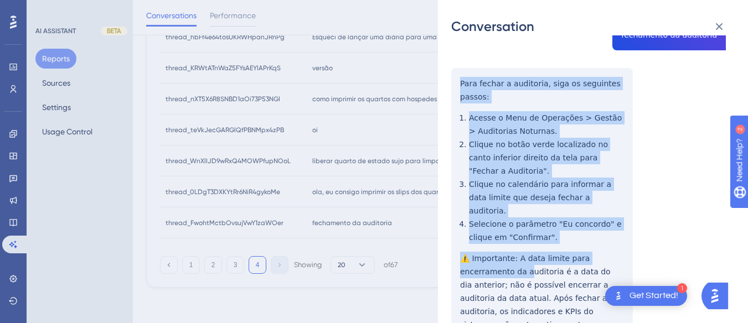
scroll to position [163, 0]
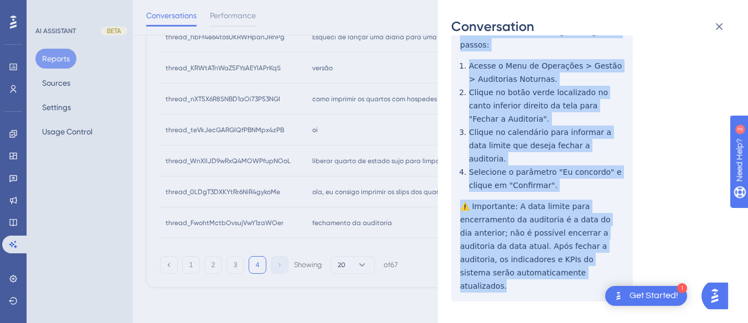
drag, startPoint x: 456, startPoint y: 189, endPoint x: 516, endPoint y: 204, distance: 61.1
click at [583, 267] on div "thread_FwohtMctbOvsujVwY1zaWOer Copy - - 56_Santos Silva, Josicler User Convers…" at bounding box center [588, 122] width 275 height 472
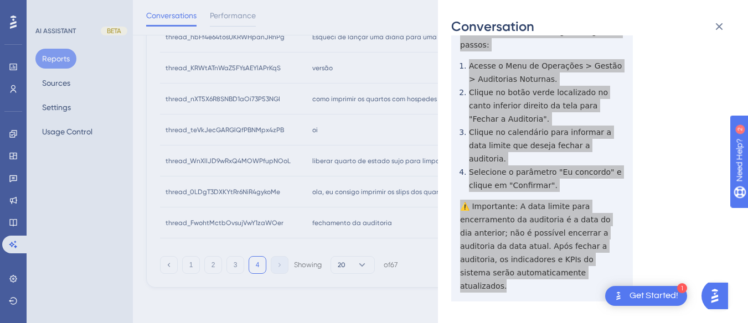
scroll to position [52, 0]
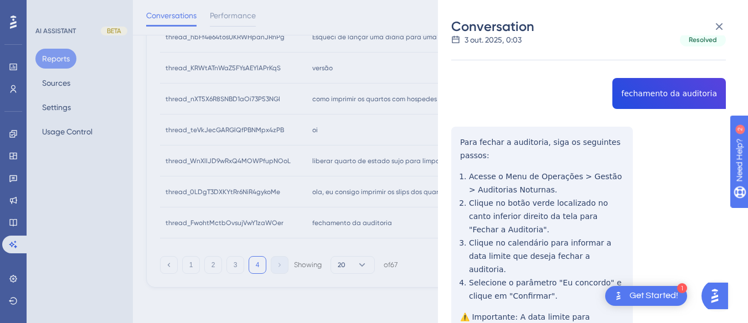
click at [661, 97] on div "thread_FwohtMctbOvsujVwY1zaWOer Copy - - 56_Santos Silva, Josicler User Convers…" at bounding box center [588, 233] width 275 height 472
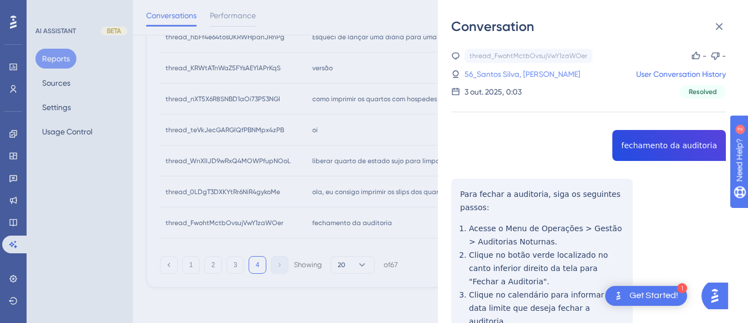
click at [486, 73] on link "56_Santos Silva, [PERSON_NAME]" at bounding box center [523, 74] width 116 height 13
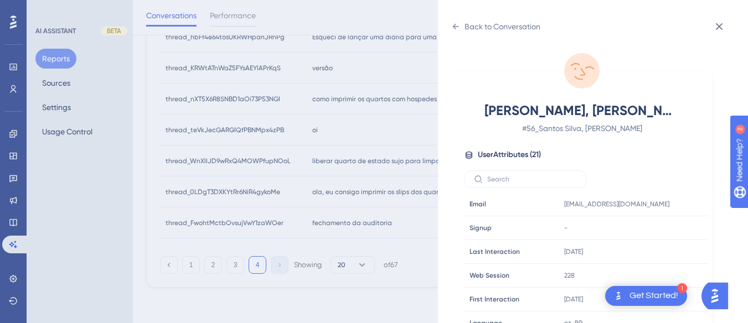
scroll to position [332, 0]
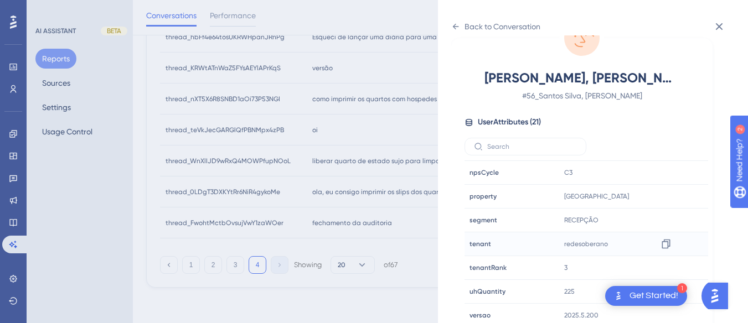
click at [675, 241] on div "redesoberano Copy redesoberano" at bounding box center [620, 244] width 120 height 22
click at [666, 243] on icon at bounding box center [666, 244] width 11 height 11
drag, startPoint x: 665, startPoint y: 193, endPoint x: 710, endPoint y: 182, distance: 46.2
click at [665, 193] on icon at bounding box center [666, 196] width 11 height 11
click at [718, 30] on icon at bounding box center [719, 26] width 13 height 13
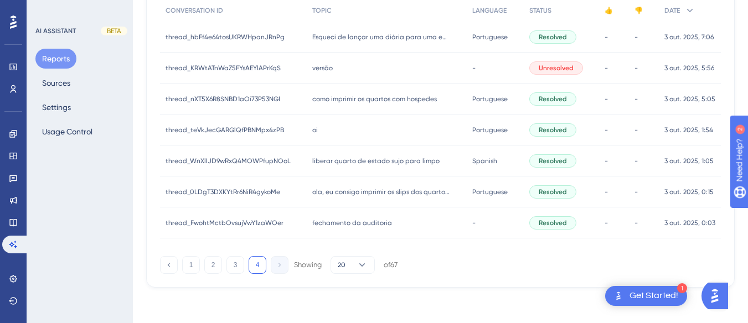
scroll to position [0, 0]
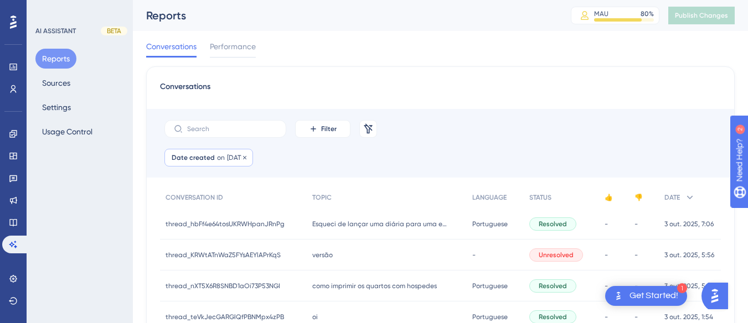
click at [219, 157] on span "on" at bounding box center [221, 157] width 8 height 9
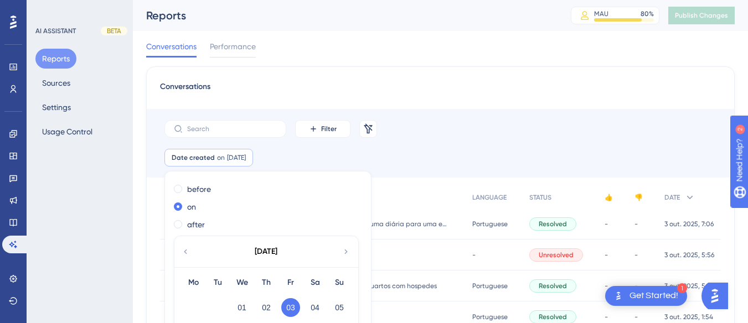
scroll to position [70, 0]
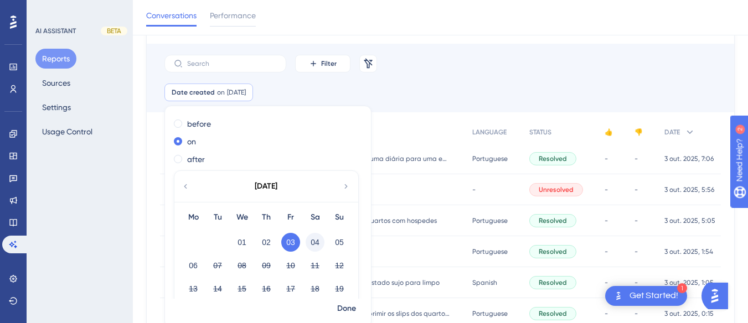
click at [312, 238] on button "04" at bounding box center [315, 242] width 19 height 19
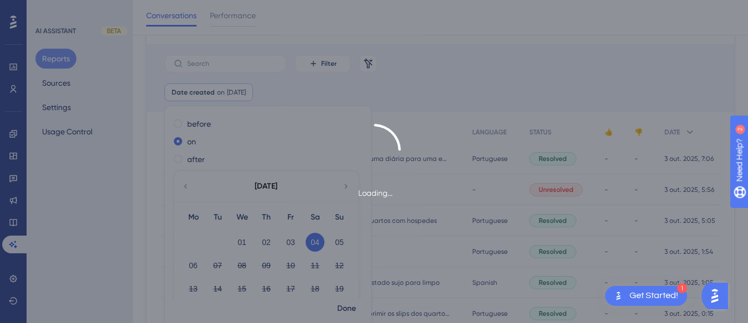
scroll to position [74, 0]
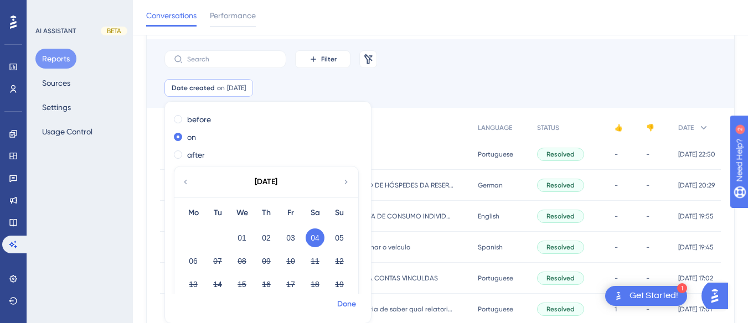
click at [346, 306] on span "Done" at bounding box center [346, 304] width 19 height 13
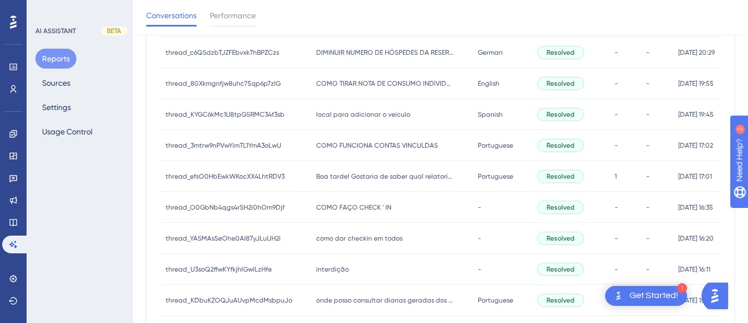
scroll to position [0, 0]
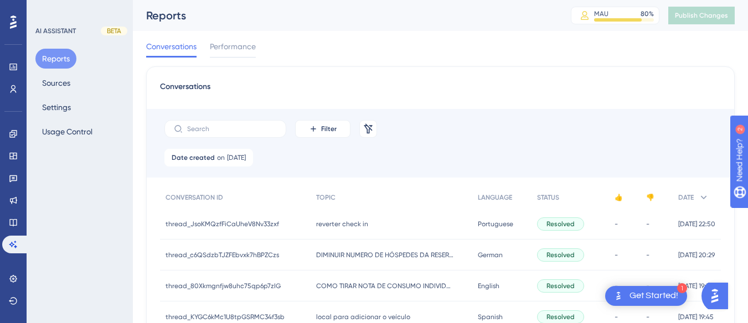
click at [300, 222] on div "thread_JsoKMQzfFiCaUheV8Nv33zxf thread_JsoKMQzfFiCaUheV8Nv33zxf" at bounding box center [235, 224] width 151 height 31
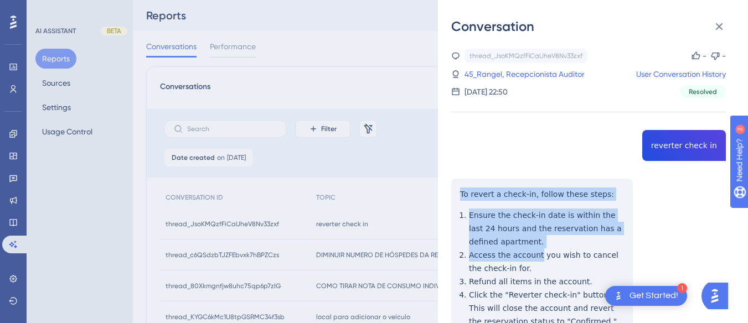
scroll to position [222, 0]
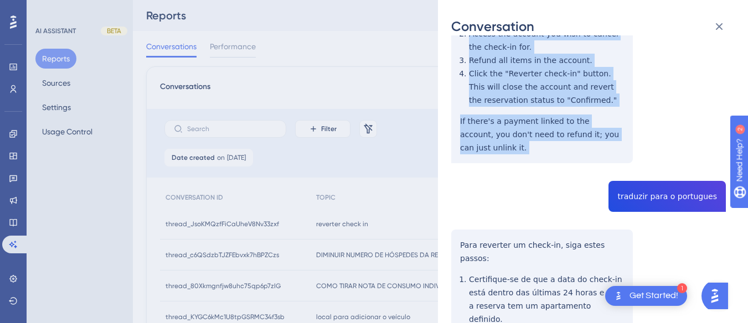
drag, startPoint x: 456, startPoint y: 186, endPoint x: 623, endPoint y: 145, distance: 172.2
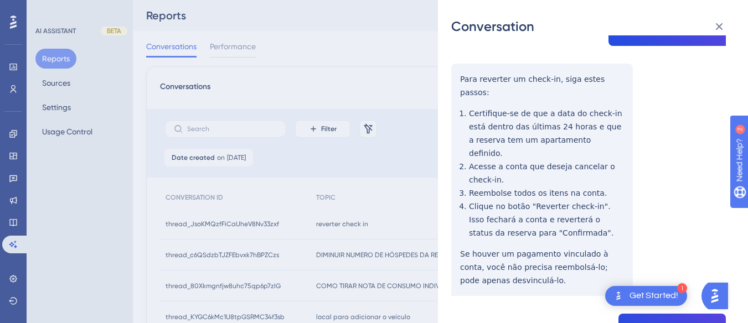
scroll to position [332, 0]
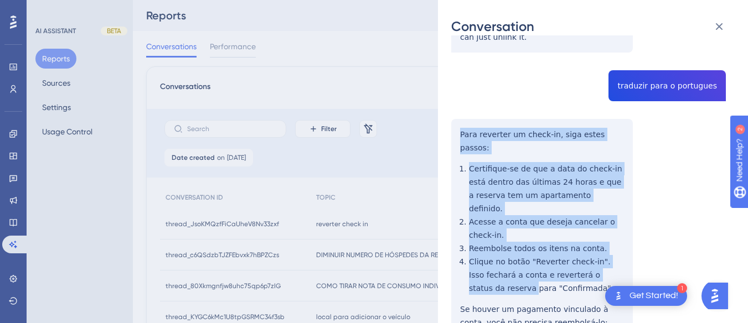
scroll to position [443, 0]
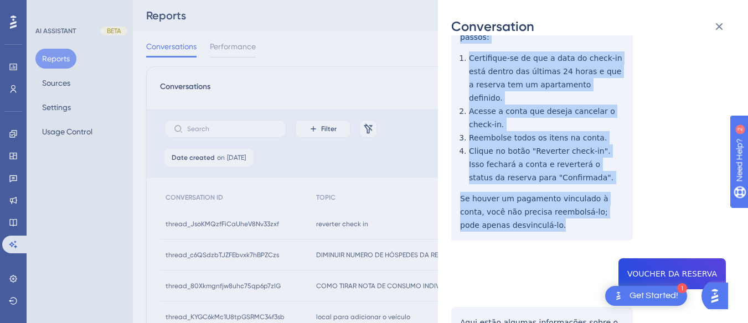
drag, startPoint x: 455, startPoint y: 120, endPoint x: 517, endPoint y: 190, distance: 93.8
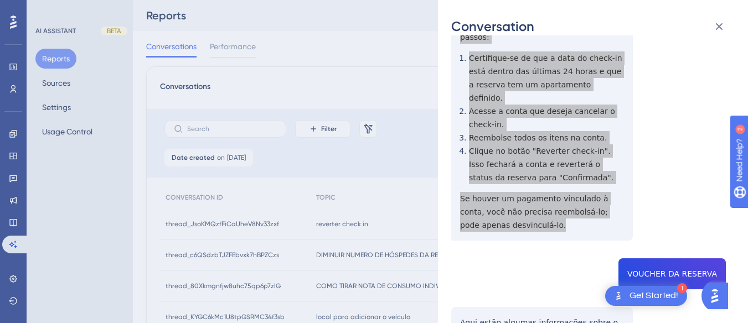
scroll to position [554, 0]
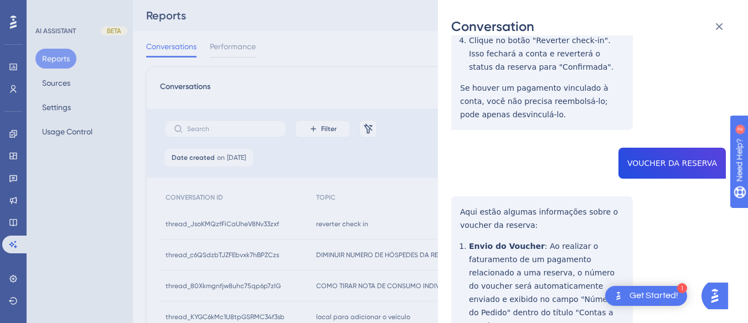
click at [665, 131] on div "thread_JsoKMQzfFiCaUheV8Nv33zxf Copy - - 45_Rangel, Recepcionista Auditor User …" at bounding box center [588, 266] width 275 height 1543
click at [469, 173] on div "thread_JsoKMQzfFiCaUheV8Nv33zxf Copy - - 45_Rangel, Recepcionista Auditor User …" at bounding box center [588, 266] width 275 height 1543
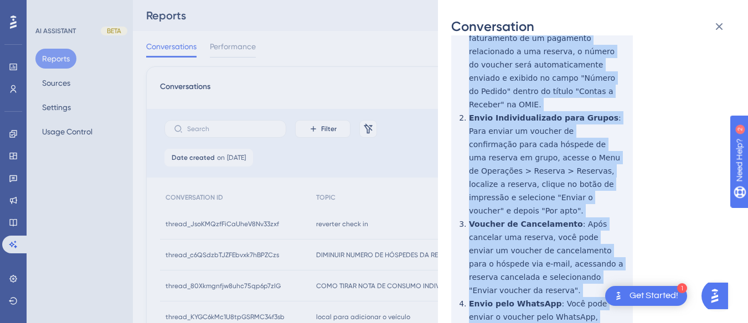
scroll to position [997, 0]
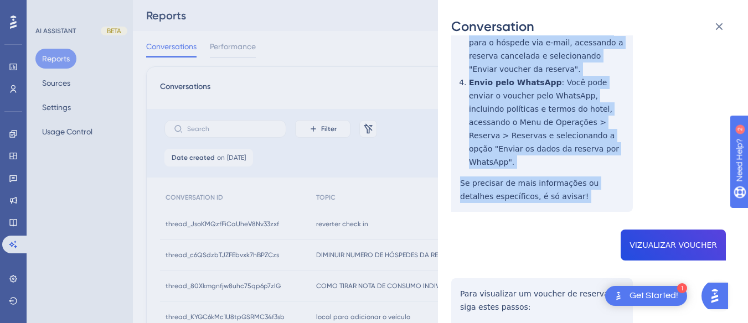
drag, startPoint x: 454, startPoint y: 164, endPoint x: 534, endPoint y: 126, distance: 88.7
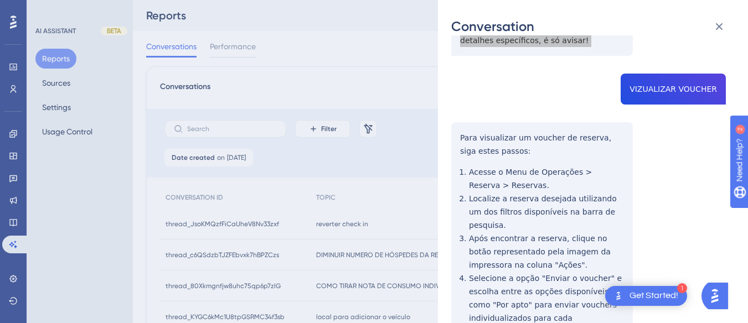
scroll to position [1042, 0]
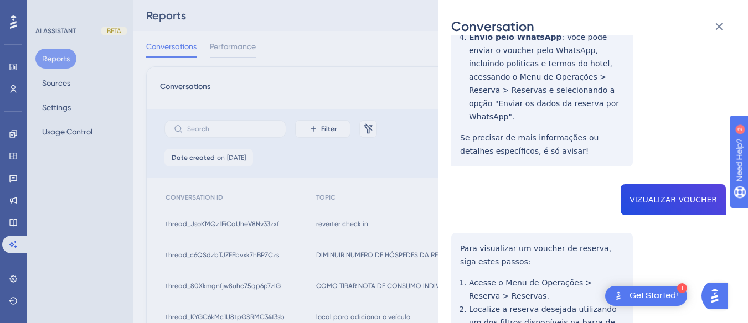
click at [451, 151] on div "Conversation thread_JsoKMQzfFiCaUheV8Nv33zxf Copy - - 45_Rangel, Recepcionista …" at bounding box center [593, 161] width 310 height 323
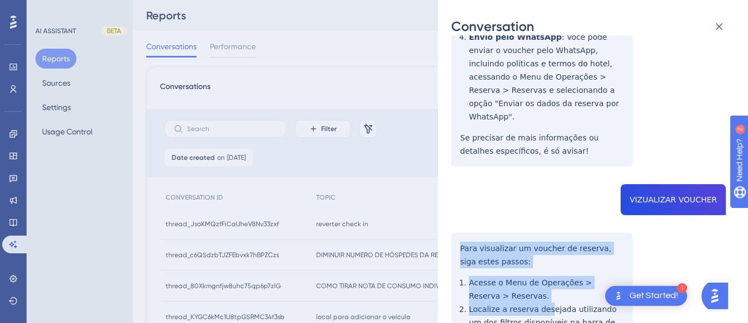
scroll to position [1153, 0]
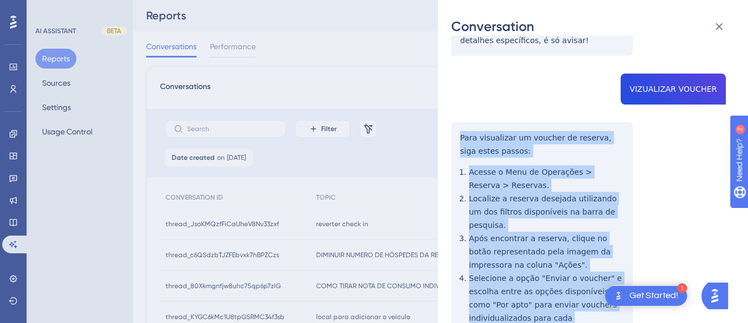
drag, startPoint x: 461, startPoint y: 153, endPoint x: 547, endPoint y: 192, distance: 94.2
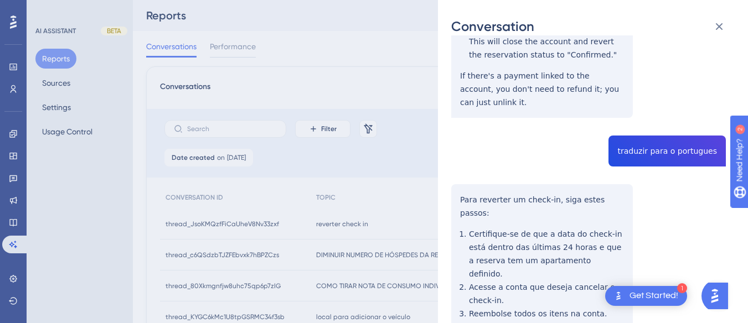
scroll to position [0, 0]
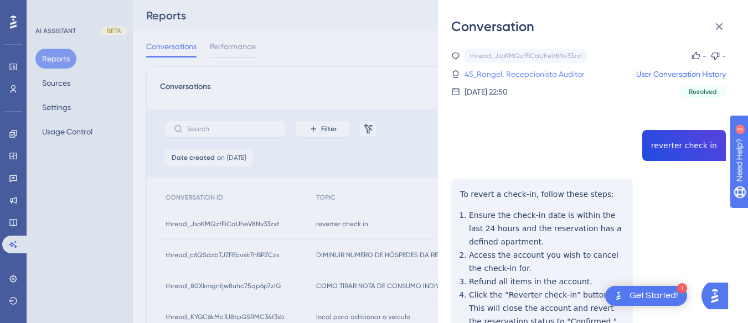
click at [542, 75] on link "45_Rangel, Recepcionista Auditor" at bounding box center [525, 74] width 120 height 13
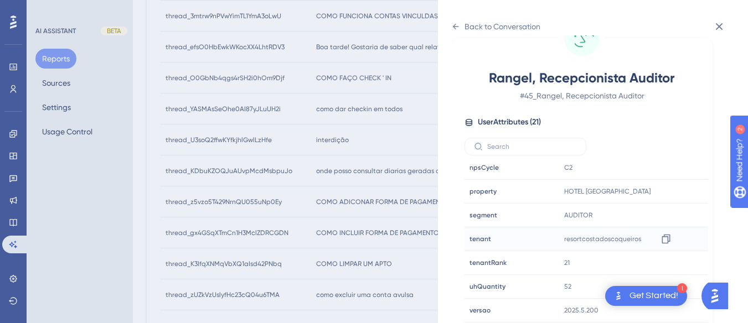
scroll to position [388, 0]
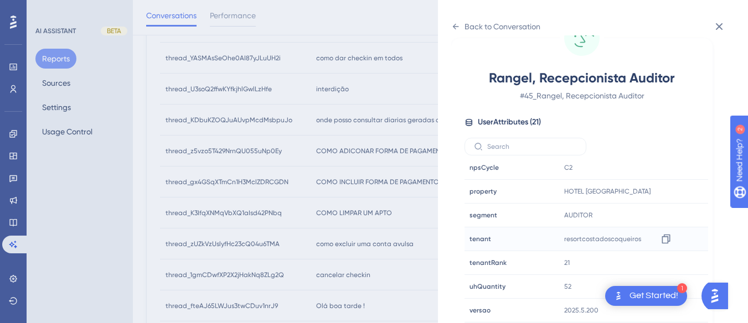
click at [654, 235] on div "resortcostadoscoqueiros Copy resortcostadoscoqueiros" at bounding box center [620, 239] width 120 height 22
click at [661, 239] on icon at bounding box center [666, 239] width 11 height 11
click at [665, 191] on icon at bounding box center [666, 191] width 11 height 11
click at [451, 25] on div "Back to Conversation Rangel, Recepcionista Auditor # 45_Rangel, Recepcionista A…" at bounding box center [593, 161] width 310 height 323
click at [460, 25] on icon at bounding box center [455, 26] width 9 height 9
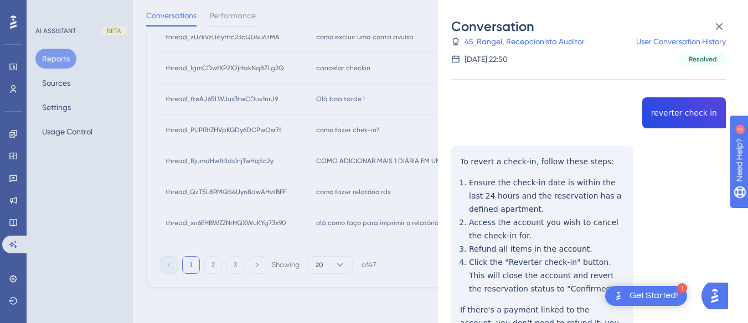
scroll to position [152, 0]
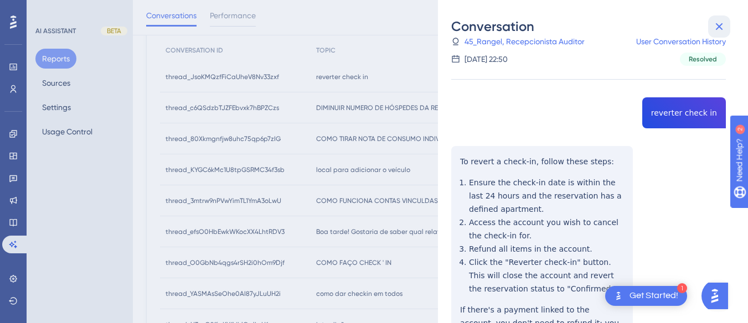
drag, startPoint x: 718, startPoint y: 25, endPoint x: 309, endPoint y: 106, distance: 417.3
click at [718, 25] on icon at bounding box center [719, 26] width 7 height 7
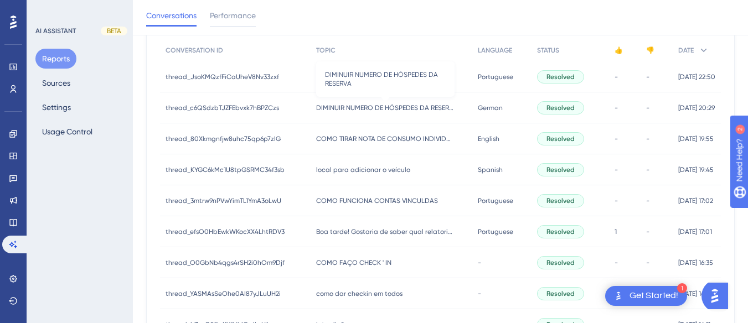
click at [359, 109] on span "DIMINUIR NUMERO DE HÓSPEDES DA RESERVA" at bounding box center [385, 108] width 138 height 9
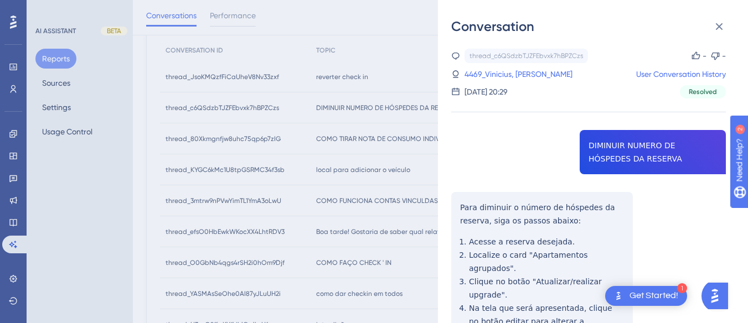
click at [643, 151] on div "thread_c6QSdzbTJZFEbvxk7hBPZCzs Copy - - 4469_Vinicius, [PERSON_NAME] User Conv…" at bounding box center [588, 298] width 275 height 499
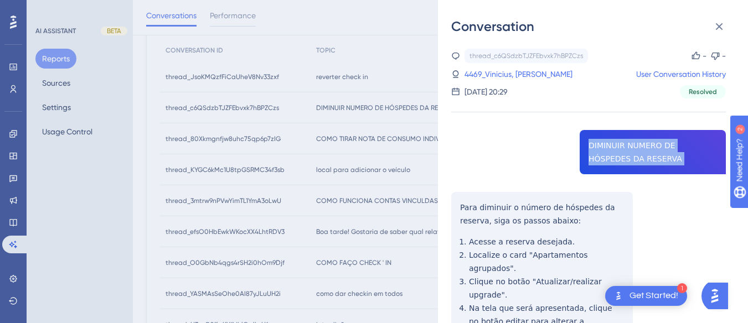
click at [643, 151] on div "thread_c6QSdzbTJZFEbvxk7hBPZCzs Copy - - 4469_Vinicius, [PERSON_NAME] User Conv…" at bounding box center [588, 298] width 275 height 499
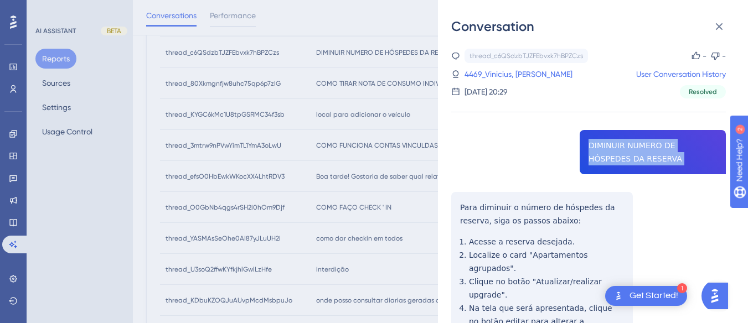
click at [459, 199] on div "thread_c6QSdzbTJZFEbvxk7hBPZCzs Copy - - 4469_Vinicius, [PERSON_NAME] User Conv…" at bounding box center [588, 298] width 275 height 499
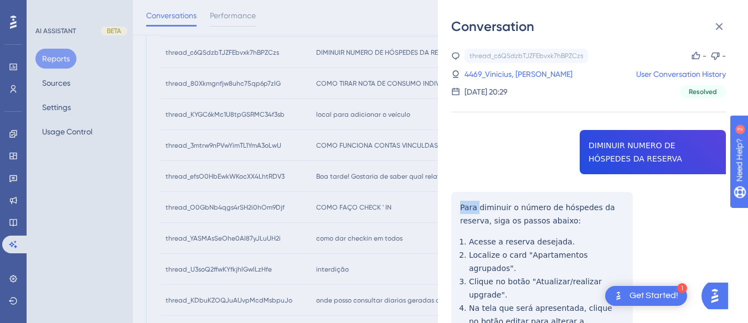
click at [459, 199] on div "thread_c6QSdzbTJZFEbvxk7hBPZCzs Copy - - 4469_Vinicius, [PERSON_NAME] User Conv…" at bounding box center [588, 298] width 275 height 499
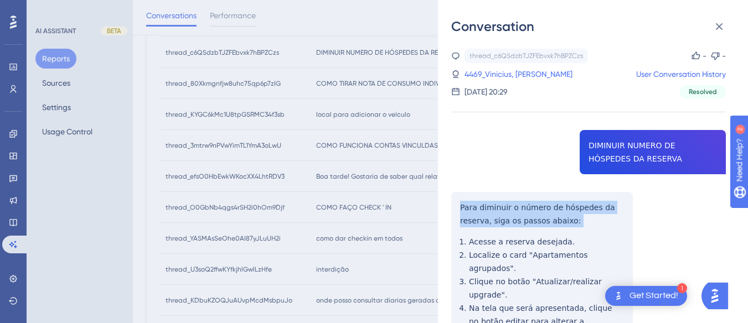
click at [459, 199] on div "thread_c6QSdzbTJZFEbvxk7hBPZCzs Copy - - 4469_Vinicius, [PERSON_NAME] User Conv…" at bounding box center [588, 298] width 275 height 499
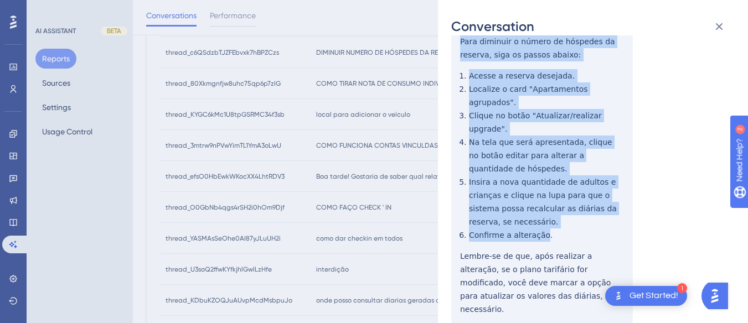
scroll to position [176, 0]
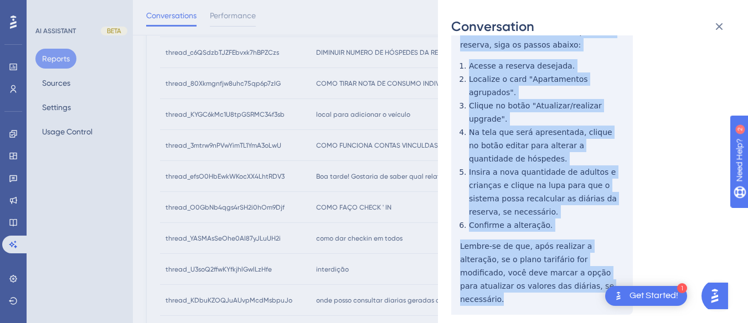
drag, startPoint x: 459, startPoint y: 199, endPoint x: 538, endPoint y: 219, distance: 82.4
click at [538, 258] on div "thread_c6QSdzbTJZFEbvxk7hBPZCzs Copy - - 4469_Vinicius, [PERSON_NAME] User Conv…" at bounding box center [588, 122] width 275 height 499
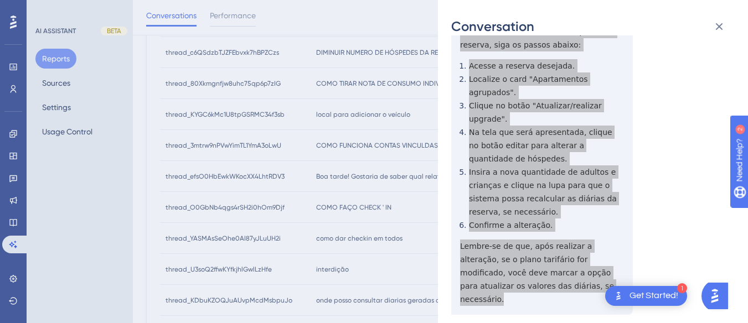
scroll to position [0, 0]
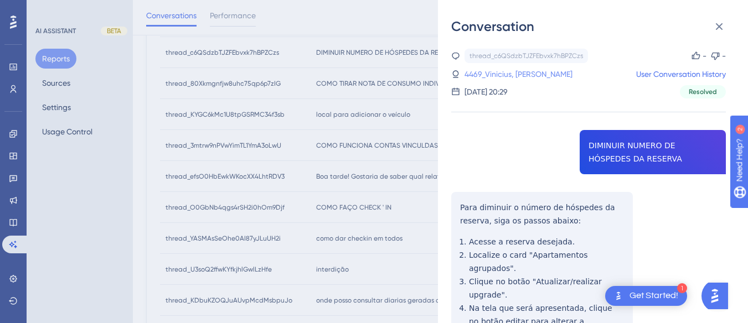
click at [501, 71] on link "4469_Vinicius, [PERSON_NAME]" at bounding box center [519, 74] width 108 height 13
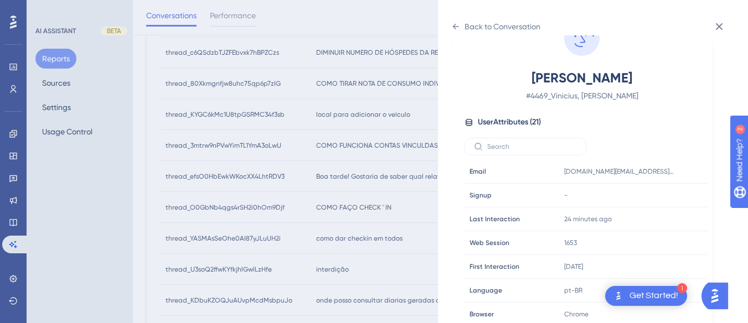
scroll to position [337, 0]
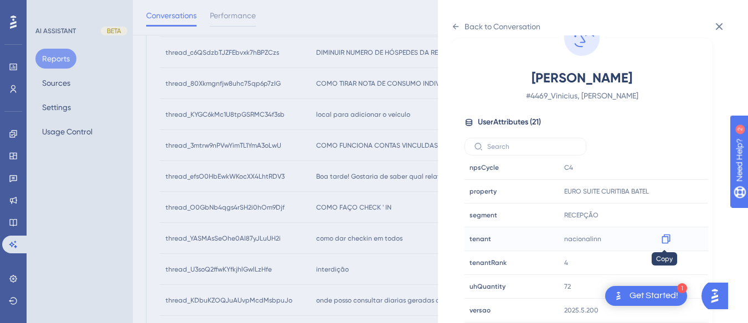
click at [666, 237] on icon at bounding box center [666, 239] width 8 height 9
click at [667, 188] on icon at bounding box center [666, 191] width 11 height 11
click at [456, 21] on div "Back to Conversation" at bounding box center [495, 27] width 89 height 18
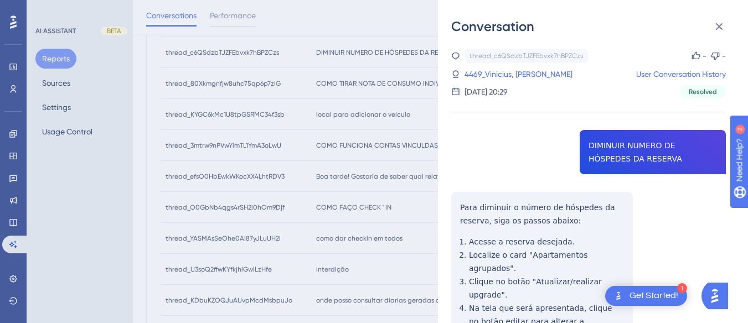
scroll to position [152, 0]
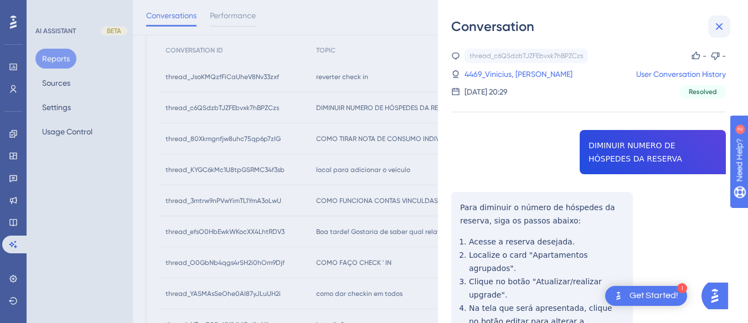
click at [721, 23] on icon at bounding box center [719, 26] width 13 height 13
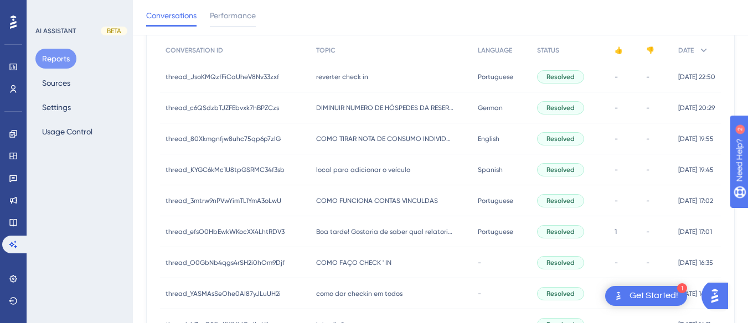
click at [338, 147] on div "COMO TIRAR NOTA DE CONSUMO INDIVIDUAL COMO TIRAR NOTA DE CONSUMO INDIVIDUAL" at bounding box center [392, 139] width 162 height 31
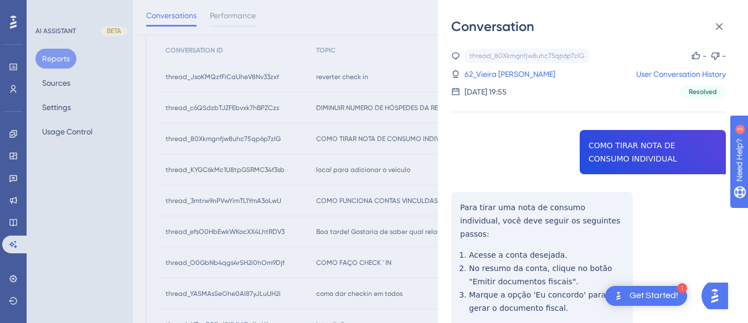
click at [641, 154] on div "thread_80Xkmgnfjw8uhc75qp6p7zIG Copy - - 62_Vieira [PERSON_NAME], [PERSON_NAME]…" at bounding box center [588, 238] width 275 height 379
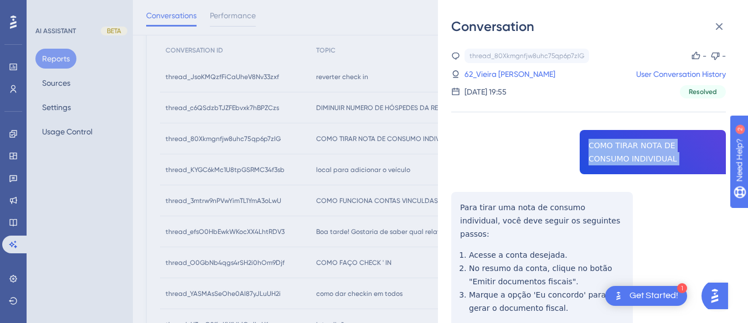
click at [641, 154] on div "thread_80Xkmgnfjw8uhc75qp6p7zIG Copy - - 62_Vieira [PERSON_NAME], [PERSON_NAME]…" at bounding box center [588, 238] width 275 height 379
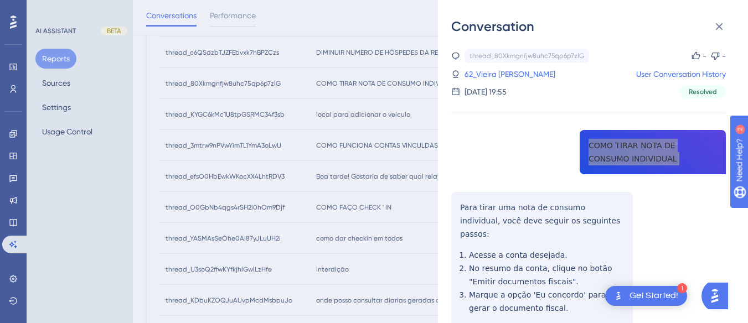
scroll to position [263, 0]
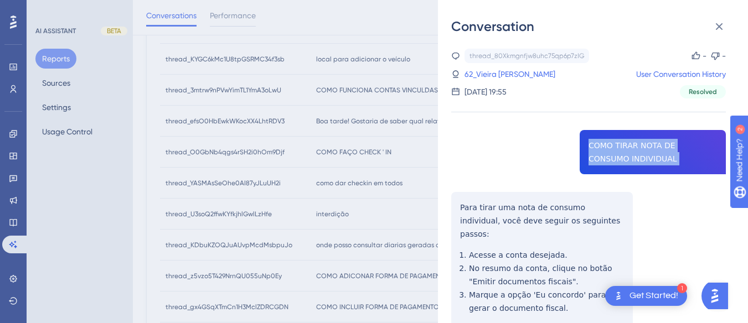
drag, startPoint x: 445, startPoint y: 197, endPoint x: 453, endPoint y: 202, distance: 9.5
click at [445, 197] on div "Conversation thread_80Xkmgnfjw8uhc75qp6p7zIG Copy - - 62_Vieira Nunes, [PERSON_…" at bounding box center [593, 161] width 310 height 323
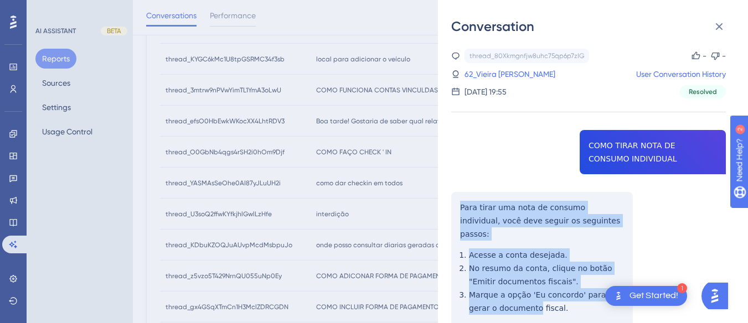
scroll to position [83, 0]
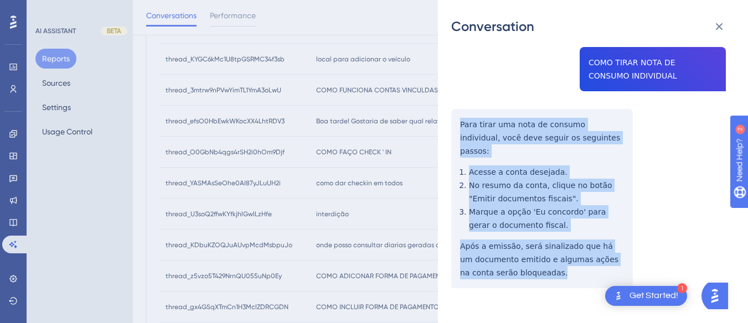
drag, startPoint x: 458, startPoint y: 206, endPoint x: 497, endPoint y: 163, distance: 58.0
click at [538, 266] on div "thread_80Xkmgnfjw8uhc75qp6p7zIG Copy - - 62_Vieira [PERSON_NAME], [PERSON_NAME]…" at bounding box center [588, 155] width 275 height 379
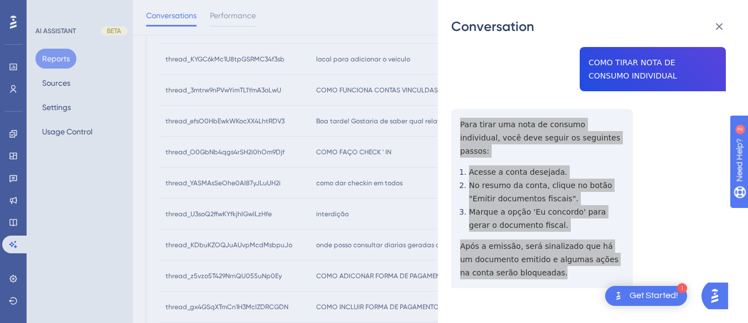
scroll to position [0, 0]
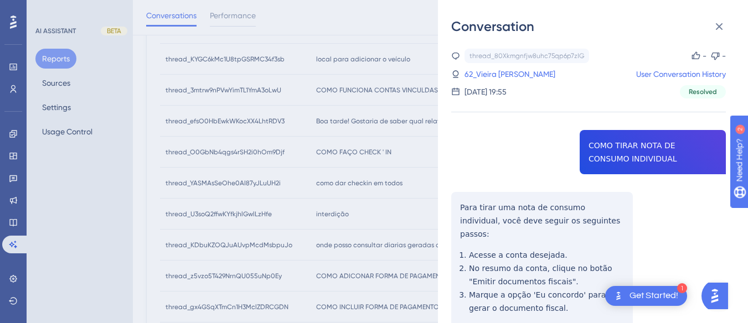
click at [490, 63] on div "thread_80Xkmgnfjw8uhc75qp6p7zIG Copy - - 62_Vieira [PERSON_NAME], [PERSON_NAME]…" at bounding box center [588, 74] width 275 height 50
click at [505, 81] on div "thread_80Xkmgnfjw8uhc75qp6p7zIG Copy - - 62_Vieira [PERSON_NAME], [PERSON_NAME]…" at bounding box center [588, 74] width 275 height 50
click at [513, 69] on link "62_Vieira [PERSON_NAME]" at bounding box center [510, 74] width 91 height 13
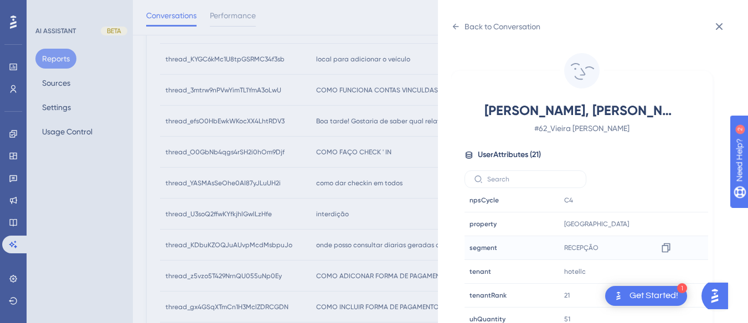
scroll to position [33, 0]
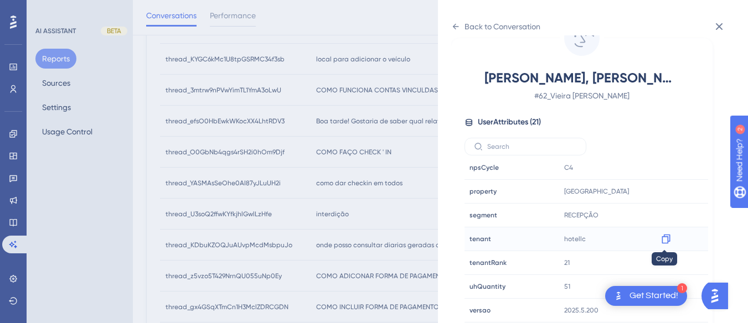
click at [661, 241] on icon at bounding box center [666, 239] width 11 height 11
click at [455, 28] on icon at bounding box center [455, 26] width 9 height 9
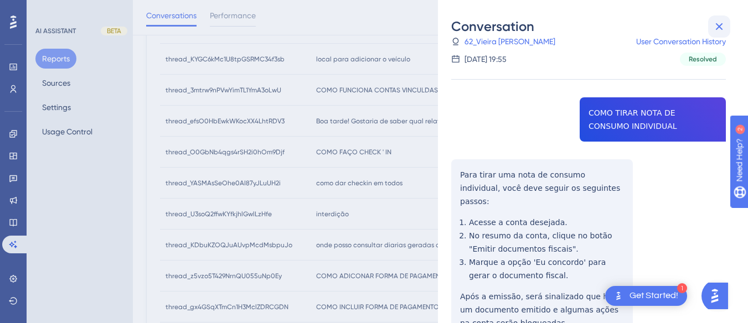
click at [720, 20] on icon at bounding box center [719, 26] width 13 height 13
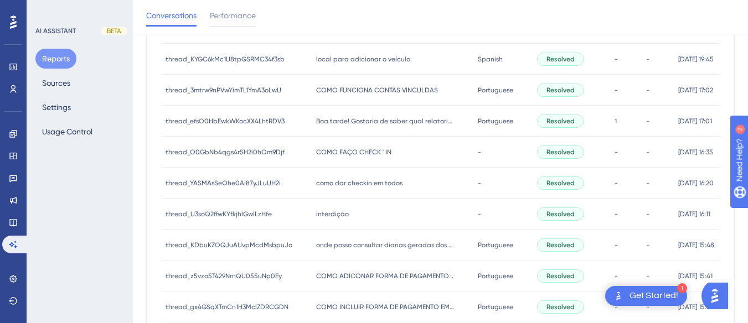
scroll to position [152, 0]
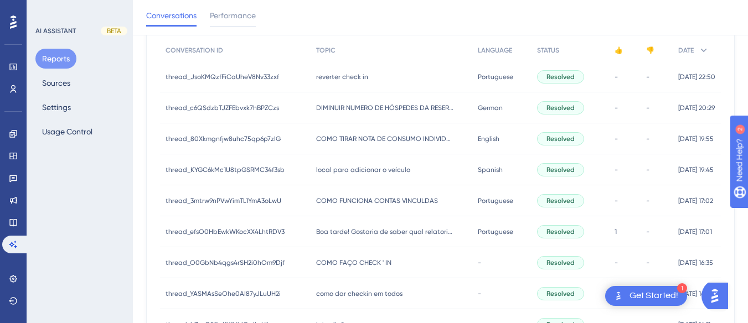
click at [341, 162] on div "local para adicionar o veículo local para adicionar o veículo" at bounding box center [392, 170] width 162 height 31
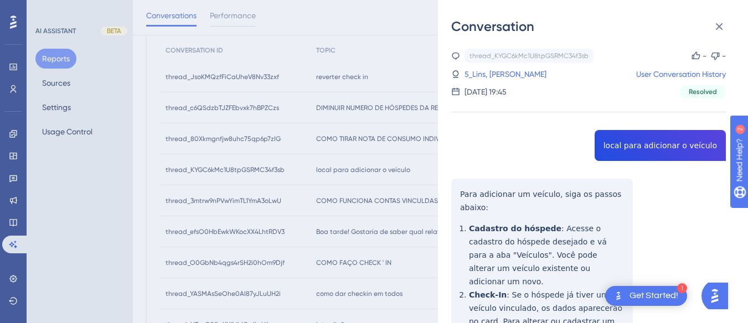
click at [629, 141] on div "thread_KYGC6kMc1U8tpGSRMC34f3sb Copy - - 5_Lins, [PERSON_NAME] User Conversatio…" at bounding box center [588, 312] width 275 height 526
click at [453, 193] on div "thread_KYGC6kMc1U8tpGSRMC34f3sb Copy - - 5_Lins, [PERSON_NAME] User Conversatio…" at bounding box center [588, 312] width 275 height 526
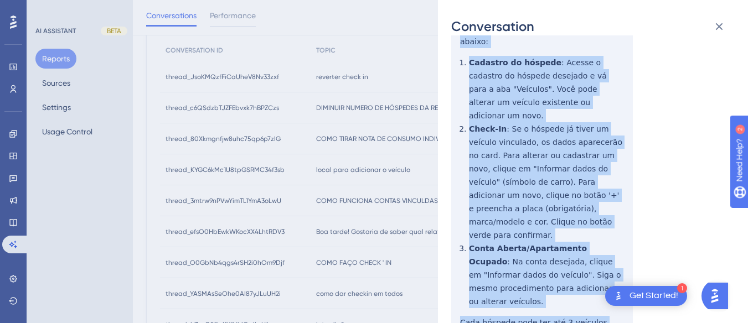
scroll to position [203, 0]
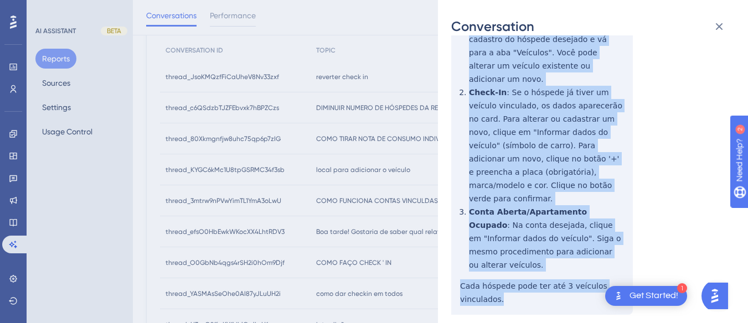
drag, startPoint x: 453, startPoint y: 193, endPoint x: 520, endPoint y: 175, distance: 68.8
click at [535, 261] on div "thread_KYGC6kMc1U8tpGSRMC34f3sb Copy - - 5_Lins, [PERSON_NAME] User Conversatio…" at bounding box center [588, 109] width 275 height 526
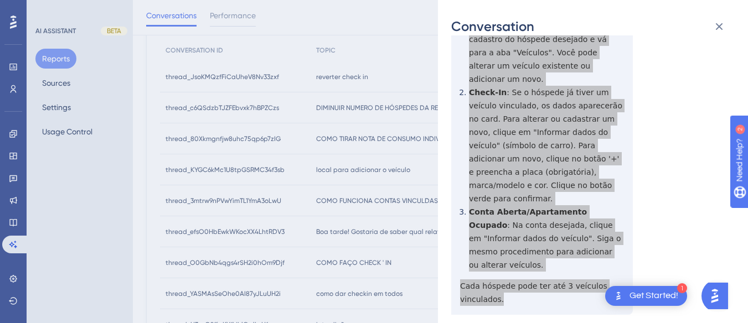
scroll to position [0, 0]
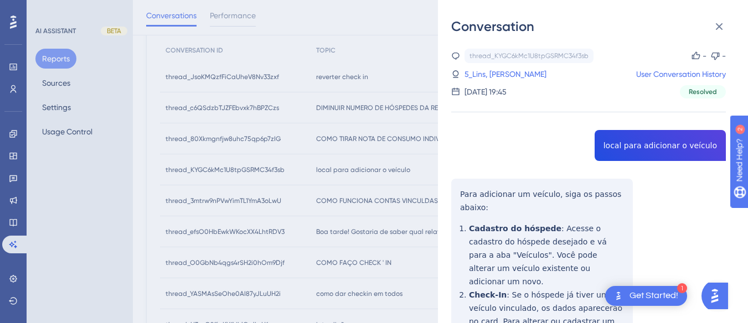
click at [492, 67] on div "thread_KYGC6kMc1U8tpGSRMC34f3sb Copy - - 5_Lins, [PERSON_NAME] User Conversatio…" at bounding box center [588, 74] width 275 height 50
click at [480, 76] on link "5_Lins, [PERSON_NAME]" at bounding box center [506, 74] width 82 height 13
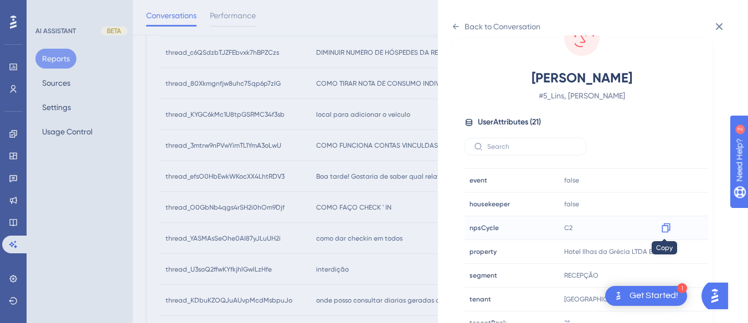
scroll to position [337, 0]
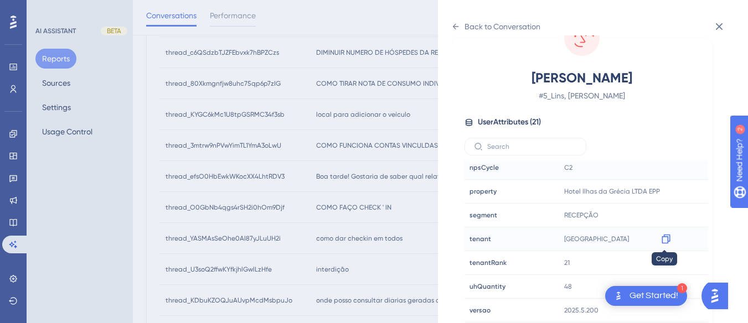
click at [666, 236] on icon at bounding box center [666, 239] width 11 height 11
click at [455, 25] on icon at bounding box center [456, 27] width 6 height 6
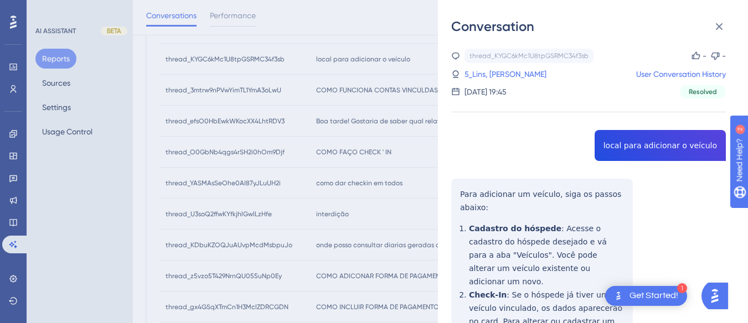
scroll to position [207, 0]
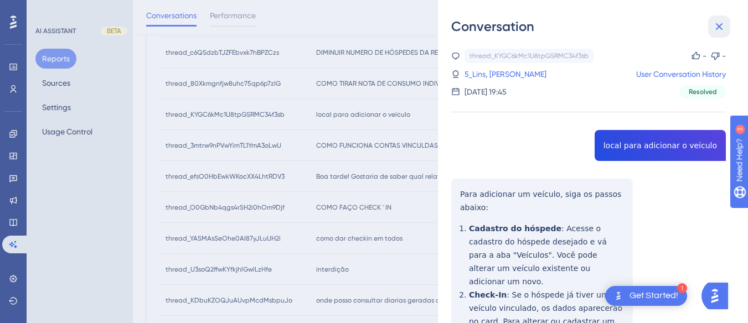
click at [727, 24] on button at bounding box center [719, 27] width 22 height 22
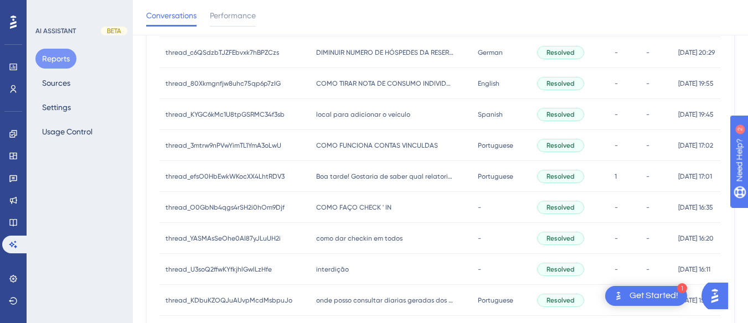
click at [350, 114] on span "local para adicionar o veículo" at bounding box center [363, 114] width 94 height 9
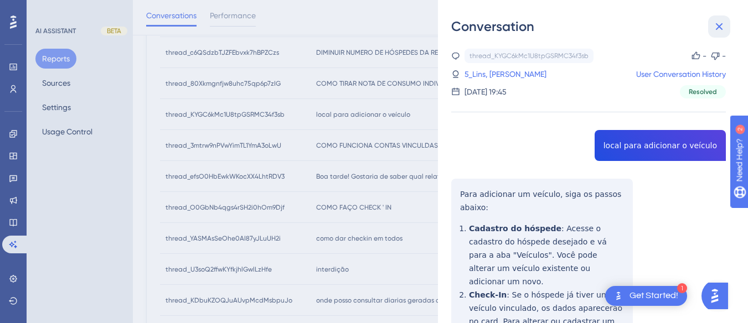
drag, startPoint x: 716, startPoint y: 21, endPoint x: 314, endPoint y: 100, distance: 410.4
click at [716, 21] on icon at bounding box center [719, 26] width 13 height 13
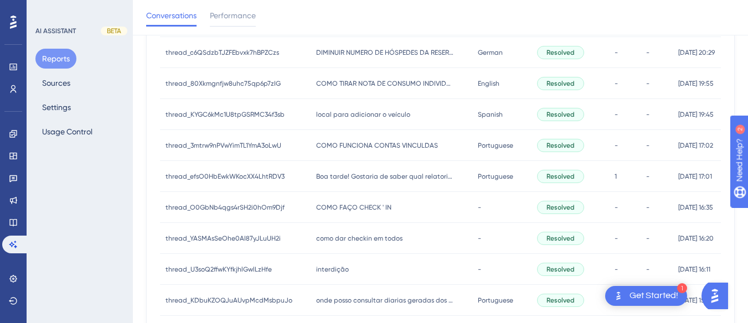
click at [269, 146] on span "thread_3mtrw9nPVwYimTL1YmA3oLwU" at bounding box center [224, 145] width 116 height 9
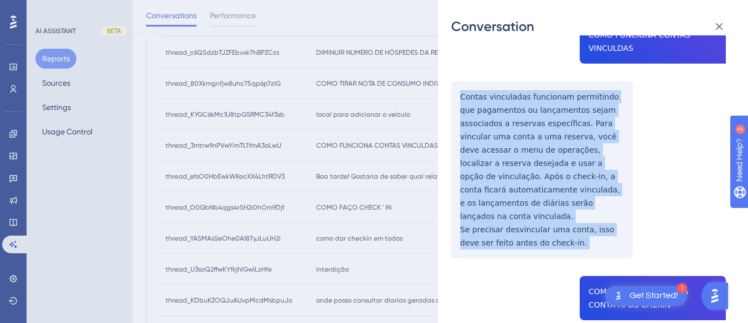
drag, startPoint x: 457, startPoint y: 92, endPoint x: 557, endPoint y: 247, distance: 184.4
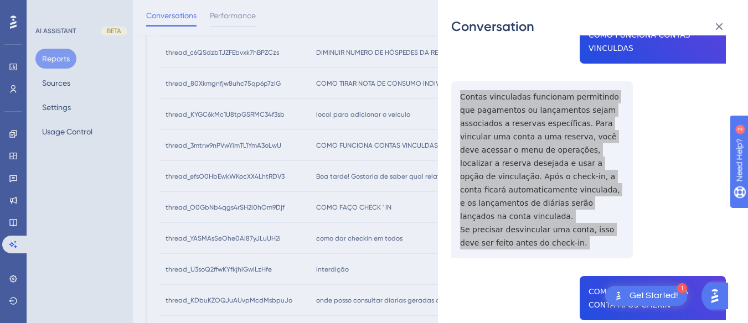
scroll to position [277, 0]
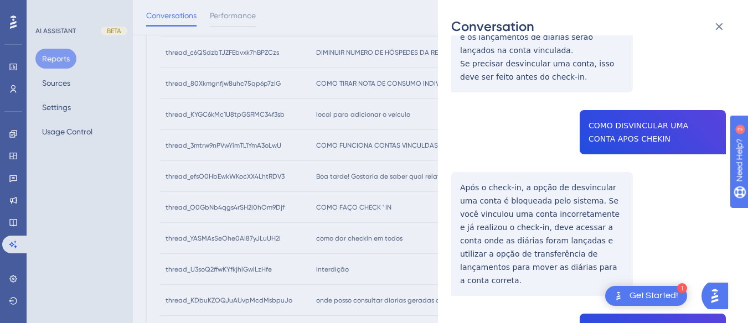
click at [649, 114] on div "thread_3mtrw9nPVwYimTL1YmA3oLwU Copy - - 47_Santos dos Reis, [PERSON_NAME] User…" at bounding box center [588, 171] width 275 height 798
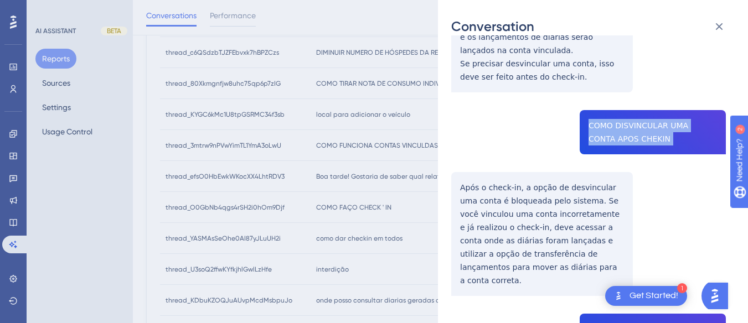
click at [649, 114] on div "thread_3mtrw9nPVwYimTL1YmA3oLwU Copy - - 47_Santos dos Reis, [PERSON_NAME] User…" at bounding box center [588, 171] width 275 height 798
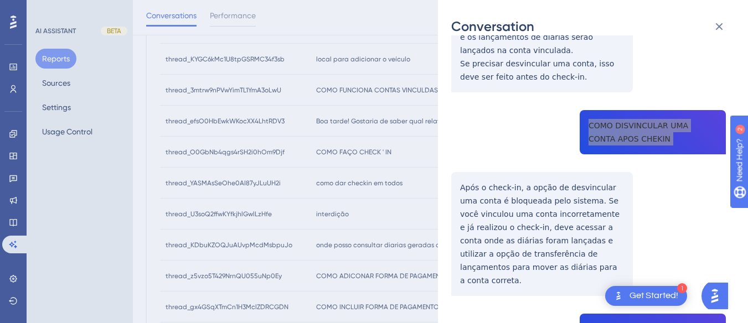
scroll to position [318, 0]
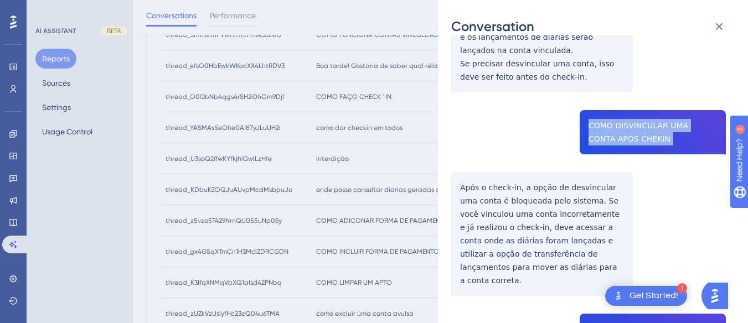
click at [444, 162] on div "Conversation thread_3mtrw9nPVwYimTL1YmA3oLwU Copy - - 47_Santos dos Reis, [PERS…" at bounding box center [593, 161] width 310 height 323
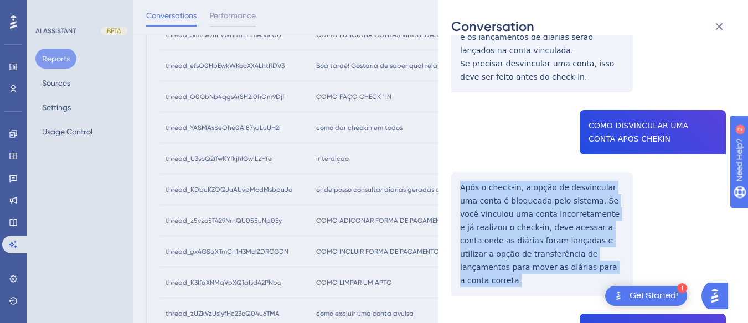
drag, startPoint x: 456, startPoint y: 169, endPoint x: 566, endPoint y: 258, distance: 140.7
click at [566, 258] on div "thread_3mtrw9nPVwYimTL1YmA3oLwU Copy - - 47_Santos dos Reis, [PERSON_NAME] User…" at bounding box center [588, 171] width 275 height 798
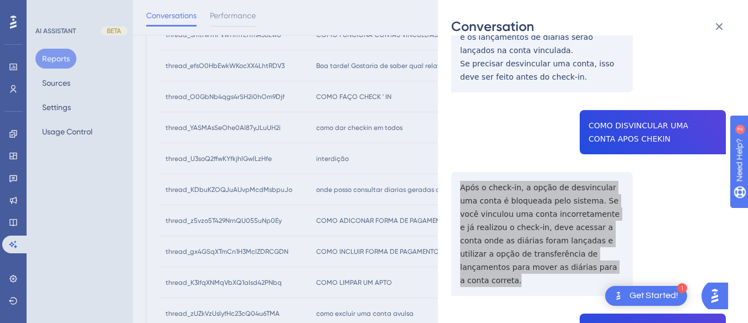
scroll to position [475, 0]
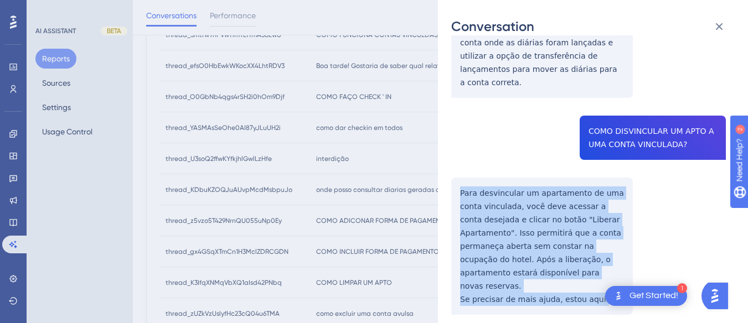
drag, startPoint x: 453, startPoint y: 158, endPoint x: 599, endPoint y: 258, distance: 176.7
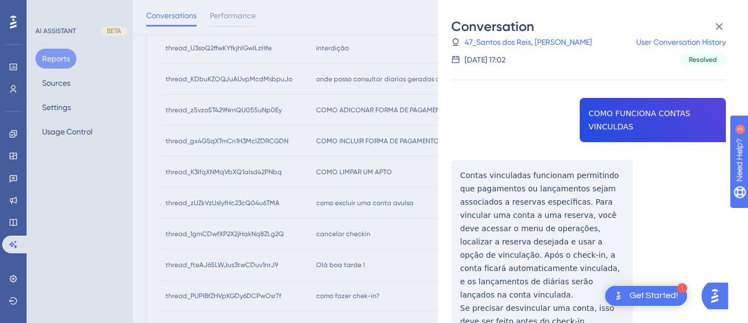
scroll to position [0, 0]
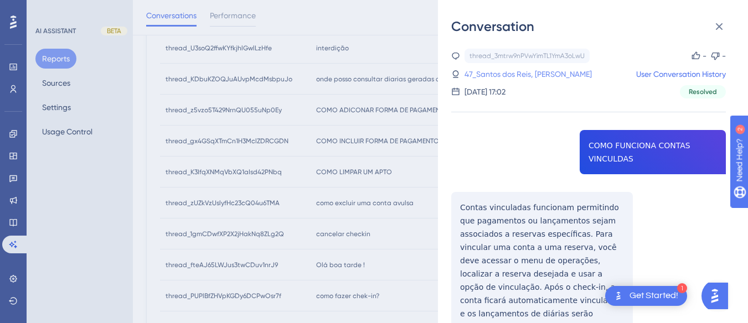
click at [521, 74] on link "47_Santos dos Reis, [PERSON_NAME]" at bounding box center [528, 74] width 127 height 13
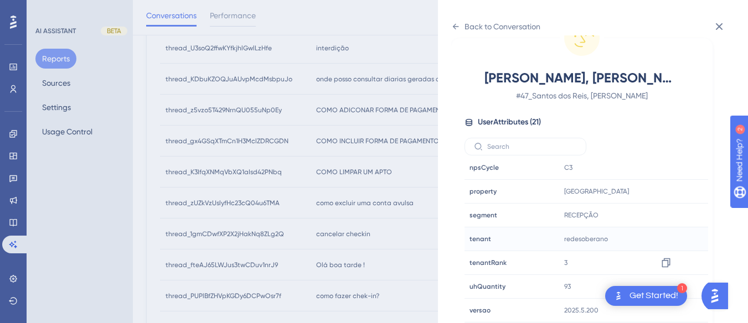
scroll to position [595, 0]
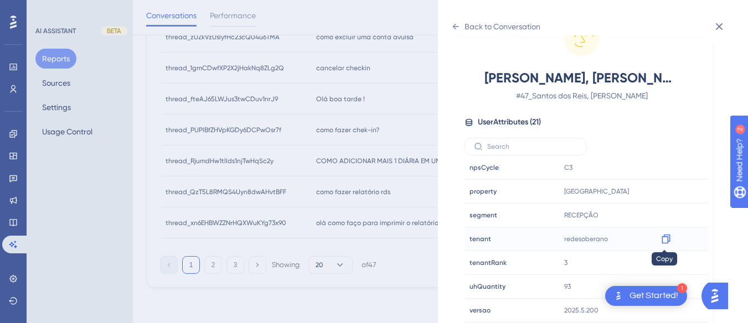
click at [665, 234] on icon at bounding box center [666, 239] width 11 height 11
click at [666, 189] on icon at bounding box center [666, 191] width 8 height 9
click at [455, 22] on icon at bounding box center [455, 26] width 9 height 9
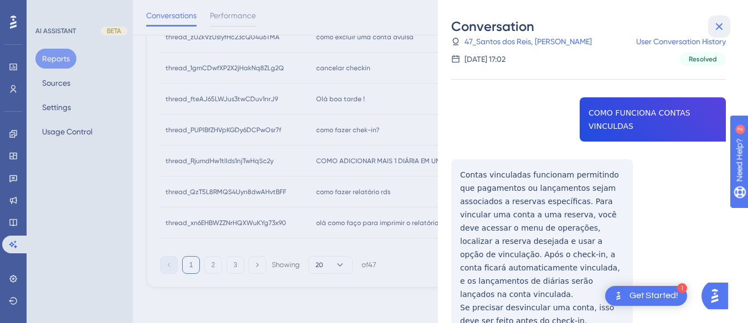
click at [726, 20] on button at bounding box center [719, 27] width 22 height 22
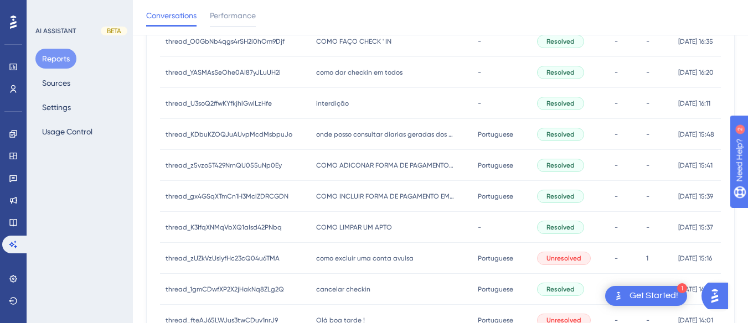
scroll to position [263, 0]
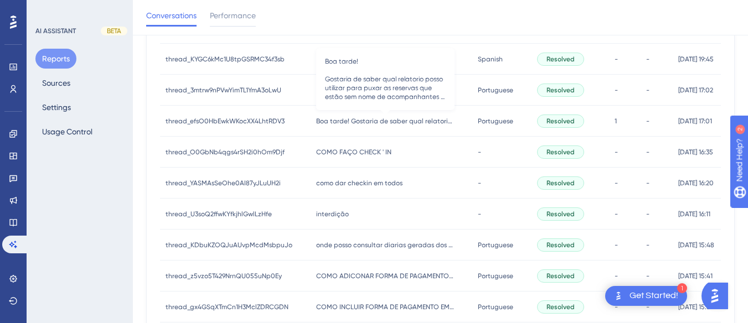
click at [377, 126] on div "Boa tarde! Gostaria de saber qual relatorio posso utilizar para puxar as reserv…" at bounding box center [392, 121] width 162 height 31
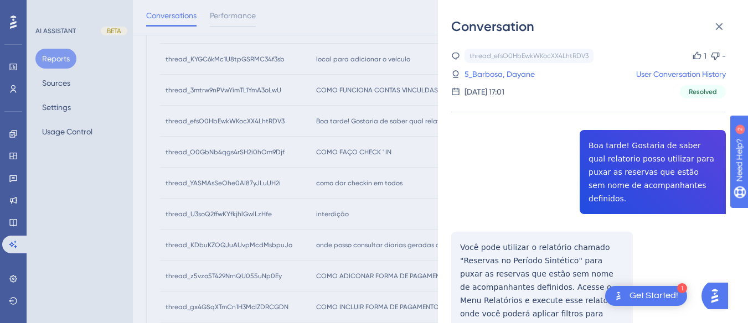
click at [615, 130] on div "thread_efsO0HbEwkWKocXX4LhtRDV3 Copy 1 - 5_Barbosa, Dayane User Conversation Hi…" at bounding box center [588, 235] width 275 height 373
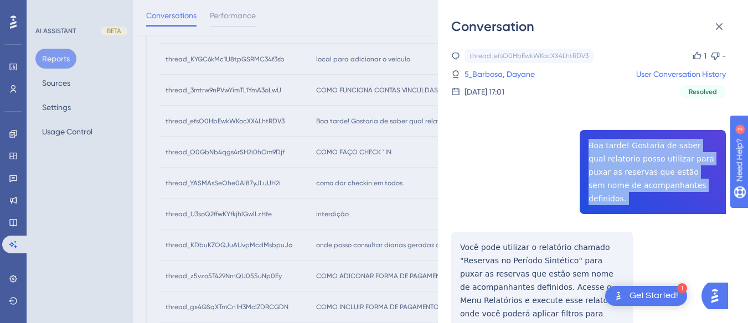
click at [615, 130] on div "thread_efsO0HbEwkWKocXX4LhtRDV3 Copy 1 - 5_Barbosa, Dayane User Conversation Hi…" at bounding box center [588, 235] width 275 height 373
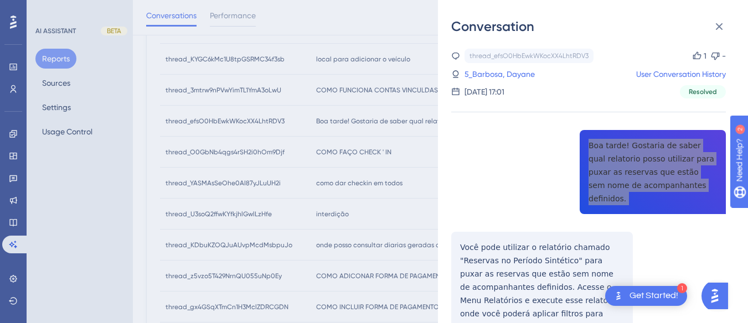
scroll to position [76, 0]
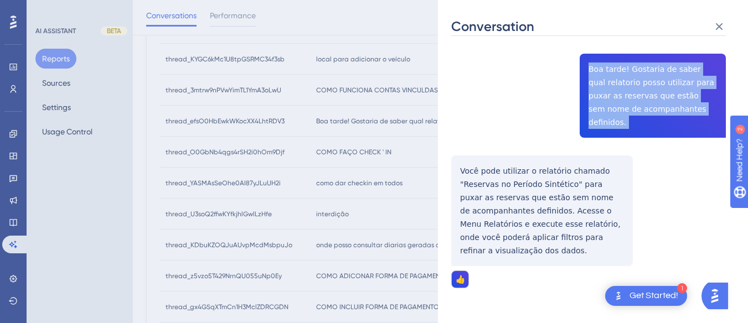
click at [458, 150] on div "thread_efsO0HbEwkWKocXX4LhtRDV3 Copy 1 - 5_Barbosa, Dayane User Conversation Hi…" at bounding box center [588, 158] width 275 height 373
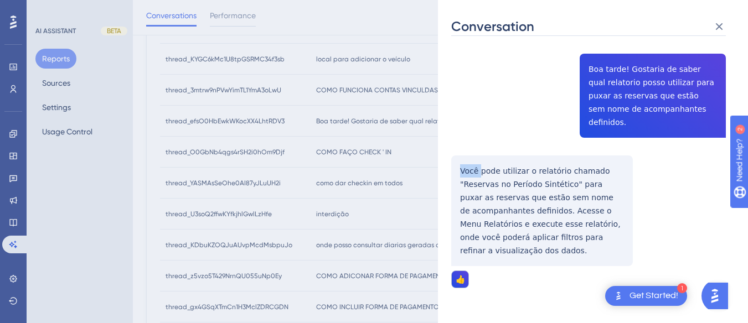
click at [458, 150] on div "thread_efsO0HbEwkWKocXX4LhtRDV3 Copy 1 - 5_Barbosa, Dayane User Conversation Hi…" at bounding box center [588, 158] width 275 height 373
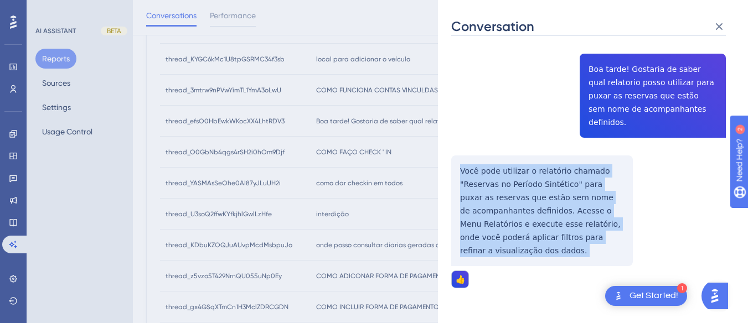
click at [458, 150] on div "thread_efsO0HbEwkWKocXX4LhtRDV3 Copy 1 - 5_Barbosa, Dayane User Conversation Hi…" at bounding box center [588, 158] width 275 height 373
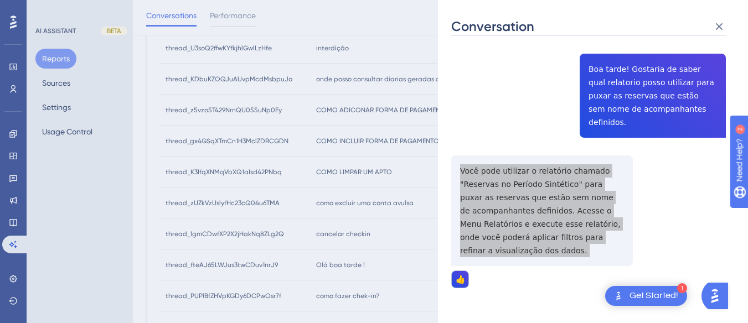
scroll to position [0, 0]
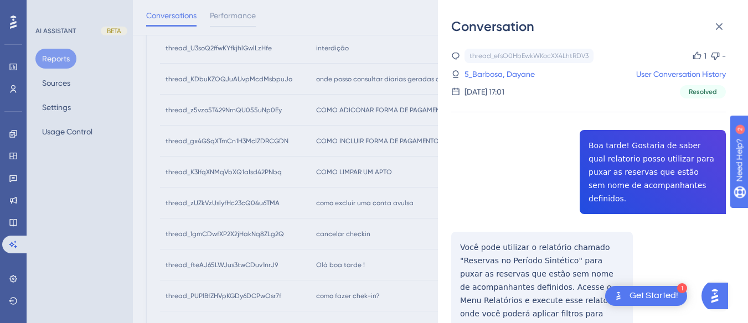
click at [492, 66] on div "thread_efsO0HbEwkWKocXX4LhtRDV3 Copy 1 - 5_Barbosa, Dayane User Conversation Hi…" at bounding box center [588, 74] width 275 height 50
click at [489, 74] on link "5_Barbosa, Dayane" at bounding box center [500, 74] width 70 height 13
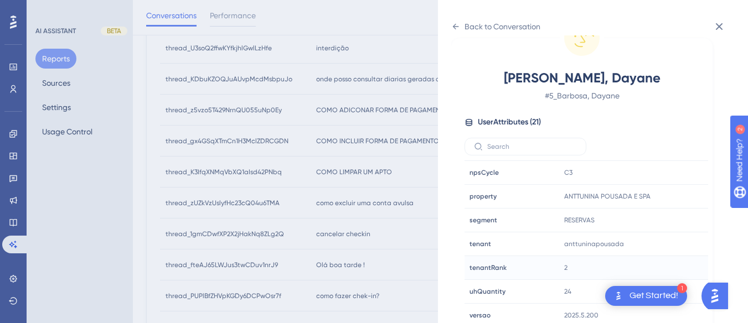
scroll to position [337, 0]
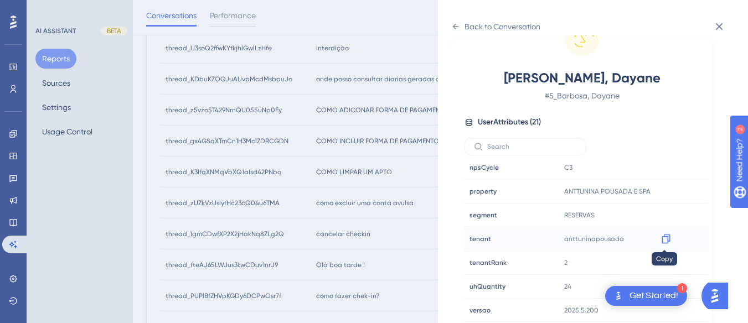
click at [662, 239] on icon at bounding box center [666, 239] width 11 height 11
click at [448, 26] on div "Back to Conversation Barbosa, Dayane # 5_Barbosa, Dayane User Attributes ( 21 )…" at bounding box center [593, 161] width 310 height 323
click at [454, 17] on div "Back to Conversation Barbosa, Dayane # 5_Barbosa, Dayane User Attributes ( 21 )…" at bounding box center [593, 161] width 310 height 323
click at [458, 27] on icon at bounding box center [455, 26] width 9 height 9
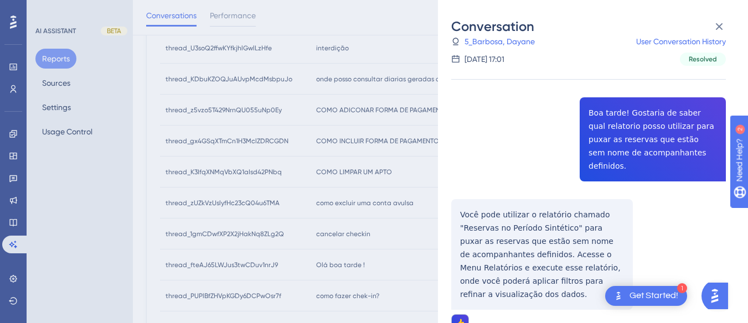
click at [514, 38] on link "5_Barbosa, Dayane" at bounding box center [500, 41] width 70 height 13
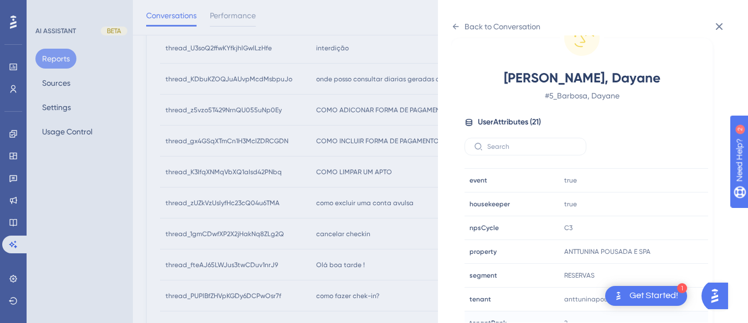
scroll to position [332, 0]
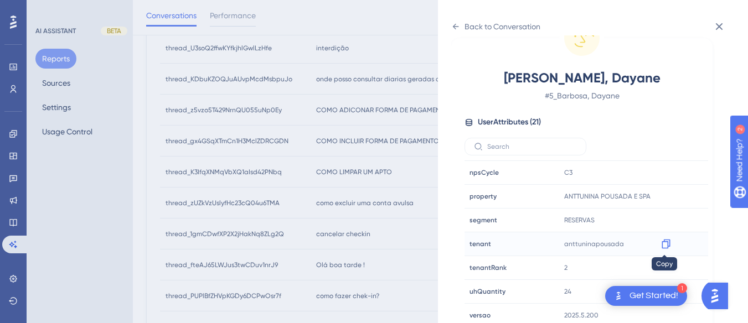
click at [667, 244] on icon at bounding box center [666, 244] width 8 height 9
click at [455, 24] on icon at bounding box center [456, 27] width 6 height 6
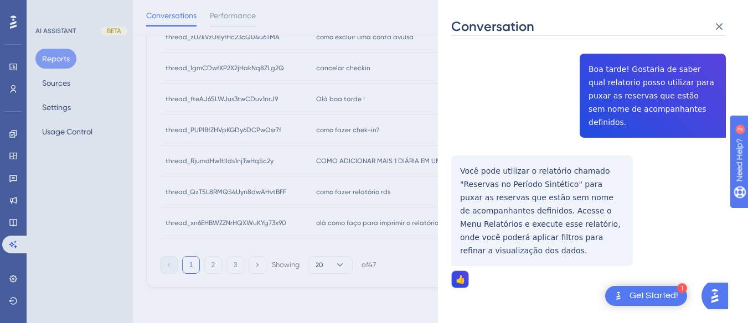
scroll to position [0, 0]
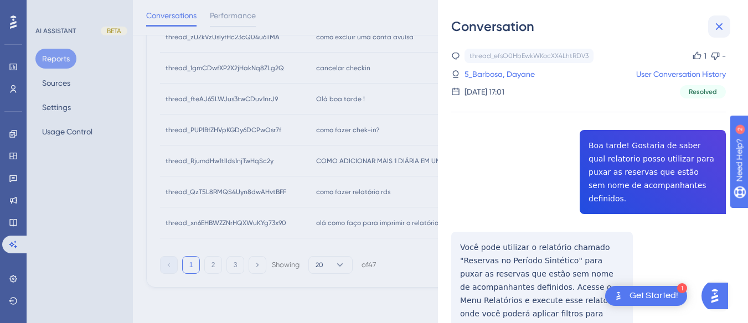
click at [725, 27] on icon at bounding box center [719, 26] width 13 height 13
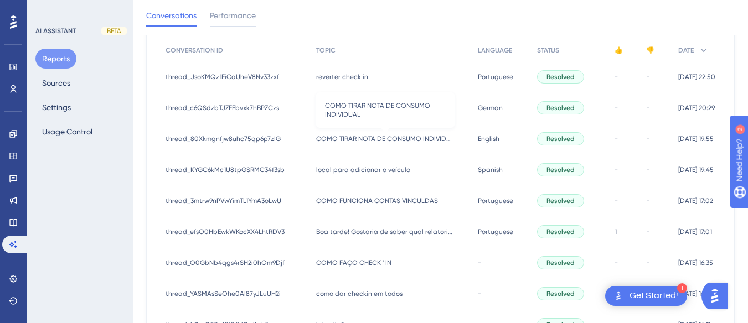
scroll to position [263, 0]
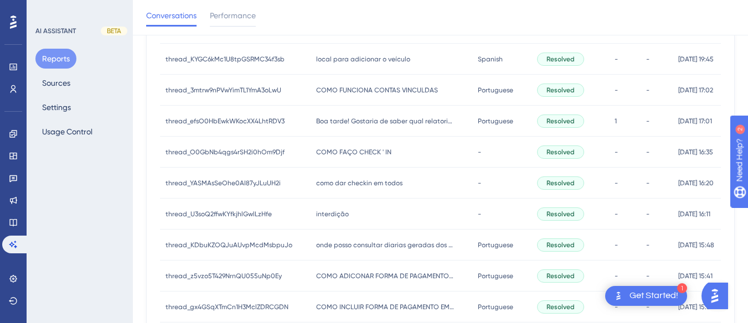
drag, startPoint x: 335, startPoint y: 155, endPoint x: 369, endPoint y: 151, distance: 35.1
click at [335, 155] on span "COMO FAÇO CHECK ' IN" at bounding box center [353, 152] width 75 height 9
click at [371, 151] on div "thread_O0GbNb4qgs4rSH2i0hOm9Djf Copy - - 10_Ferreira, Adauto User Conversation …" at bounding box center [374, 161] width 748 height 323
click at [330, 142] on div "COMO FAÇO CHECK ' IN COMO FAÇO CHECK ' IN" at bounding box center [392, 152] width 162 height 31
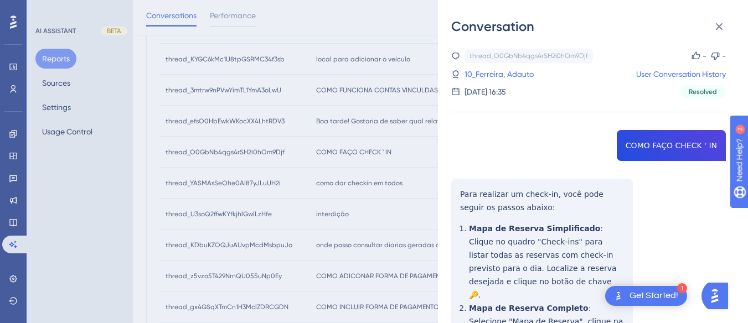
click at [662, 150] on div "thread_O0GbNb4qgs4rSH2i0hOm9Djf Copy - - 10_Ferreira, Adauto User Conversation …" at bounding box center [588, 325] width 275 height 552
click at [664, 150] on div "thread_O0GbNb4qgs4rSH2i0hOm9Djf Copy - - 10_Ferreira, Adauto User Conversation …" at bounding box center [588, 325] width 275 height 552
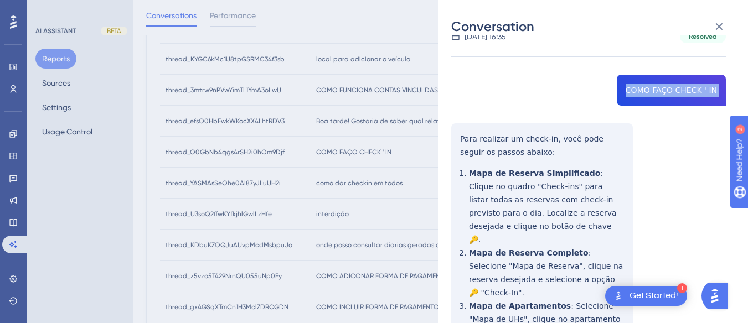
click at [454, 135] on div "thread_O0GbNb4qgs4rSH2i0hOm9Djf Copy - - 10_Ferreira, Adauto User Conversation …" at bounding box center [588, 269] width 275 height 552
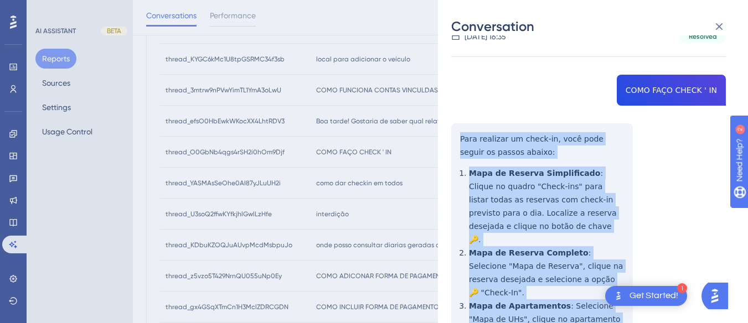
scroll to position [216, 0]
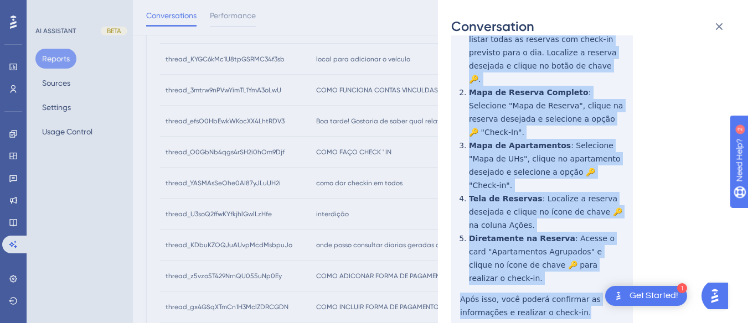
drag, startPoint x: 454, startPoint y: 135, endPoint x: 548, endPoint y: 205, distance: 118.0
click at [584, 265] on div "thread_O0GbNb4qgs4rSH2i0hOm9Djf Copy - - 10_Ferreira, Adauto User Conversation …" at bounding box center [588, 109] width 275 height 552
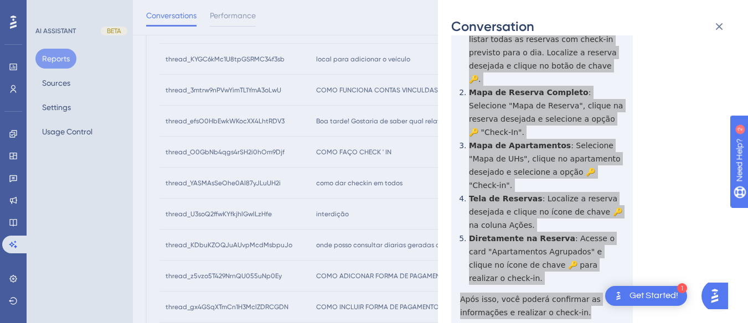
scroll to position [0, 0]
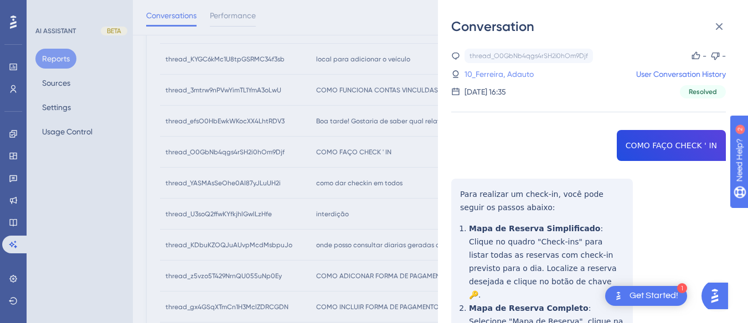
click at [486, 72] on link "10_Ferreira, Adauto" at bounding box center [499, 74] width 69 height 13
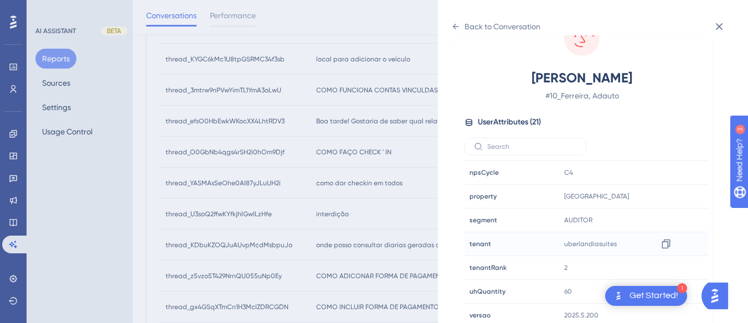
scroll to position [337, 0]
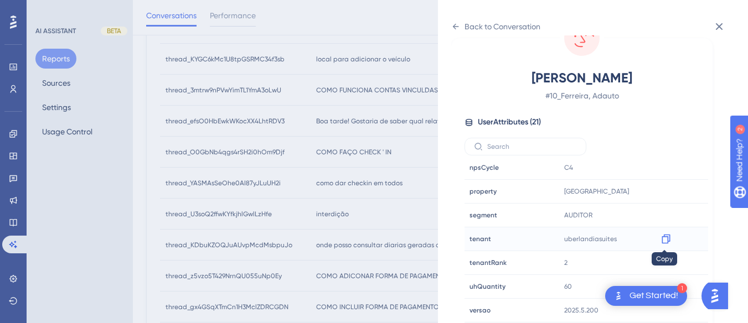
click at [661, 238] on icon at bounding box center [666, 239] width 11 height 11
click at [464, 19] on div "Back to Conversation" at bounding box center [495, 27] width 89 height 18
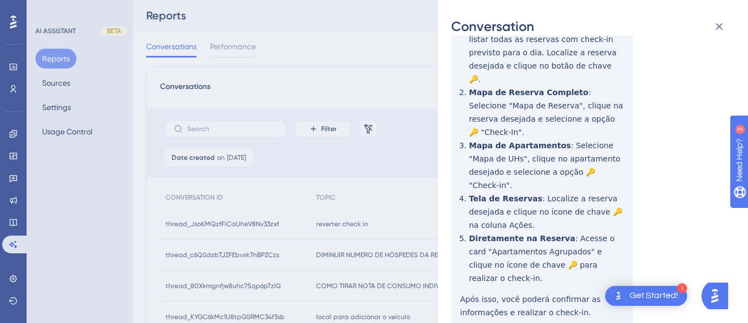
scroll to position [222, 0]
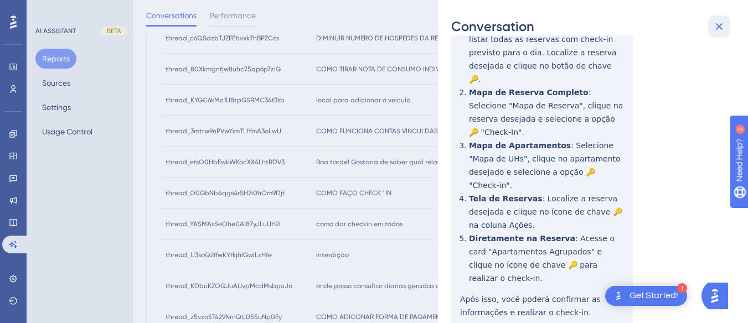
click at [729, 24] on button at bounding box center [719, 27] width 22 height 22
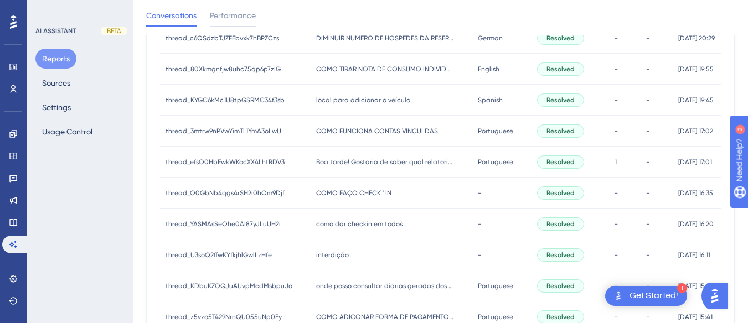
click at [374, 225] on span "como dar checkin em todos" at bounding box center [359, 224] width 86 height 9
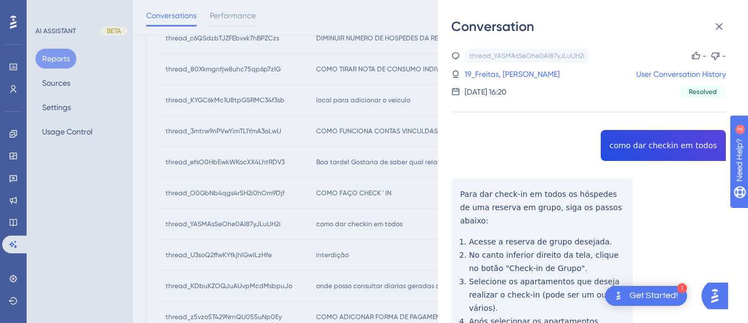
click at [638, 138] on div "thread_YASMAsSeOhe0AI87yJLuUH2i Copy - - 19_Freitas, Shirlei User Conversation …" at bounding box center [588, 265] width 275 height 433
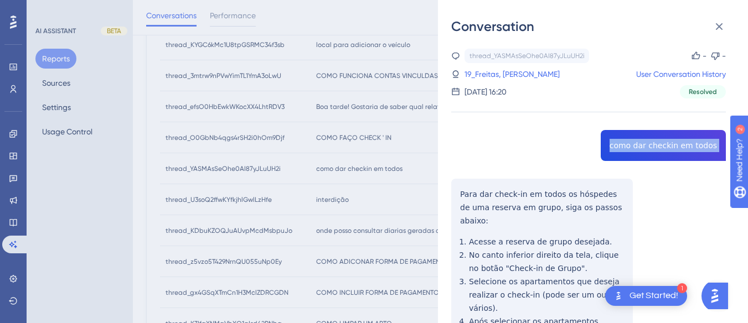
click at [456, 182] on div "thread_YASMAsSeOhe0AI87yJLuUH2i Copy - - 19_Freitas, Shirlei User Conversation …" at bounding box center [588, 265] width 275 height 433
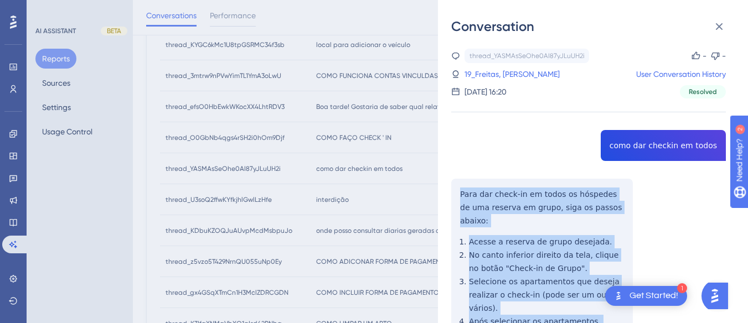
scroll to position [123, 0]
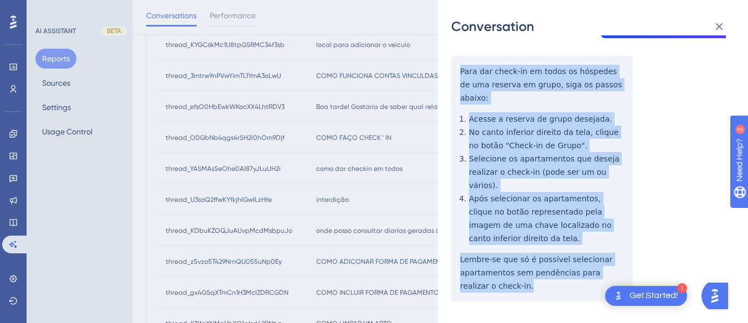
drag, startPoint x: 456, startPoint y: 182, endPoint x: 507, endPoint y: 139, distance: 66.8
click at [541, 258] on div "thread_YASMAsSeOhe0AI87yJLuUH2i Copy - - 19_Freitas, Shirlei User Conversation …" at bounding box center [588, 142] width 275 height 433
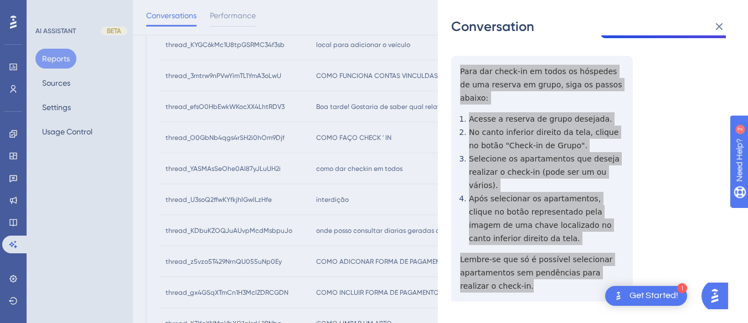
scroll to position [166, 0]
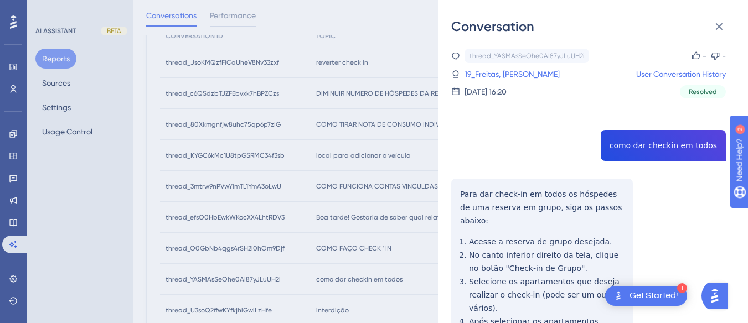
click at [481, 82] on div "thread_YASMAsSeOhe0AI87yJLuUH2i Copy - - 19_Freitas, Shirlei User Conversation …" at bounding box center [588, 74] width 275 height 50
click at [491, 74] on link "19_Freitas, [PERSON_NAME]" at bounding box center [512, 74] width 95 height 13
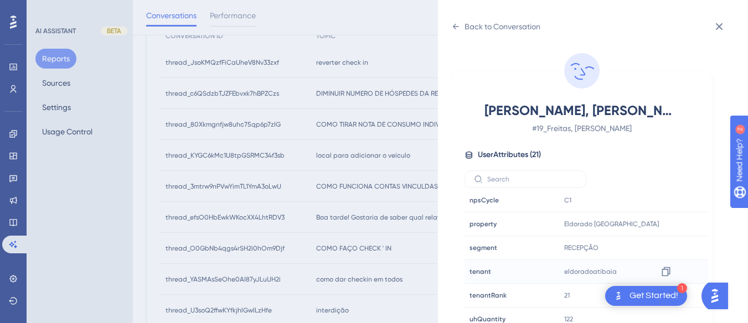
scroll to position [33, 0]
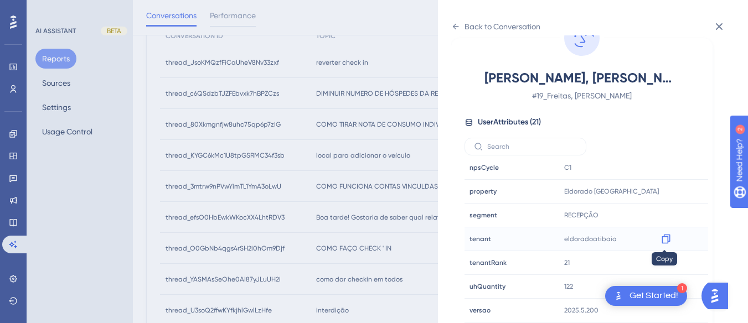
click at [661, 239] on icon at bounding box center [666, 239] width 11 height 11
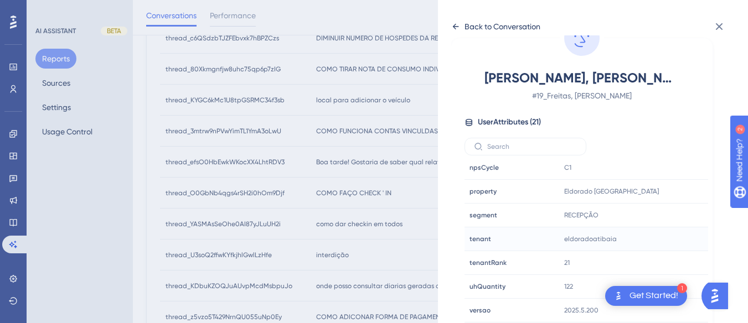
click at [456, 33] on div "Back to Conversation" at bounding box center [495, 27] width 89 height 18
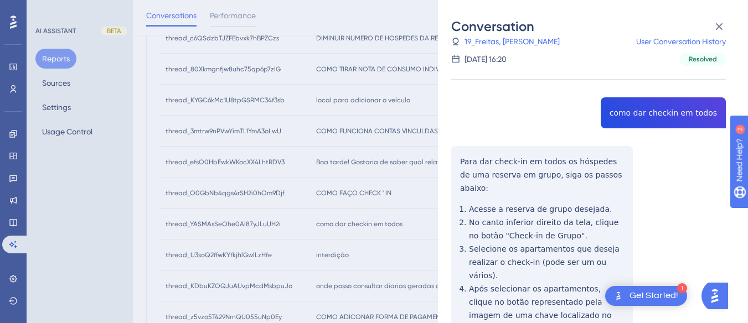
click at [726, 14] on div "Conversation thread_YASMAsSeOhe0AI87yJLuUH2i Copy - - 19_Freitas, Shirlei User …" at bounding box center [593, 161] width 310 height 323
click at [723, 25] on icon at bounding box center [719, 26] width 13 height 13
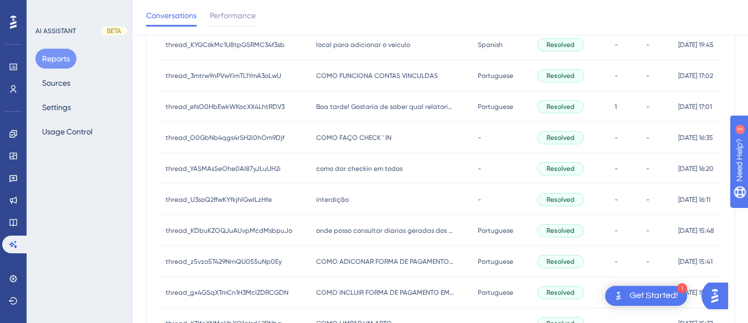
scroll to position [332, 0]
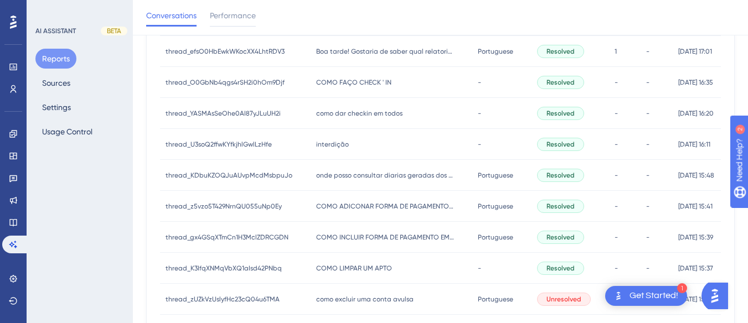
click at [320, 145] on span "interdição" at bounding box center [332, 144] width 33 height 9
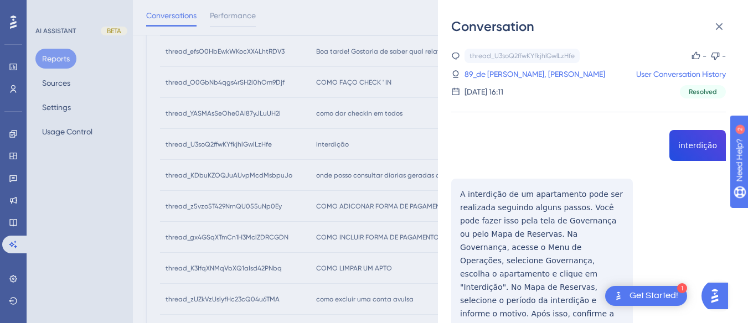
click at [680, 143] on div "thread_U3soQ2ffwKYfkjhlGwlLzHfe Copy - - 89_de [PERSON_NAME], [PERSON_NAME] Use…" at bounding box center [588, 277] width 275 height 457
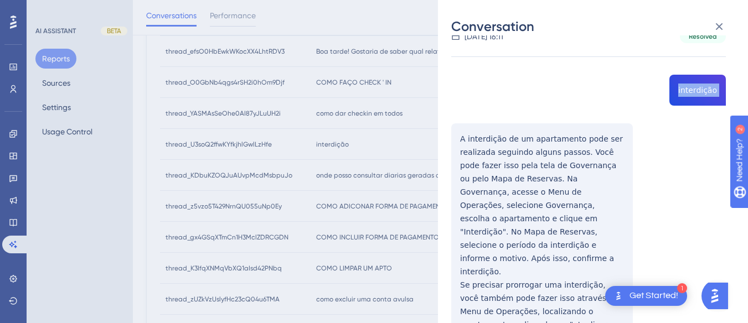
click at [459, 135] on div "thread_U3soQ2ffwKYfkjhlGwlLzHfe Copy - - 89_de [PERSON_NAME], [PERSON_NAME] Use…" at bounding box center [588, 221] width 275 height 457
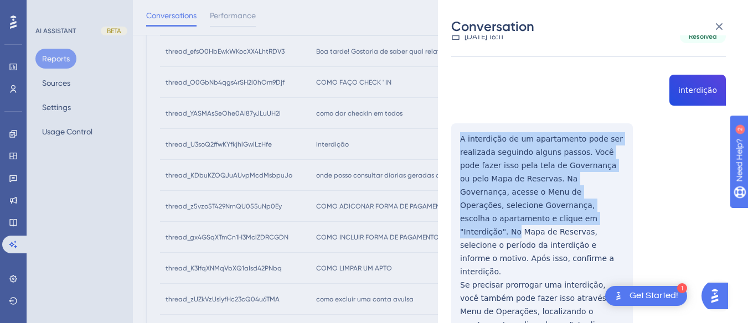
scroll to position [121, 0]
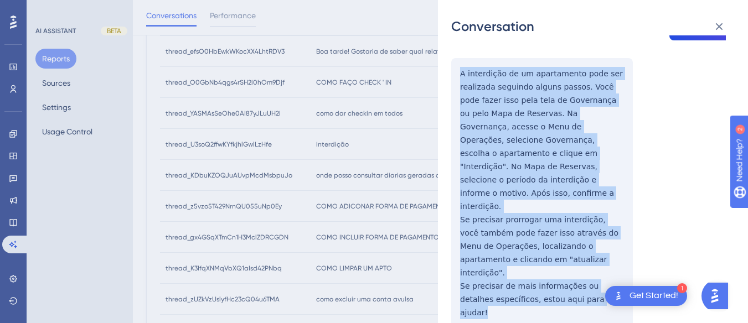
drag, startPoint x: 458, startPoint y: 135, endPoint x: 528, endPoint y: 150, distance: 71.4
click at [594, 268] on div "thread_U3soQ2ffwKYfkjhlGwlLzHfe Copy - - 89_de [PERSON_NAME], [PERSON_NAME] Use…" at bounding box center [588, 156] width 275 height 457
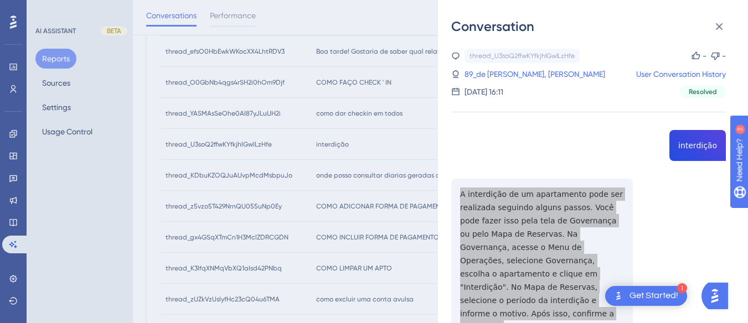
scroll to position [166, 0]
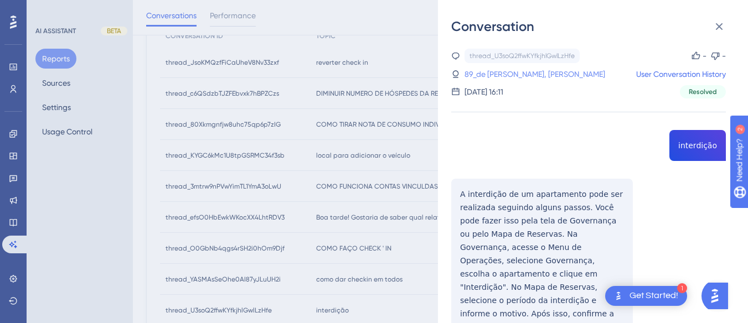
click at [507, 71] on link "89_de [PERSON_NAME], [PERSON_NAME]" at bounding box center [535, 74] width 141 height 13
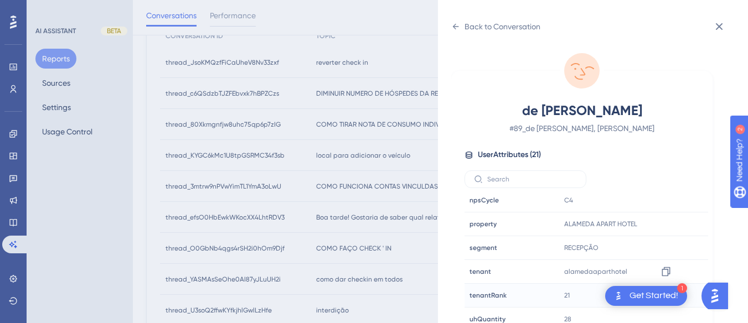
scroll to position [277, 0]
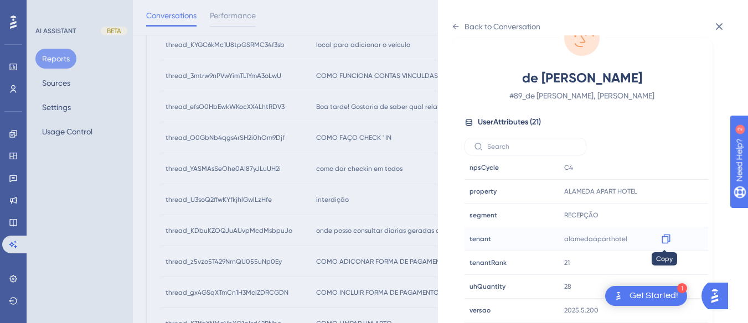
drag, startPoint x: 665, startPoint y: 243, endPoint x: 11, endPoint y: 9, distance: 695.0
click at [665, 243] on icon at bounding box center [666, 239] width 11 height 11
click at [457, 21] on div "Back to Conversation" at bounding box center [495, 27] width 89 height 18
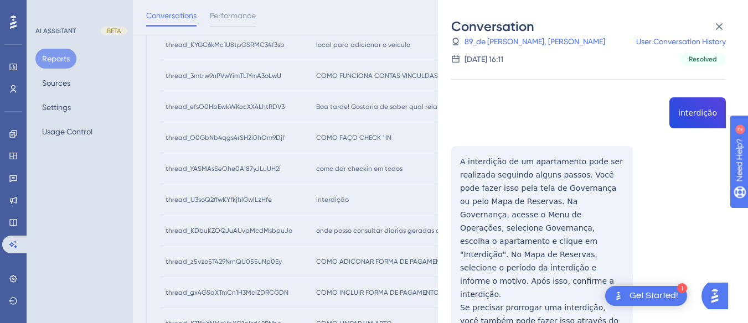
scroll to position [121, 0]
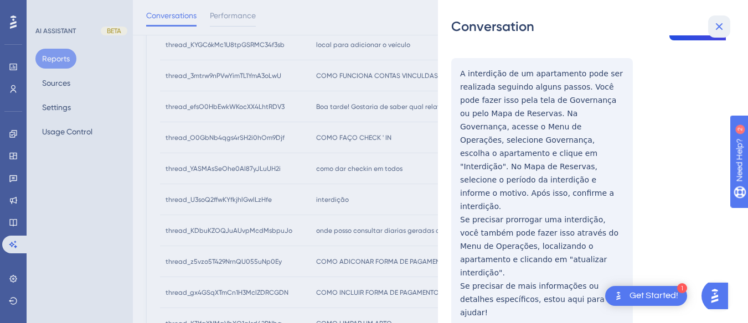
click at [713, 23] on icon at bounding box center [719, 26] width 13 height 13
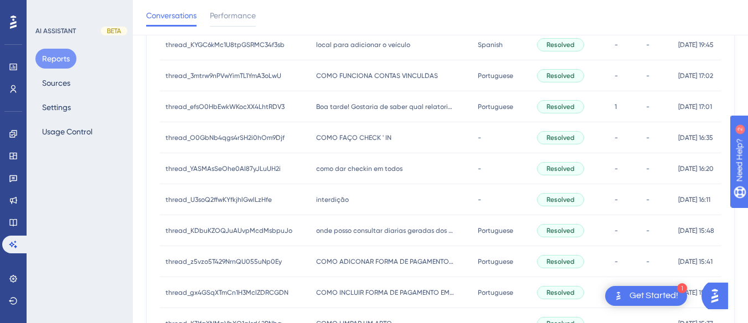
click at [346, 225] on div "onde posso consultar diarias geradas dos aptos ? onde posso consultar diarias g…" at bounding box center [392, 230] width 162 height 31
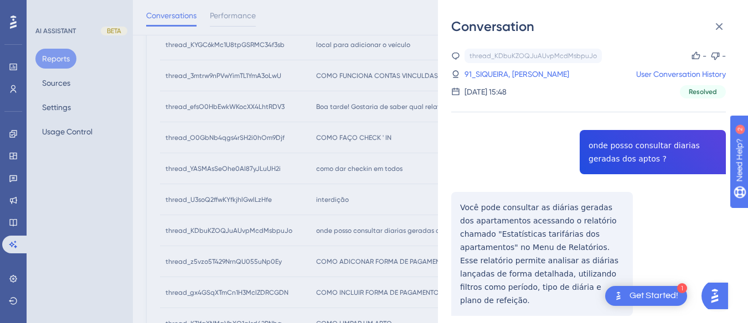
click at [644, 125] on div "thread_KDbuKZOQJuAUvpMcdMsbpuJo Copy - - 91_SIQUEIRA, [PERSON_NAME] User Conver…" at bounding box center [588, 211] width 275 height 324
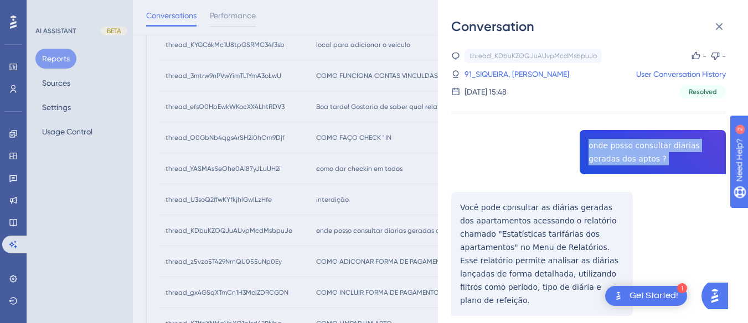
click at [644, 125] on div "thread_KDbuKZOQJuAUvpMcdMsbpuJo Copy - - 91_SIQUEIRA, [PERSON_NAME] User Conver…" at bounding box center [588, 211] width 275 height 324
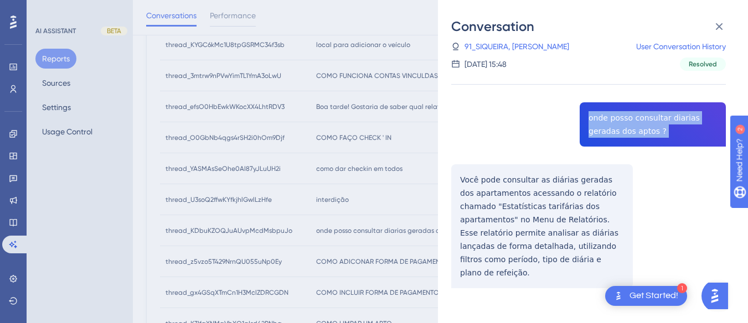
click at [458, 178] on div "thread_KDbuKZOQJuAUvpMcdMsbpuJo Copy - - 91_SIQUEIRA, [PERSON_NAME] User Conver…" at bounding box center [588, 183] width 275 height 324
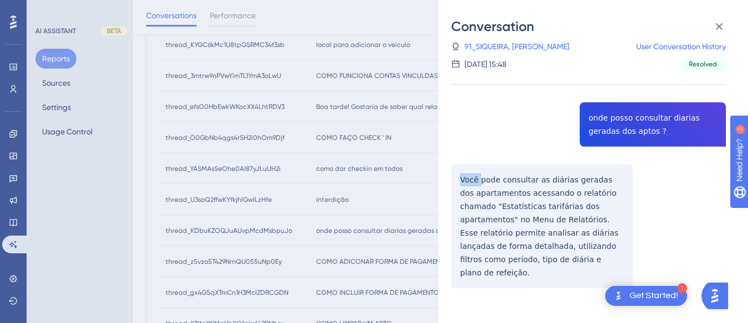
click at [458, 178] on div "thread_KDbuKZOQJuAUvpMcdMsbpuJo Copy - - 91_SIQUEIRA, [PERSON_NAME] User Conver…" at bounding box center [588, 183] width 275 height 324
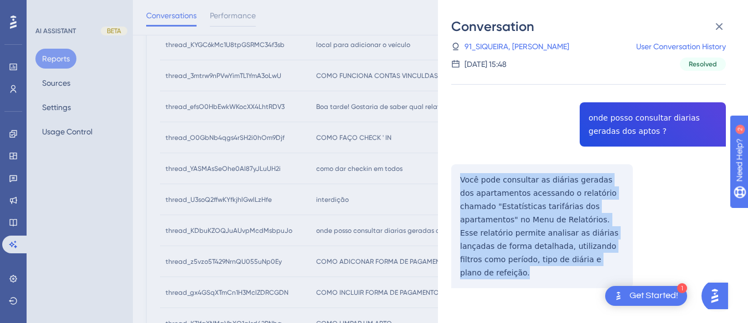
click at [458, 178] on div "thread_KDbuKZOQJuAUvpMcdMsbpuJo Copy - - 91_SIQUEIRA, [PERSON_NAME] User Conver…" at bounding box center [588, 183] width 275 height 324
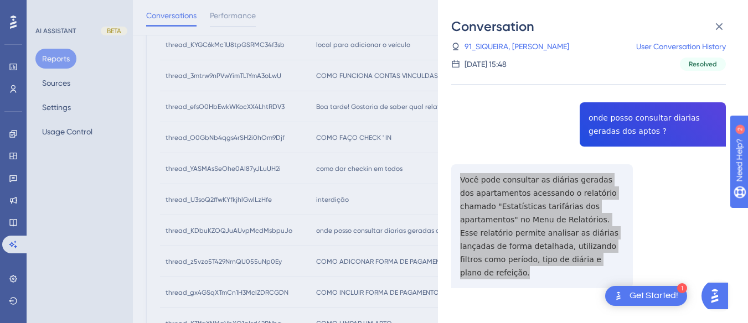
scroll to position [0, 0]
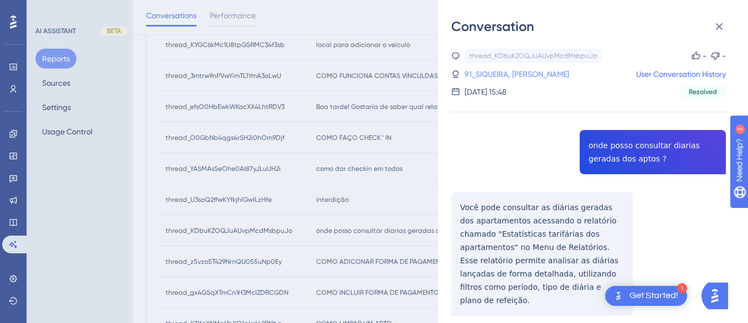
click at [479, 75] on link "91_SIQUEIRA, [PERSON_NAME]" at bounding box center [517, 74] width 105 height 13
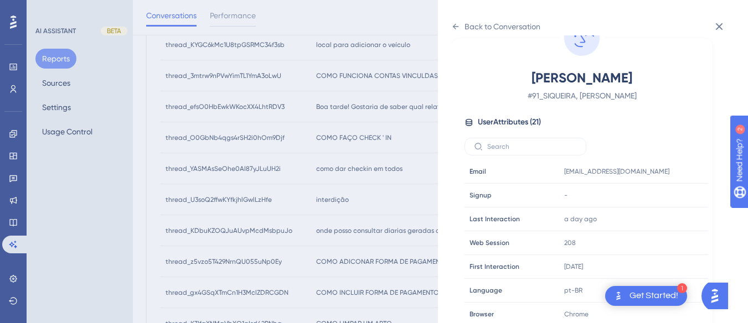
scroll to position [337, 0]
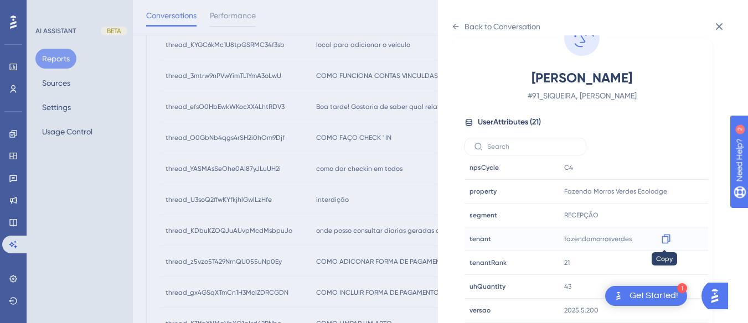
click at [661, 235] on icon at bounding box center [666, 239] width 11 height 11
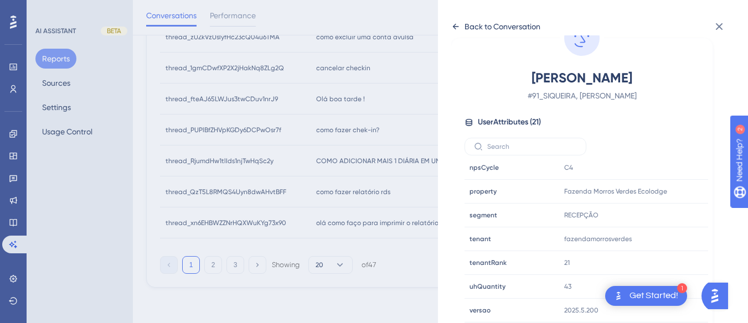
click at [461, 25] on div "Back to Conversation" at bounding box center [495, 27] width 89 height 18
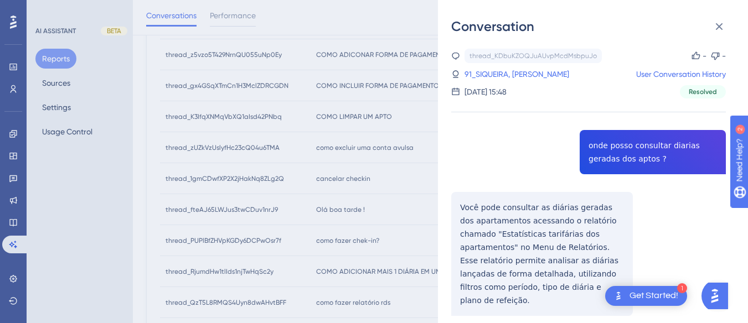
scroll to position [373, 0]
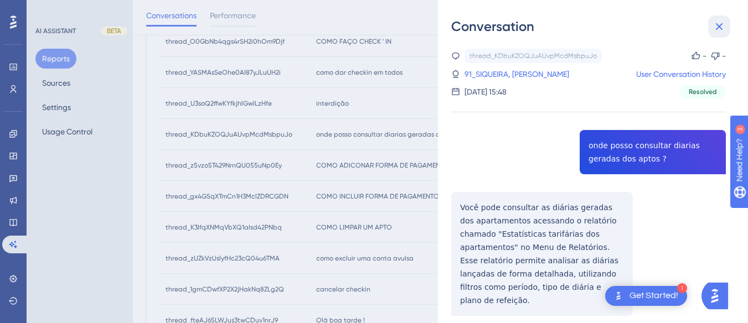
click at [722, 25] on icon at bounding box center [719, 26] width 7 height 7
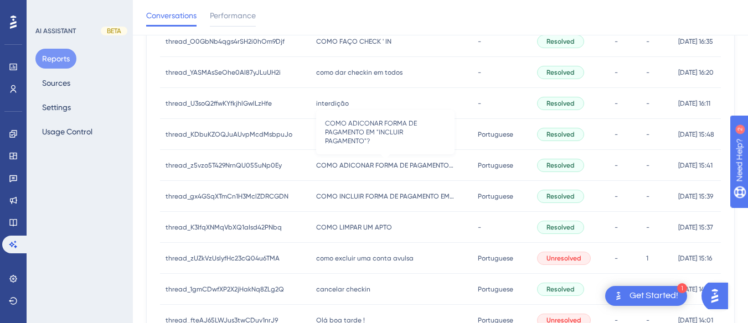
click at [333, 162] on span "COMO ADICONAR FORMA DE PAGAMENTO EM "INCLUIR PAGAMENTO"?" at bounding box center [385, 165] width 138 height 9
